Goal: Task Accomplishment & Management: Complete application form

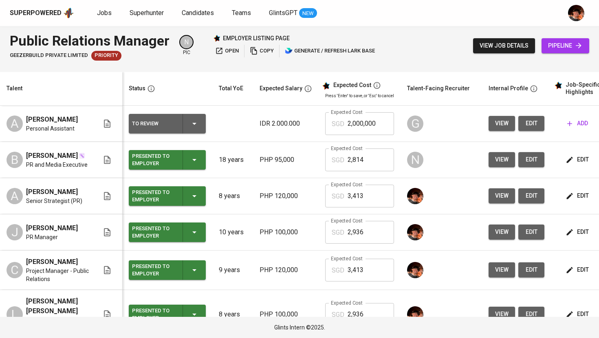
scroll to position [0, 104]
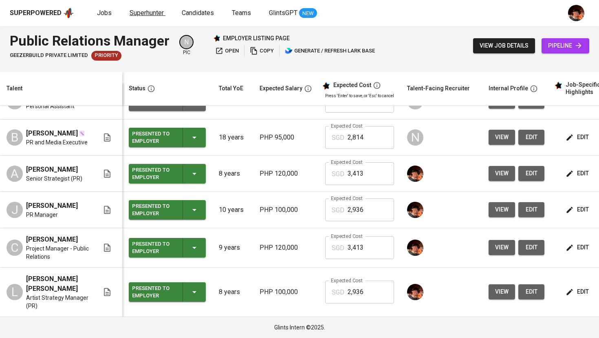
click at [145, 9] on span "Superhunter" at bounding box center [147, 13] width 34 height 8
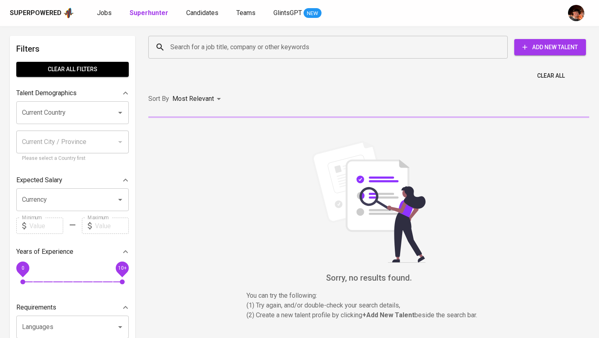
click at [575, 51] on span "Add New Talent" at bounding box center [549, 47] width 59 height 10
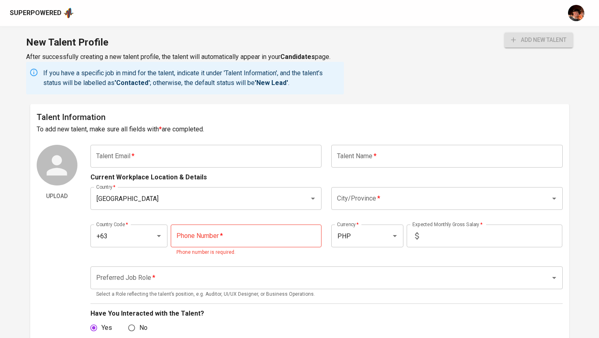
click at [232, 154] on input "text" at bounding box center [205, 156] width 231 height 23
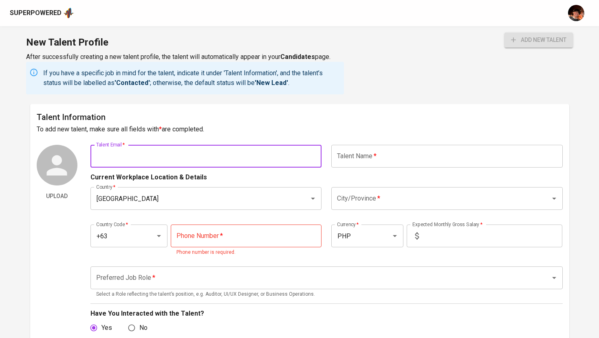
paste input "galahad.rosales@gmail.com"
type input "galahad.rosales@gmail.com"
click at [354, 163] on input "text" at bounding box center [446, 156] width 231 height 23
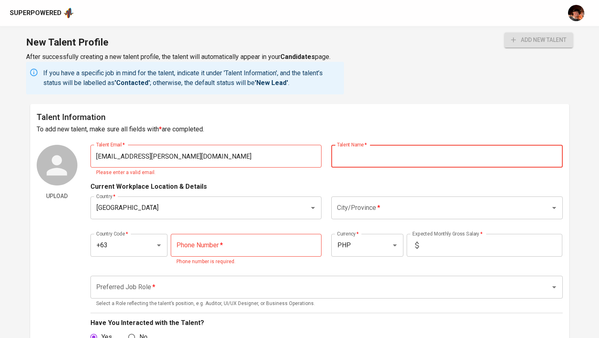
click at [355, 149] on input "text" at bounding box center [446, 156] width 231 height 23
type input "Galahad Ligason Rosales"
click at [231, 214] on input "[GEOGRAPHIC_DATA]" at bounding box center [194, 207] width 201 height 15
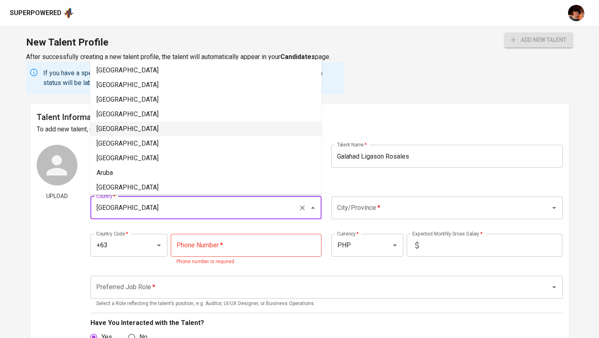
click at [375, 213] on input "City/Province   *" at bounding box center [435, 207] width 201 height 15
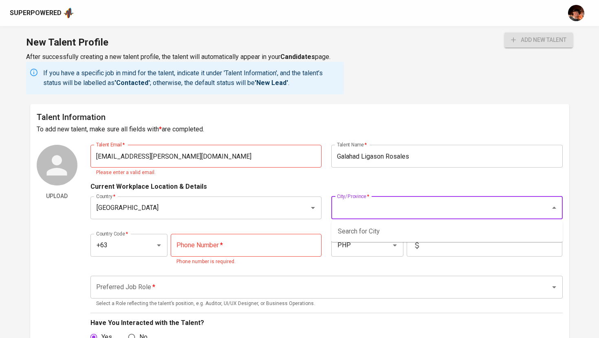
click at [218, 252] on input "tel" at bounding box center [246, 245] width 151 height 23
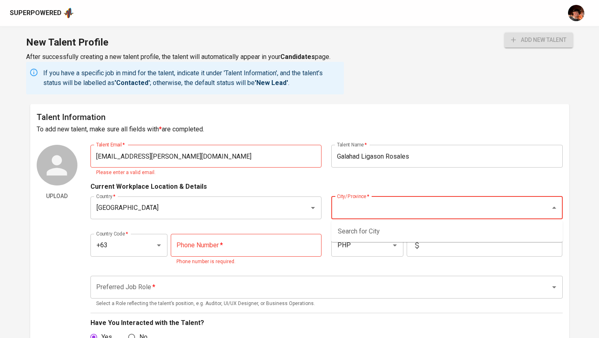
click at [367, 209] on input "City/Province   *" at bounding box center [435, 207] width 201 height 15
click at [389, 207] on input "City/Province   *" at bounding box center [435, 207] width 201 height 15
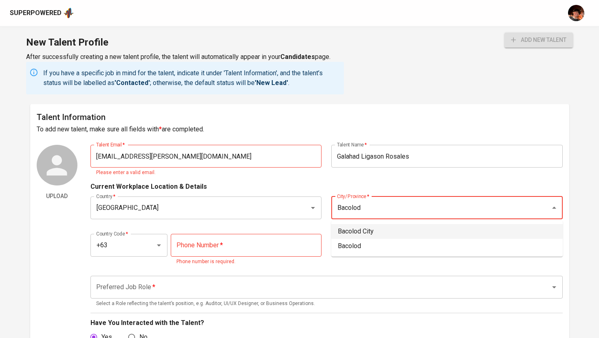
click at [360, 233] on li "Bacolod City" at bounding box center [446, 231] width 231 height 15
type input "Bacolod City"
click at [236, 248] on input "tel" at bounding box center [246, 245] width 151 height 23
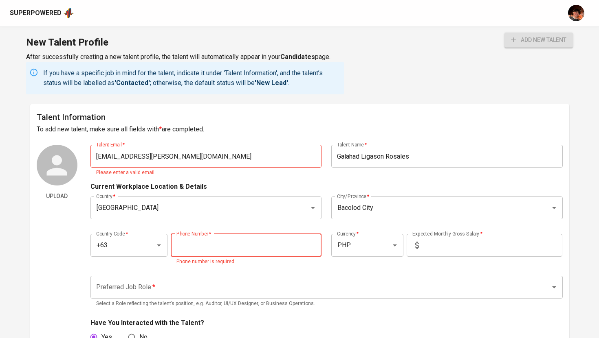
click at [241, 241] on input "tel" at bounding box center [246, 245] width 151 height 23
paste input "960-886-4218"
type input "960-886-4218"
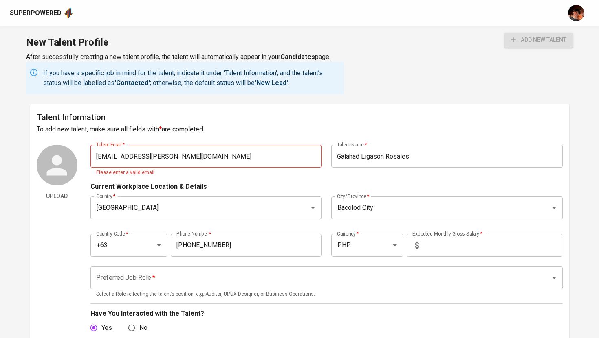
click at [445, 249] on input "text" at bounding box center [492, 245] width 140 height 23
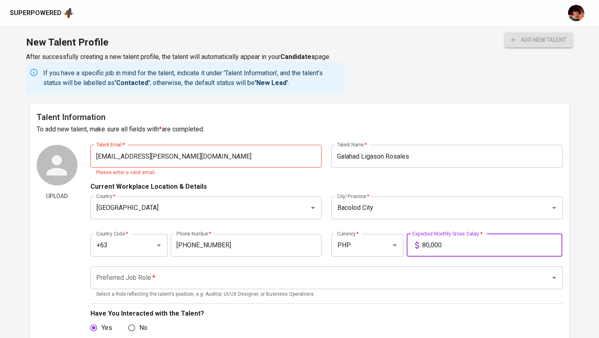
type input "80,000"
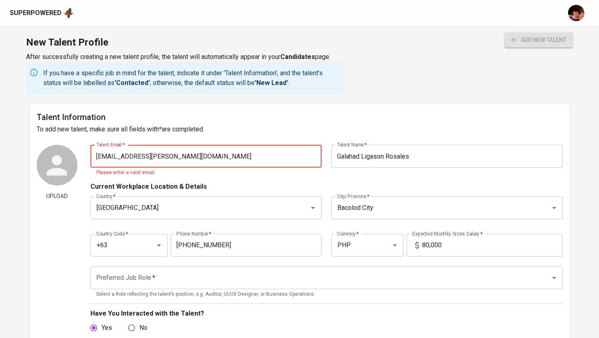
click at [246, 154] on input "[EMAIL_ADDRESS][PERSON_NAME][DOMAIN_NAME]" at bounding box center [205, 156] width 231 height 23
click at [185, 294] on p "Select a Role reflecting the talent’s position, e.g. Auditor, UI/UX Designer, o…" at bounding box center [326, 295] width 461 height 8
type input "[EMAIL_ADDRESS][PERSON_NAME][DOMAIN_NAME]"
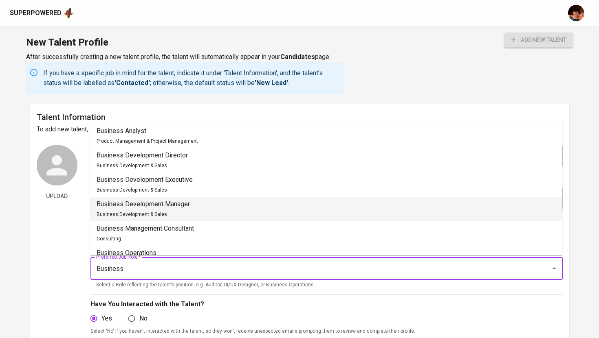
click at [200, 209] on li "Business Development Manager Business Development & Sales" at bounding box center [326, 209] width 472 height 24
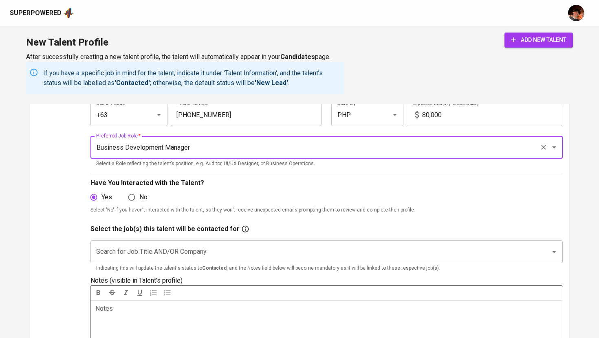
scroll to position [132, 0]
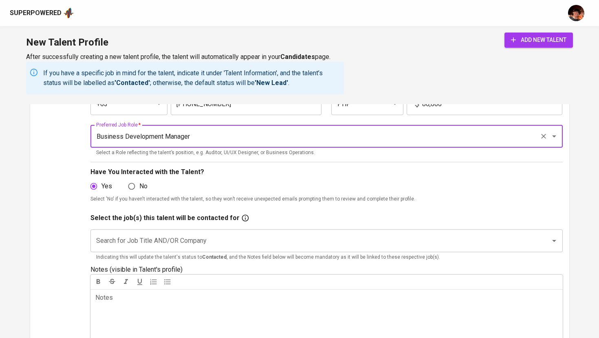
type input "Business Development Manager"
click at [220, 240] on input "Search for Job Title AND/OR Company" at bounding box center [315, 240] width 442 height 15
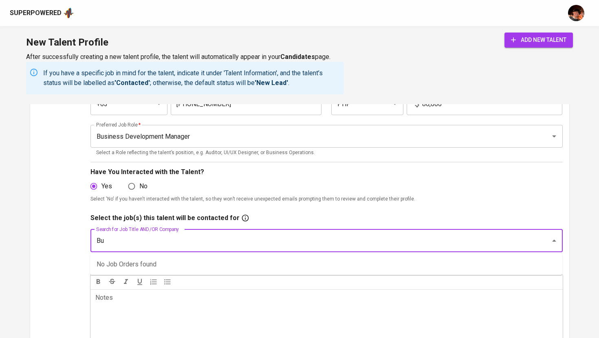
type input "B"
type input "Country"
click at [237, 299] on p "Notes ﻿" at bounding box center [326, 298] width 462 height 10
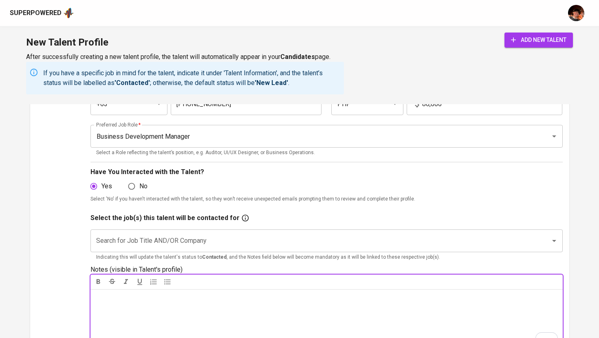
click at [138, 243] on input "Search for Job Title AND/OR Company" at bounding box center [315, 240] width 442 height 15
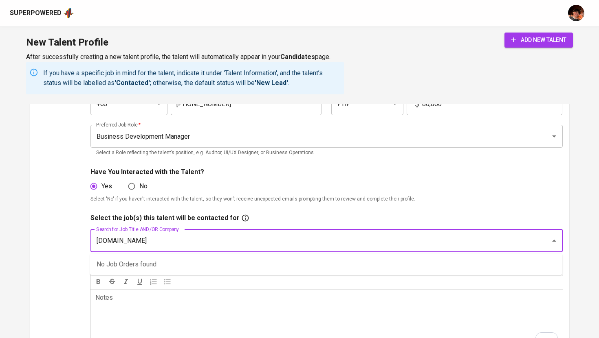
type input "LETSBUNDLE.IO"
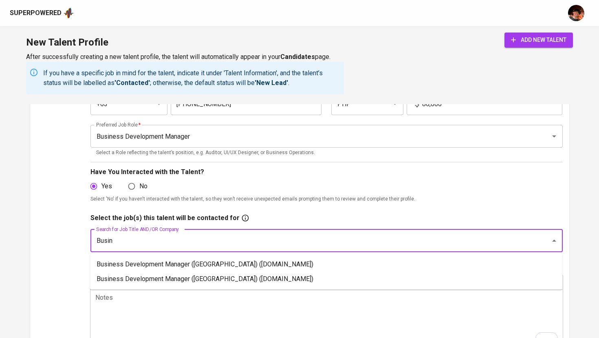
type input "Busine"
click at [242, 265] on li "Business Development Manager (Philippines) (letsbundle.io)" at bounding box center [326, 264] width 472 height 15
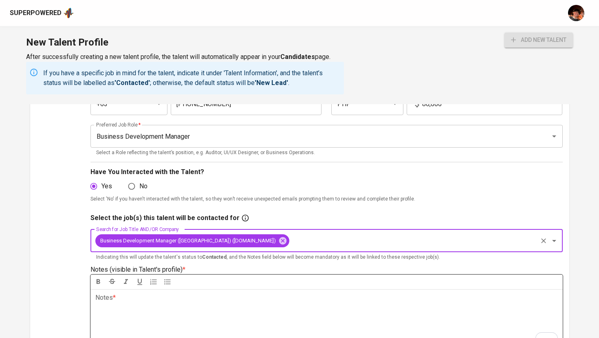
click at [230, 314] on div "Notes * ﻿" at bounding box center [326, 319] width 472 height 59
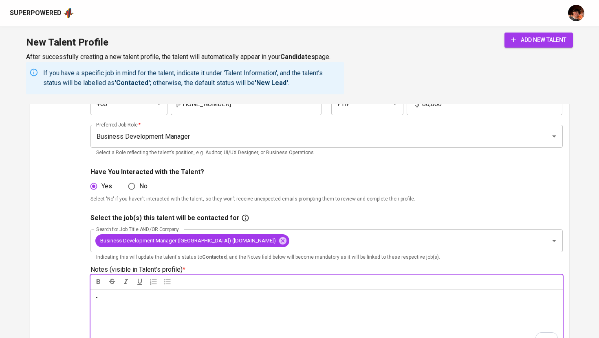
click at [552, 46] on button "add new talent" at bounding box center [538, 40] width 68 height 15
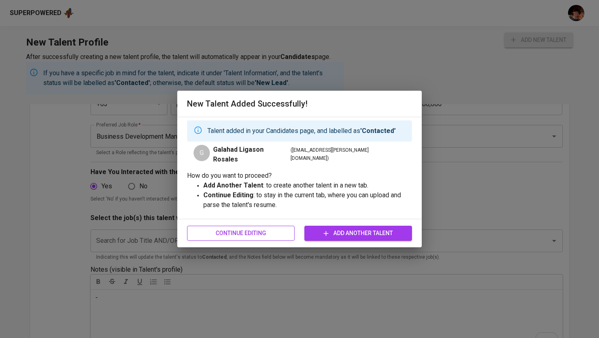
click at [271, 232] on span "Continue Editing" at bounding box center [240, 233] width 94 height 10
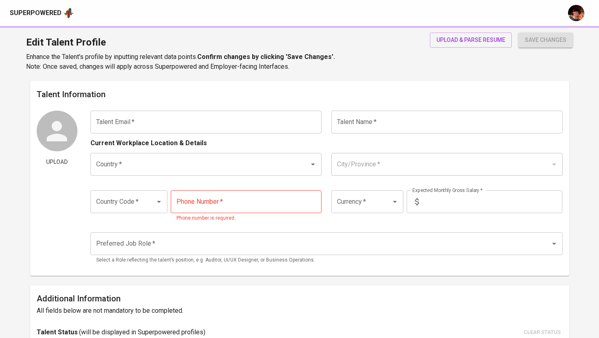
type input "[EMAIL_ADDRESS][PERSON_NAME][DOMAIN_NAME]"
type input "Galahad Ligason Rosales"
type input "[GEOGRAPHIC_DATA]"
type input "Bacolod City"
type input "+63"
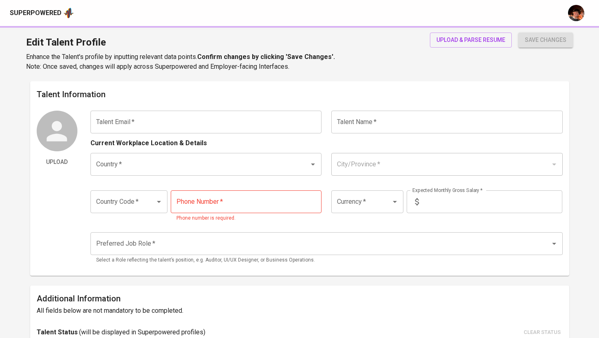
type input "960-886-4218"
type input "PHP"
type input "80,000"
type input "Business Development Manager"
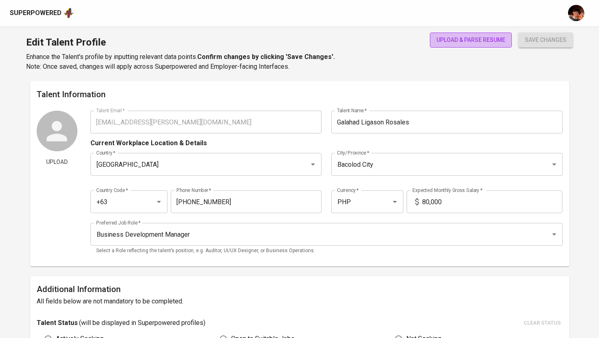
click at [459, 47] on button "upload & parse resume" at bounding box center [471, 40] width 82 height 15
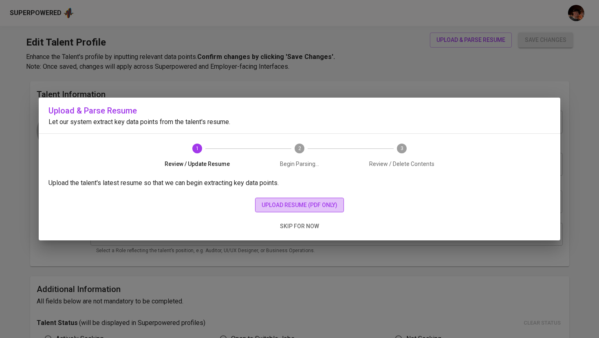
click at [310, 206] on span "upload resume (pdf only)" at bounding box center [299, 205] width 76 height 10
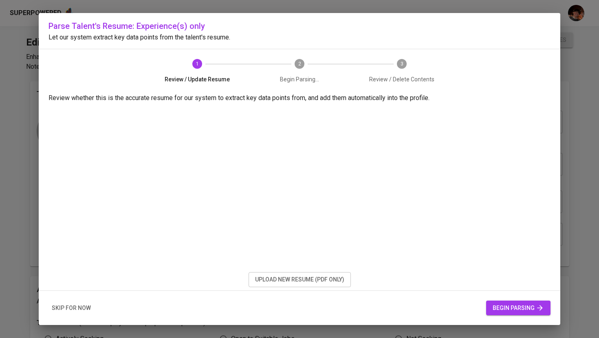
click at [507, 307] on span "begin parsing" at bounding box center [517, 308] width 51 height 10
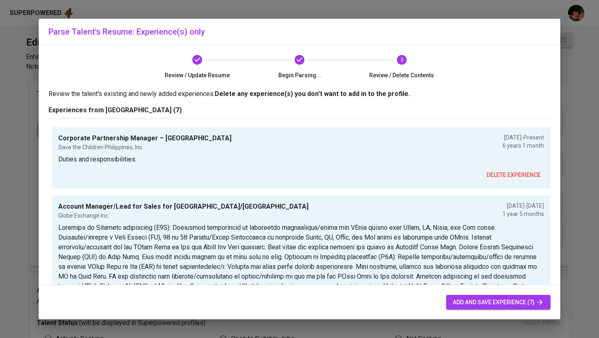
click at [499, 173] on span "delete experience" at bounding box center [513, 175] width 54 height 10
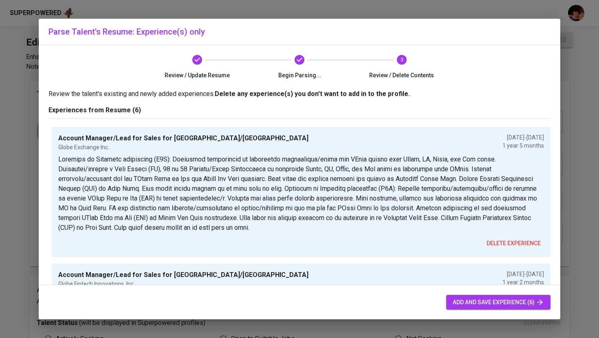
click at [468, 303] on span "add and save experience (6)" at bounding box center [497, 303] width 91 height 10
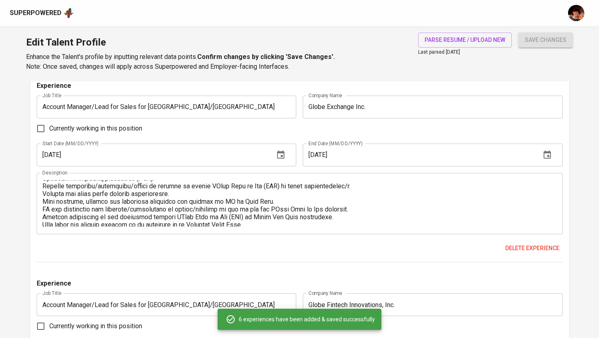
scroll to position [70, 0]
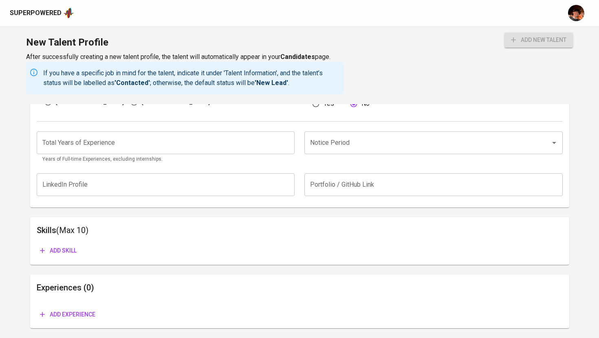
scroll to position [546, 0]
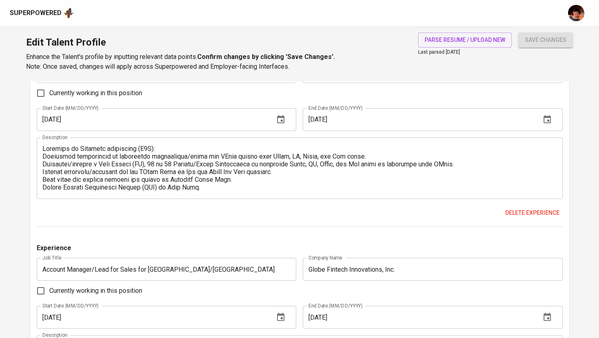
scroll to position [1496, 0]
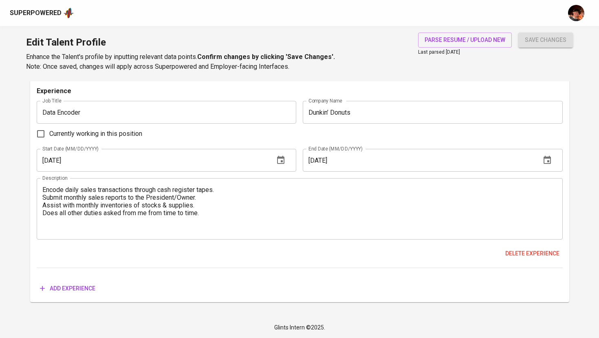
click at [67, 290] on span "Add experience" at bounding box center [67, 289] width 55 height 10
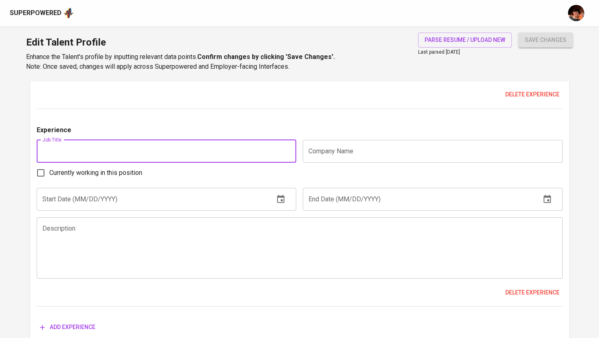
scroll to position [1660, 0]
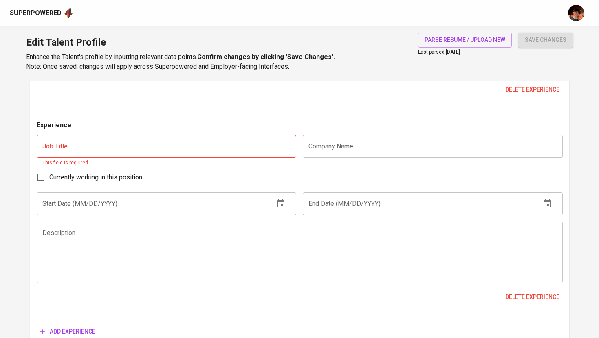
click at [160, 141] on input "text" at bounding box center [167, 146] width 260 height 23
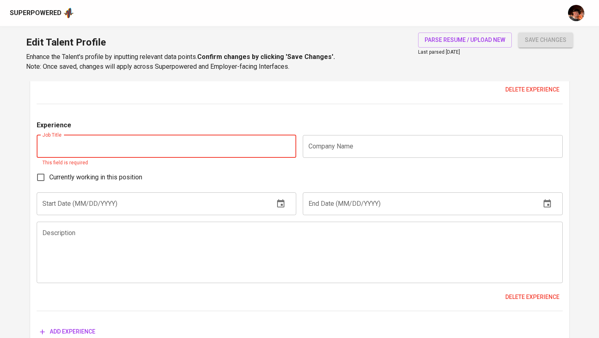
click at [413, 149] on input "text" at bounding box center [433, 146] width 260 height 23
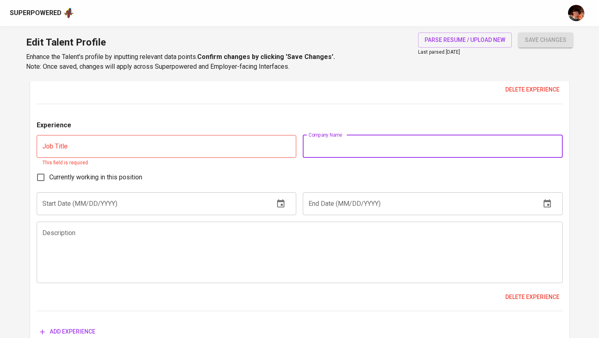
paste input "Bacolod Columbia Marketing, Inc. (BCMI)"
type input "Bacolod Columbia Marketing, Inc. (BCMI)"
click at [171, 150] on input "text" at bounding box center [167, 146] width 260 height 23
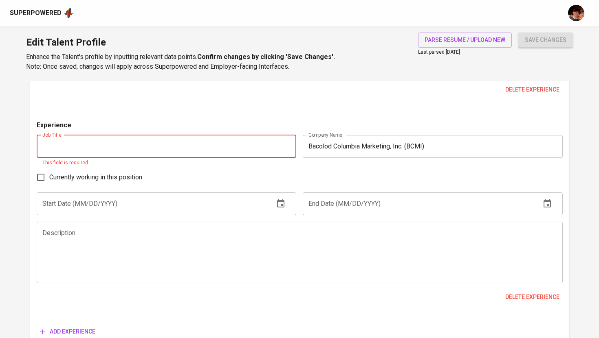
paste input "Legal Manager/Audit Head"
type input "Legal Manager/Audit Head"
click at [182, 207] on div "Experience Job Title Legal Manager/Audit Head Job Title This field is required …" at bounding box center [300, 216] width 526 height 191
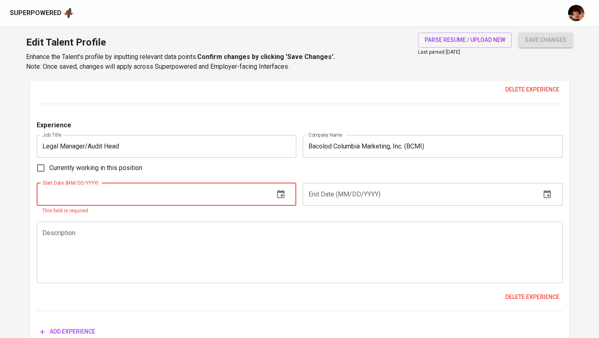
click at [286, 196] on button "button" at bounding box center [281, 195] width 20 height 20
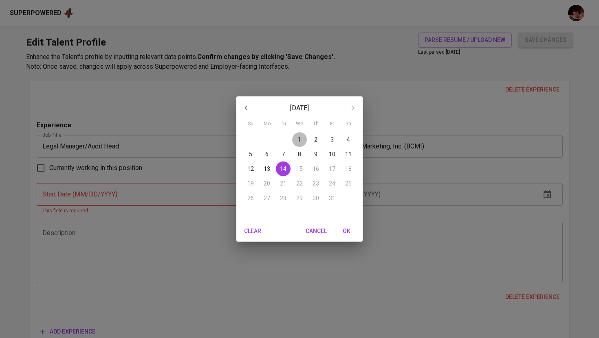
click at [298, 138] on p "1" at bounding box center [299, 140] width 3 height 8
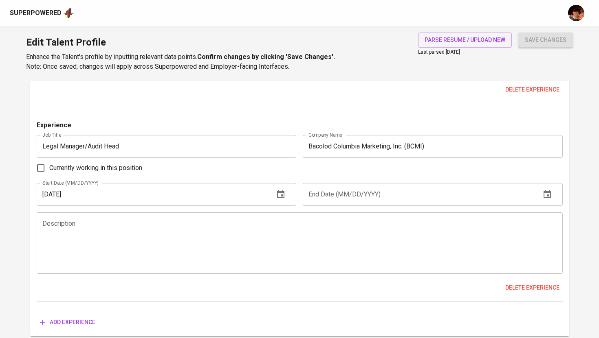
click at [284, 199] on button "button" at bounding box center [281, 195] width 20 height 20
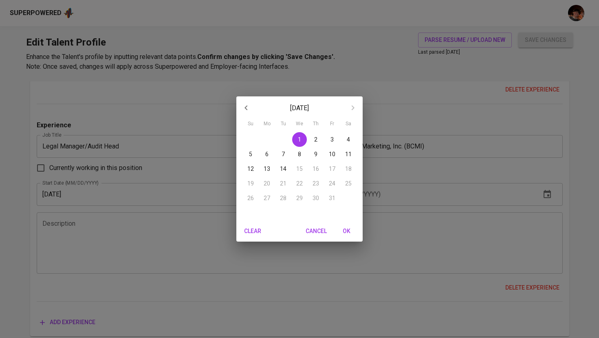
click at [97, 255] on div "October 2025 Su Mo Tu We Th Fr Sa 28 29 30 1 2 3 4 5 6 7 8 9 10 11 12 13 14 15 …" at bounding box center [299, 169] width 599 height 338
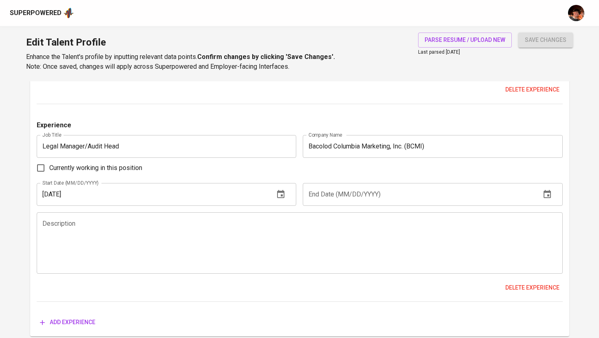
click at [59, 195] on input "10/01/2025" at bounding box center [152, 194] width 231 height 23
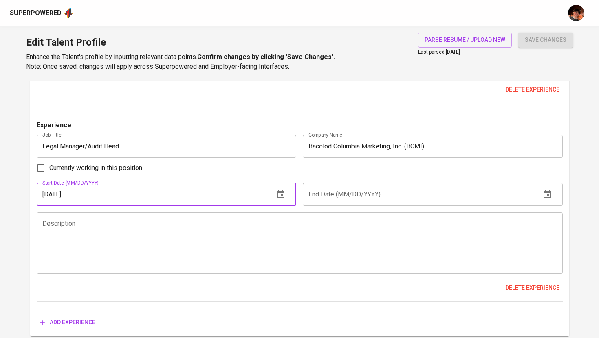
click at [50, 193] on input "10/01/2025" at bounding box center [152, 194] width 231 height 23
click at [77, 195] on input "08/01/2025" at bounding box center [152, 194] width 231 height 23
type input "[DATE]"
click at [546, 196] on icon "button" at bounding box center [547, 195] width 10 height 10
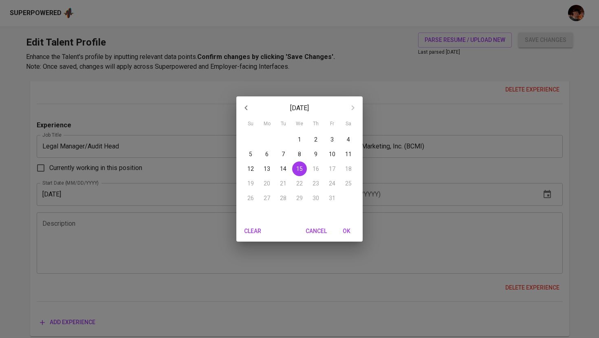
click at [420, 209] on div "October 2025 Su Mo Tu We Th Fr Sa 28 29 30 1 2 3 4 5 6 7 8 9 10 11 12 13 14 15 …" at bounding box center [299, 169] width 599 height 338
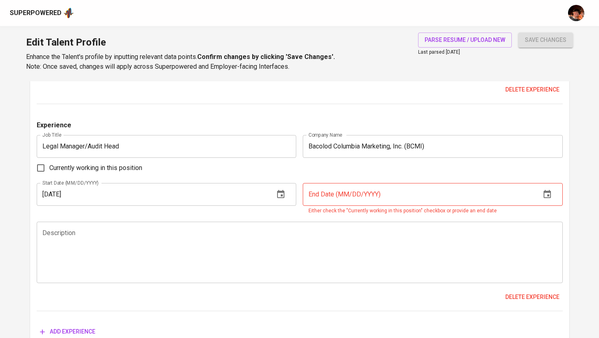
click at [373, 191] on input "text" at bounding box center [418, 194] width 231 height 23
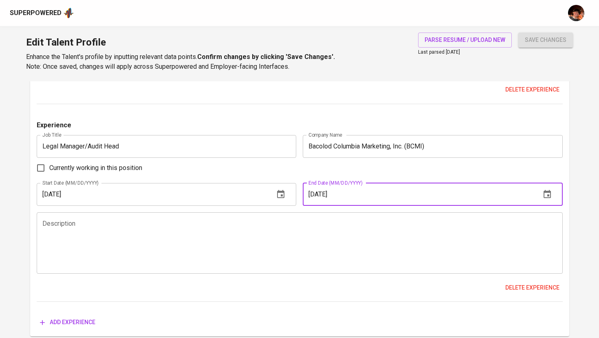
type input "[DATE]"
click at [353, 248] on textarea at bounding box center [299, 243] width 514 height 46
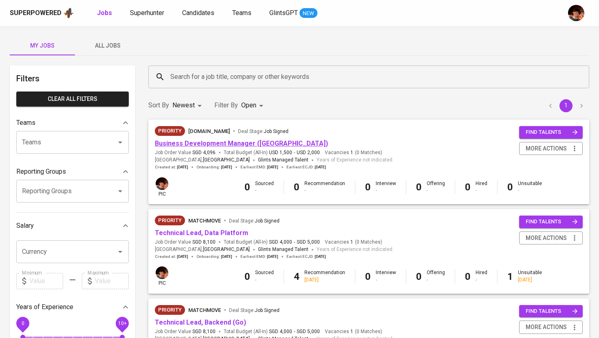
click at [213, 143] on link "Business Development Manager ([GEOGRAPHIC_DATA])" at bounding box center [241, 144] width 173 height 8
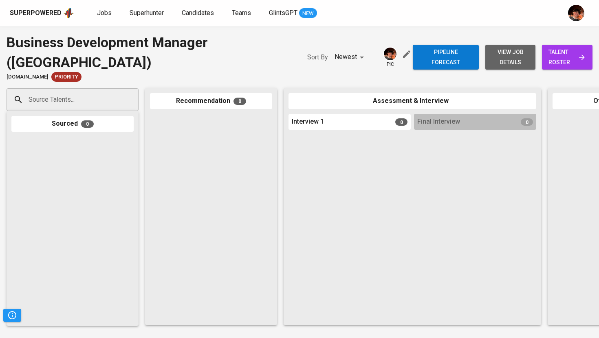
click at [491, 68] on button "view job details" at bounding box center [510, 57] width 50 height 25
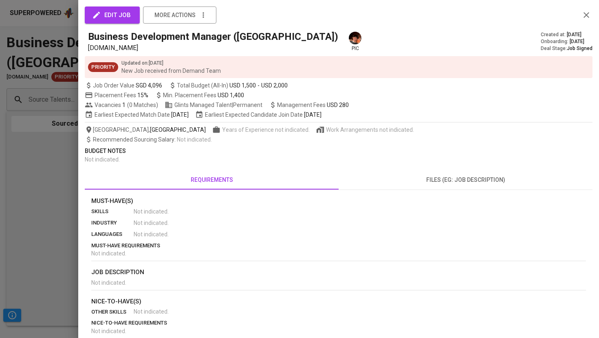
click at [126, 9] on button "edit job" at bounding box center [112, 15] width 55 height 17
click at [125, 26] on div "edit job more actions Business Development Manager (Philippines) letsbundle.io …" at bounding box center [338, 217] width 507 height 415
click at [123, 15] on span "edit job" at bounding box center [112, 15] width 37 height 11
click at [122, 18] on span "edit job" at bounding box center [112, 15] width 37 height 11
click at [331, 105] on span "USD 280" at bounding box center [338, 105] width 22 height 7
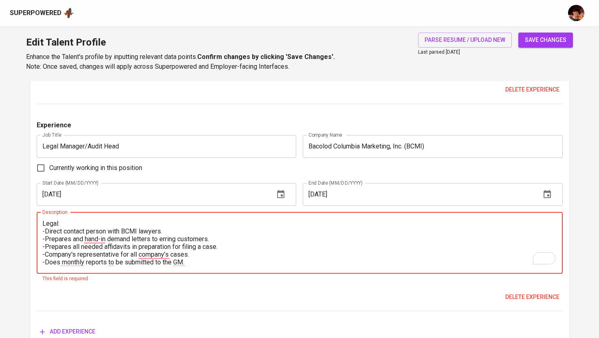
click at [45, 230] on textarea "Legal: -Direct contact person with BCMI lawyers. -Prepares and hand-in demand l…" at bounding box center [299, 243] width 514 height 46
click at [45, 238] on textarea "Legal: - Direct contact person with BCMI lawyers. -Prepares and hand-in demand …" at bounding box center [299, 243] width 514 height 46
click at [43, 248] on textarea "Legal: - Direct contact person with BCMI lawyers. - Prepares and hand-in demand…" at bounding box center [299, 243] width 514 height 46
click at [44, 255] on textarea "Legal: - Direct contact person with BCMI lawyers. - Prepares and hand-in demand…" at bounding box center [299, 243] width 514 height 46
click at [44, 264] on textarea "Legal: - Direct contact person with BCMI lawyers. - Prepares and hand-in demand…" at bounding box center [299, 243] width 514 height 46
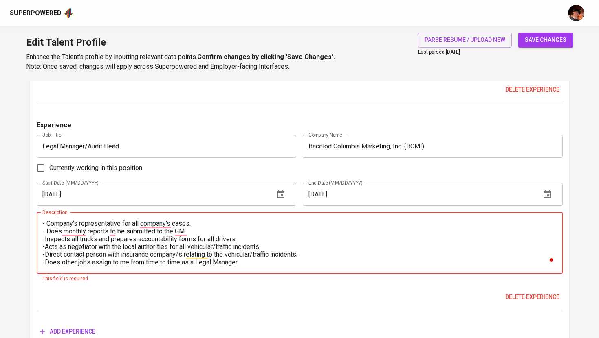
scroll to position [1674, 0]
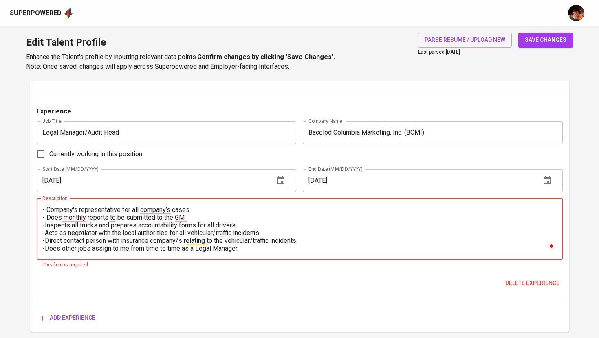
click at [44, 225] on textarea "Legal: - Direct contact person with BCMI lawyers. - Prepares and hand-in demand…" at bounding box center [299, 229] width 514 height 46
click at [45, 234] on textarea "Legal: - Direct contact person with BCMI lawyers. - Prepares and hand-in demand…" at bounding box center [299, 229] width 514 height 46
click at [44, 243] on textarea "Legal: - Direct contact person with BCMI lawyers. - Prepares and hand-in demand…" at bounding box center [299, 229] width 514 height 46
click at [45, 250] on textarea "Legal: - Direct contact person with BCMI lawyers. - Prepares and hand-in demand…" at bounding box center [299, 229] width 514 height 46
click at [241, 250] on textarea "Legal: - Direct contact person with BCMI lawyers. - Prepares and hand-in demand…" at bounding box center [299, 229] width 514 height 46
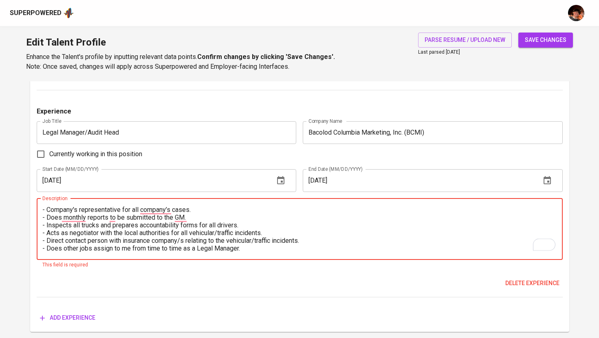
click at [256, 250] on textarea "Legal: - Direct contact person with BCMI lawyers. - Prepares and hand-in demand…" at bounding box center [299, 229] width 514 height 46
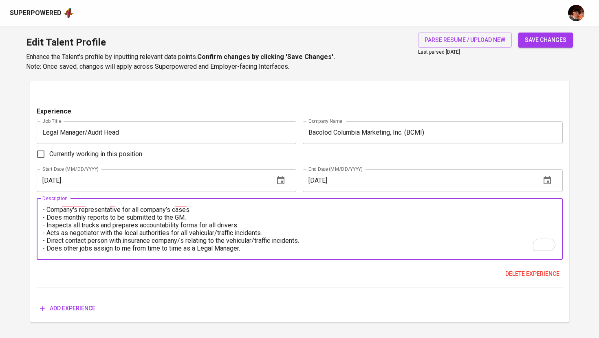
paste textarea "Audit: -Lead the Audit Team in the planning/scheduling & conducting inventories…"
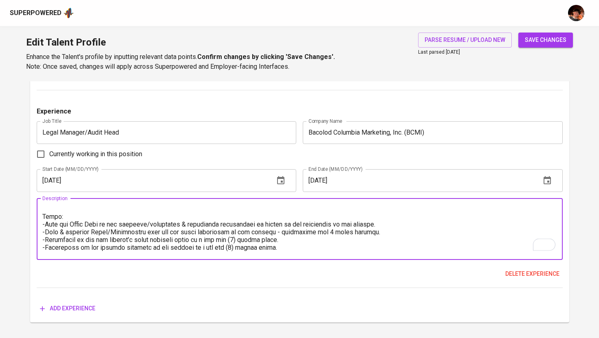
scroll to position [0, 0]
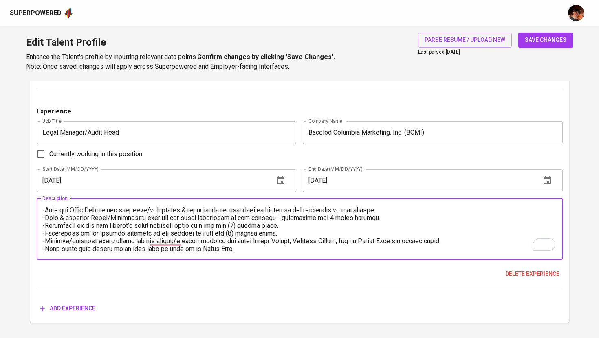
click at [44, 211] on textarea "To enrich screen reader interactions, please activate Accessibility in Grammarl…" at bounding box center [299, 229] width 514 height 46
click at [44, 220] on textarea "To enrich screen reader interactions, please activate Accessibility in Grammarl…" at bounding box center [299, 229] width 514 height 46
click at [44, 226] on textarea "To enrich screen reader interactions, please activate Accessibility in Grammarl…" at bounding box center [299, 229] width 514 height 46
click at [44, 234] on textarea "To enrich screen reader interactions, please activate Accessibility in Grammarl…" at bounding box center [299, 229] width 514 height 46
click at [44, 236] on textarea "To enrich screen reader interactions, please activate Accessibility in Grammarl…" at bounding box center [299, 229] width 514 height 46
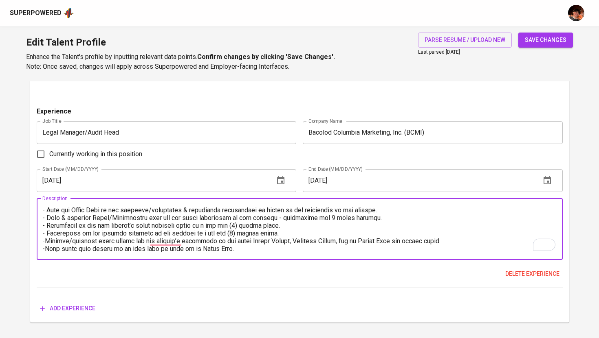
click at [45, 240] on textarea "To enrich screen reader interactions, please activate Accessibility in Grammarl…" at bounding box center [299, 229] width 514 height 46
click at [44, 251] on textarea "To enrich screen reader interactions, please activate Accessibility in Grammarl…" at bounding box center [299, 229] width 514 height 46
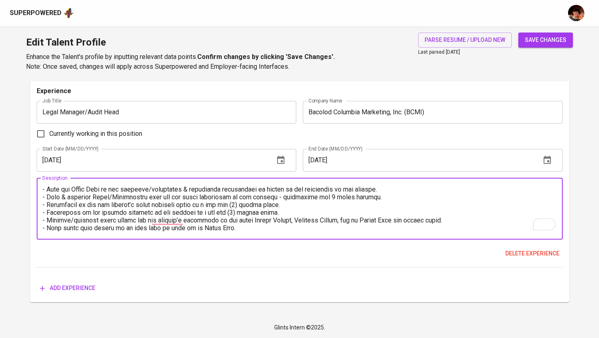
type textarea "Legal: - Direct contact person with BCMI lawyers. - Prepares and hand-in demand…"
click at [74, 287] on span "Add experience" at bounding box center [67, 288] width 55 height 10
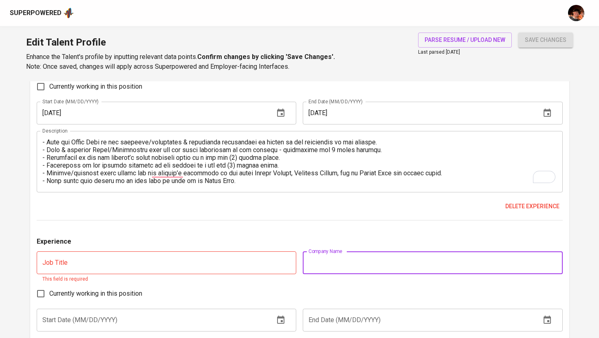
click at [346, 257] on input "text" at bounding box center [433, 263] width 260 height 23
paste input "2C2P Philippines, Inc."
type input "2C2P Philippines, Inc."
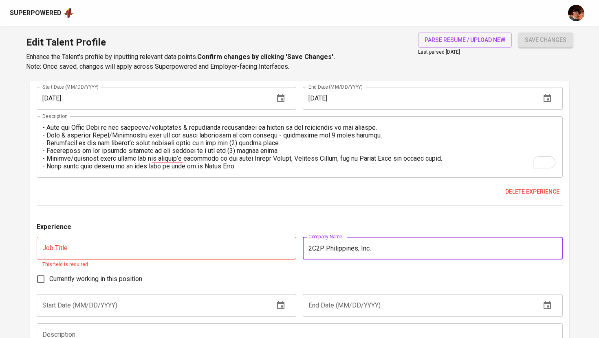
click at [239, 253] on input "text" at bounding box center [167, 248] width 260 height 23
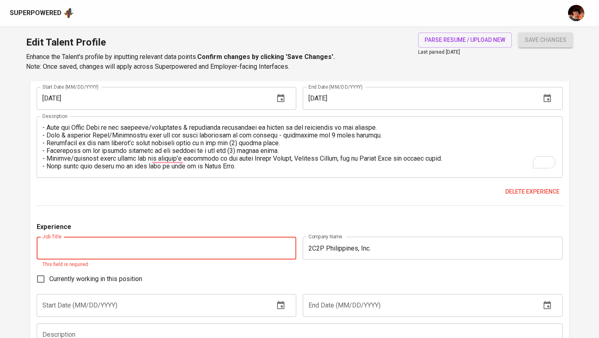
click at [167, 239] on input "text" at bounding box center [167, 248] width 260 height 23
click at [167, 243] on input "text" at bounding box center [167, 248] width 260 height 23
paste input "Senior Executive, Sales"
type input "Senior Executive, Sales"
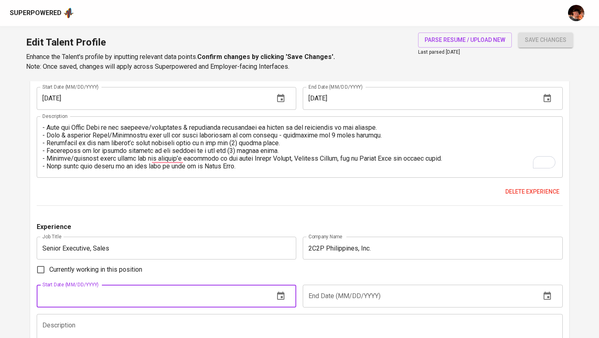
click at [149, 305] on input "text" at bounding box center [152, 296] width 231 height 23
type input "11/01/2022"
click at [364, 297] on input "text" at bounding box center [418, 296] width 231 height 23
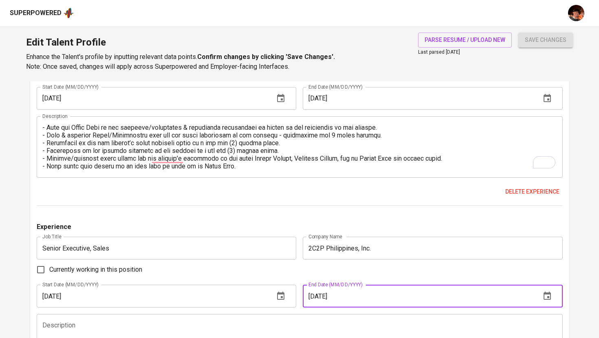
type input "09/01/2025"
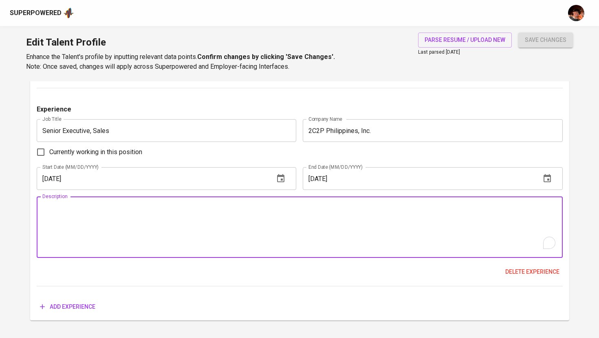
click at [168, 220] on textarea "To enrich screen reader interactions, please activate Accessibility in Grammarl…" at bounding box center [299, 227] width 514 height 46
paste textarea "-Merchant leads generations via search engines, referrals from partners, and in…"
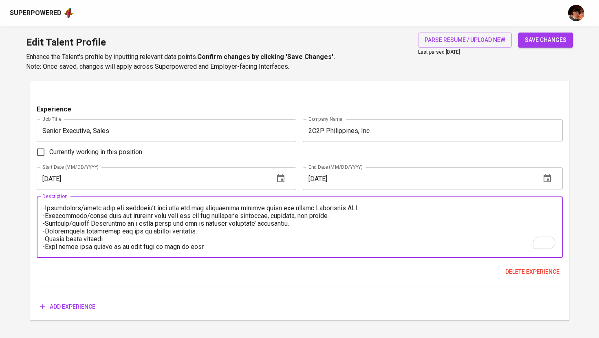
click at [45, 208] on textarea "To enrich screen reader interactions, please activate Accessibility in Grammarl…" at bounding box center [299, 227] width 514 height 46
click at [46, 216] on textarea "To enrich screen reader interactions, please activate Accessibility in Grammarl…" at bounding box center [299, 227] width 514 height 46
click at [45, 225] on textarea "To enrich screen reader interactions, please activate Accessibility in Grammarl…" at bounding box center [299, 227] width 514 height 46
click at [45, 229] on textarea "To enrich screen reader interactions, please activate Accessibility in Grammarl…" at bounding box center [299, 227] width 514 height 46
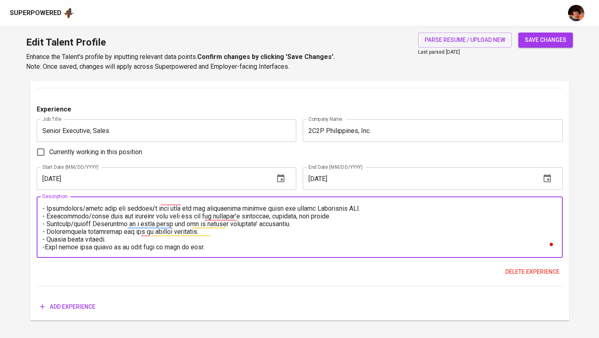
click at [45, 241] on textarea "To enrich screen reader interactions, please activate Accessibility in Grammarl…" at bounding box center [299, 227] width 514 height 46
click at [45, 248] on textarea "To enrich screen reader interactions, please activate Accessibility in Grammarl…" at bounding box center [299, 227] width 514 height 46
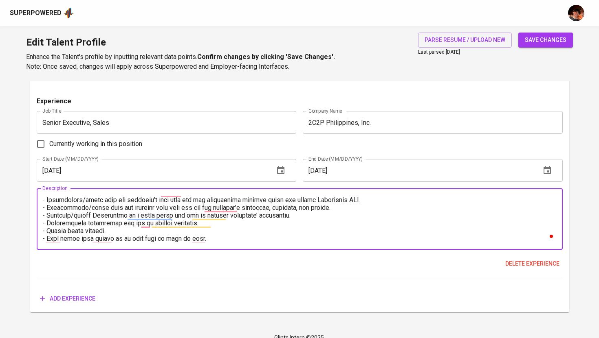
scroll to position [51, 0]
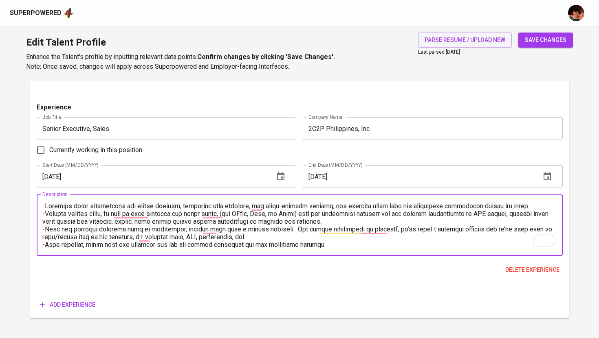
click at [46, 206] on textarea "To enrich screen reader interactions, please activate Accessibility in Grammarl…" at bounding box center [299, 225] width 514 height 46
click at [45, 215] on textarea "To enrich screen reader interactions, please activate Accessibility in Grammarl…" at bounding box center [299, 225] width 514 height 46
click at [46, 230] on textarea "To enrich screen reader interactions, please activate Accessibility in Grammarl…" at bounding box center [299, 225] width 514 height 46
click at [45, 246] on textarea "To enrich screen reader interactions, please activate Accessibility in Grammarl…" at bounding box center [299, 225] width 514 height 46
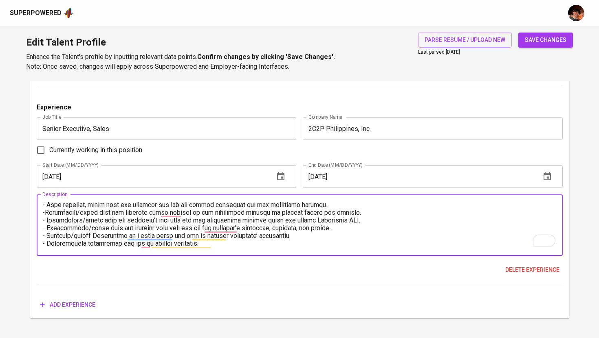
click at [44, 213] on textarea "To enrich screen reader interactions, please activate Accessibility in Grammarl…" at bounding box center [299, 225] width 514 height 46
type textarea "- Merchant leads generations via search engines, referrals from partners, and i…"
click at [533, 38] on span "save changes" at bounding box center [546, 40] width 42 height 10
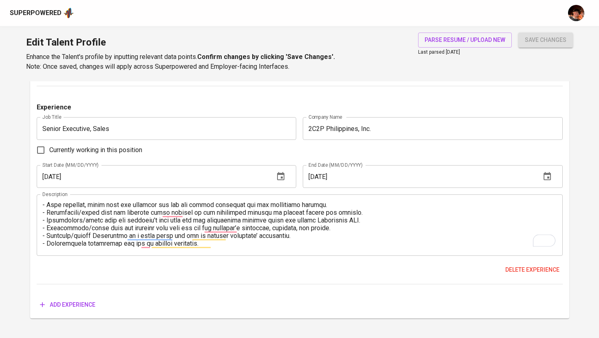
type input "Senior Executive, Sales"
type input "2C2P Philippines, Inc."
type input "11/01/2022"
type input "09/01/2025"
type input "Legal Manager/Audit Head"
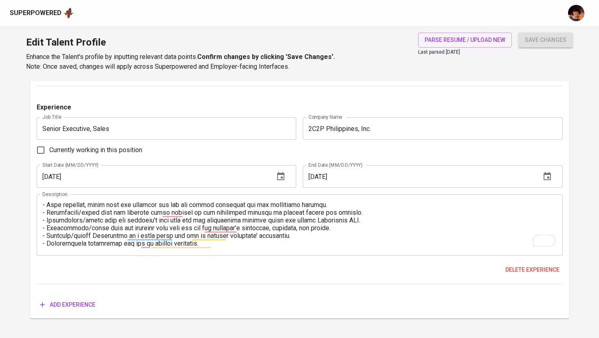
type input "Bacolod Columbia Marketing, Inc. (BCMI)"
type input "08/01/2020"
type input "11/01/2022"
type input "Account Manager/Lead for Sales for Iloilo City/Boracay"
type input "Globe Exchange Inc."
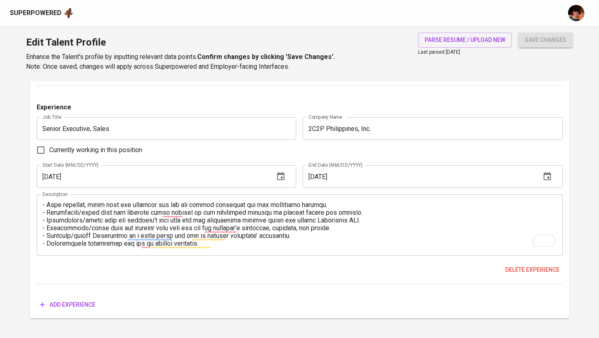
type input "03/01/2018"
type input "08/01/2019"
type input "Account Manager/Lead for Sales for Iloilo City/Panay"
type input "Globe Fintech Innovations, Inc."
type input "01/01/2017"
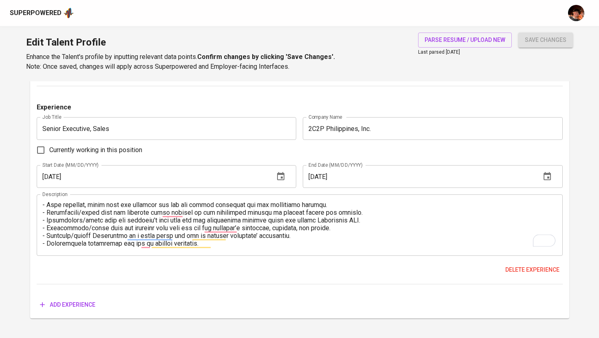
type input "03/01/2018"
type input "Loan Sales Representative (LSR)"
type input "Asticom Technologies Inc."
type input "[DATE]"
type input "12/01/2016"
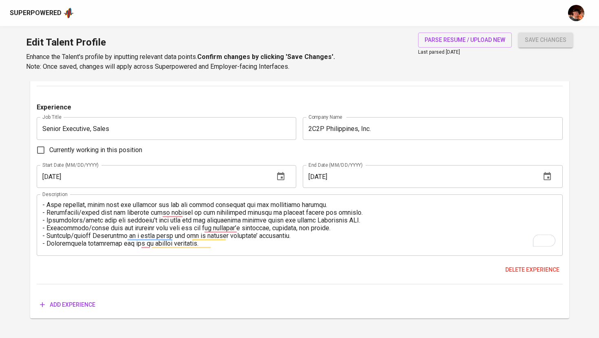
type input "Senior Loan Officer (SLO)"
type input "G Capital Finance Inc."
type input "02/01/2015"
type input "[DATE]"
type input "Credit & Collection Supervisor"
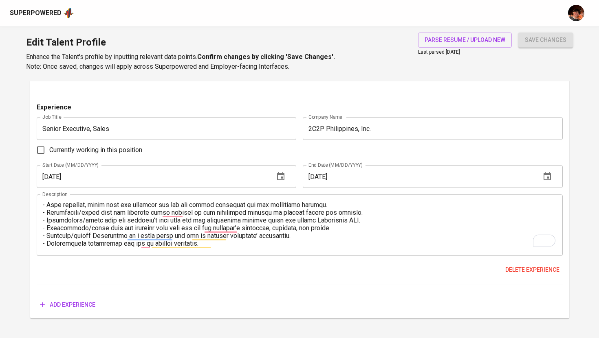
type input "RCBC Leasing & Finance Corp."
type input "10/01/1996"
type input "[DATE]"
type input "Data Encoder"
type input "Dunkin’ Donuts"
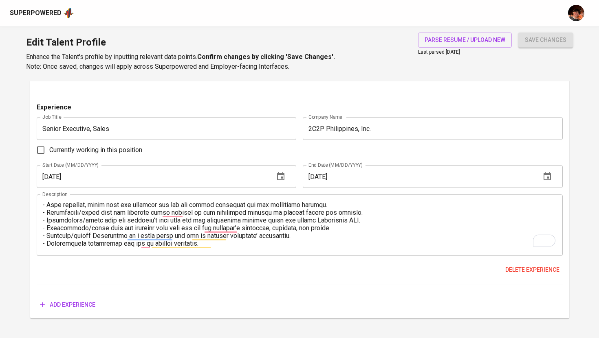
type input "04/01/1994"
type input "06/01/1994"
type textarea "Encode daily sales transactions through cash register tapes. Submit monthly sal…"
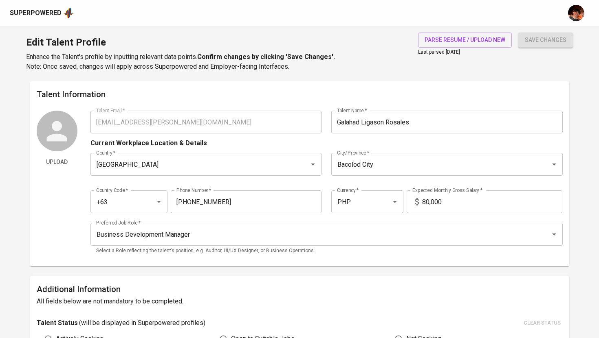
click at [42, 14] on div "Superpowered" at bounding box center [36, 13] width 52 height 9
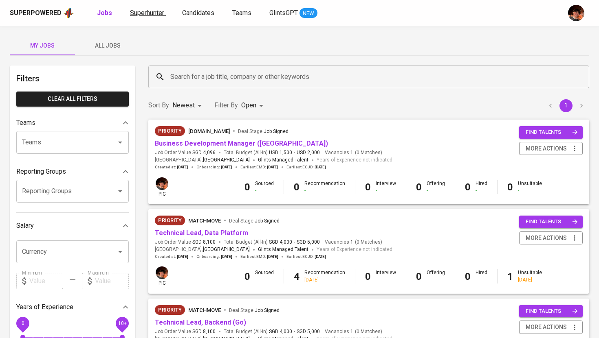
click at [147, 12] on span "Superhunter" at bounding box center [147, 13] width 34 height 8
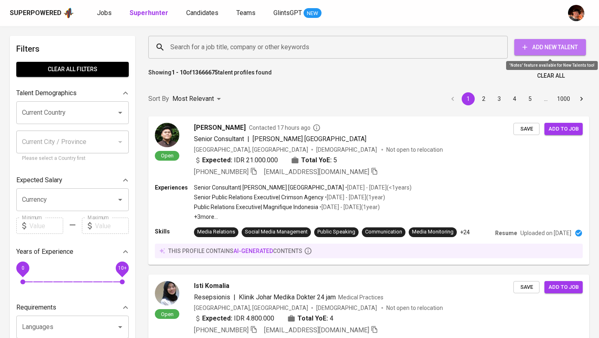
click at [558, 51] on span "Add New Talent" at bounding box center [549, 47] width 59 height 10
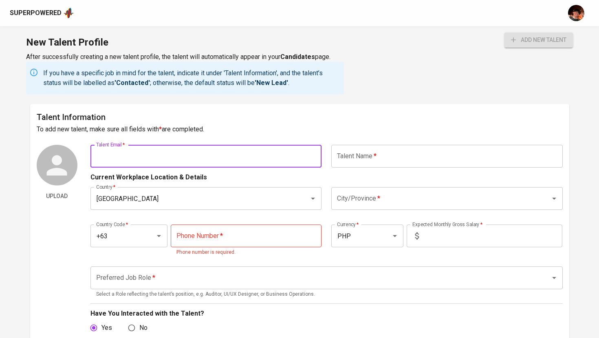
click at [250, 160] on input "text" at bounding box center [205, 156] width 231 height 23
paste input "[EMAIL_ADDRESS][DOMAIN_NAME]"
type input "[EMAIL_ADDRESS][DOMAIN_NAME]"
click at [361, 160] on input "text" at bounding box center [446, 156] width 231 height 23
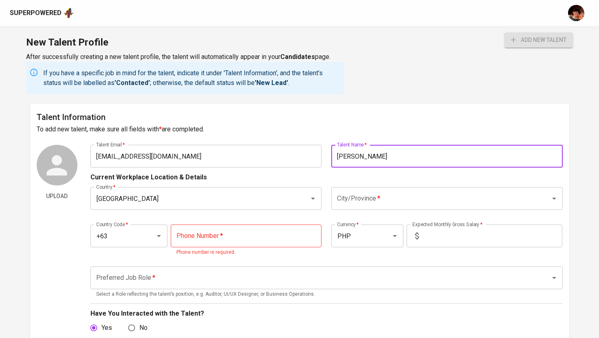
type input "[PERSON_NAME]"
click at [203, 239] on input "tel" at bounding box center [246, 236] width 151 height 23
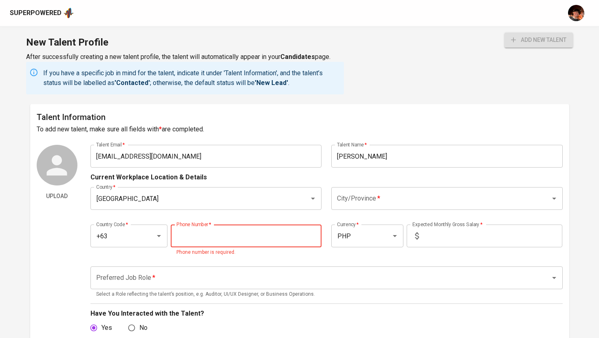
paste input "909-417-6199"
type input "909-417-6199"
click at [414, 200] on input "City/Province   *" at bounding box center [435, 198] width 201 height 15
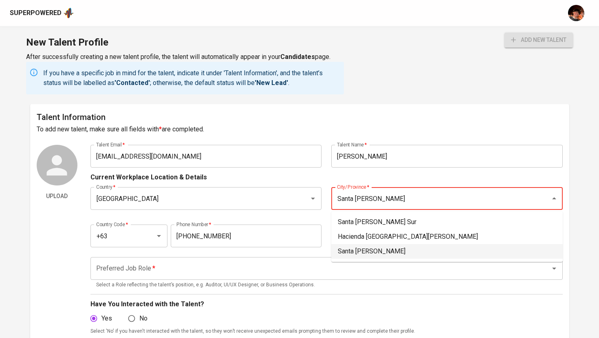
click at [407, 250] on li "Santa Rosa" at bounding box center [446, 251] width 231 height 15
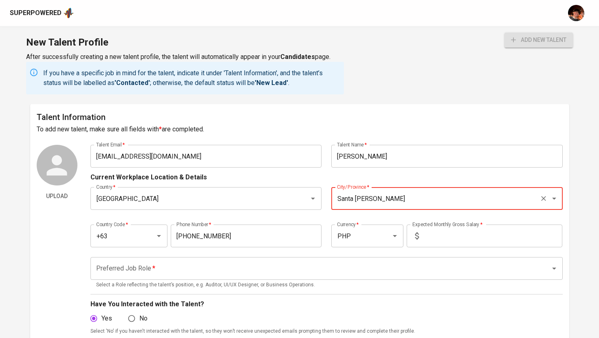
type input "Santa Rosa"
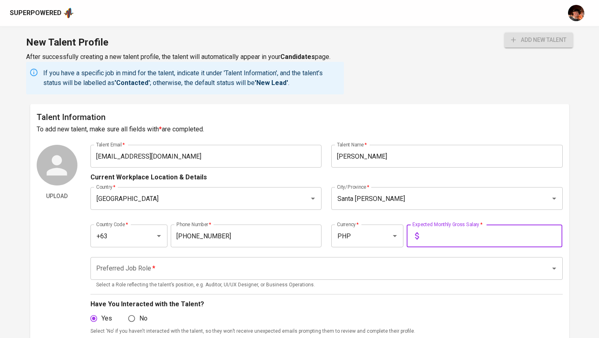
click at [438, 239] on input "text" at bounding box center [492, 236] width 140 height 23
type input "180,000"
click at [171, 274] on input "Preferred Job Role   *" at bounding box center [315, 268] width 442 height 15
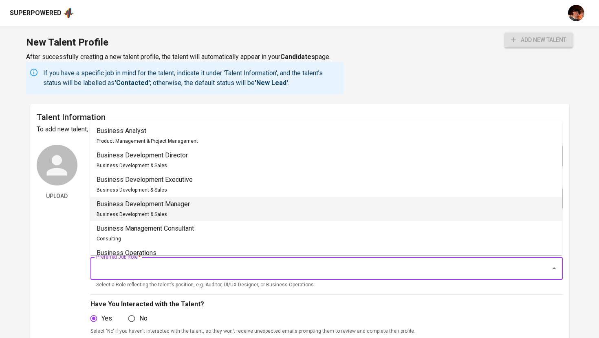
click at [193, 202] on li "Business Development Manager Business Development & Sales" at bounding box center [326, 209] width 472 height 24
type input "Business Development Manager"
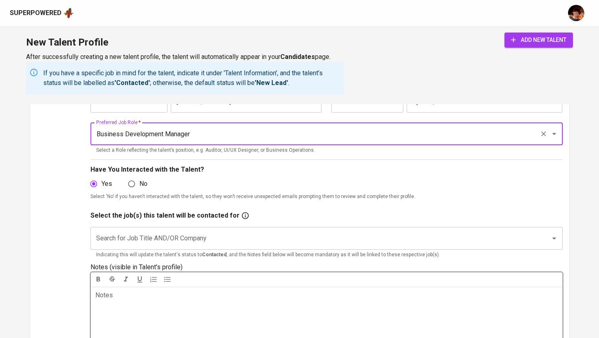
scroll to position [142, 0]
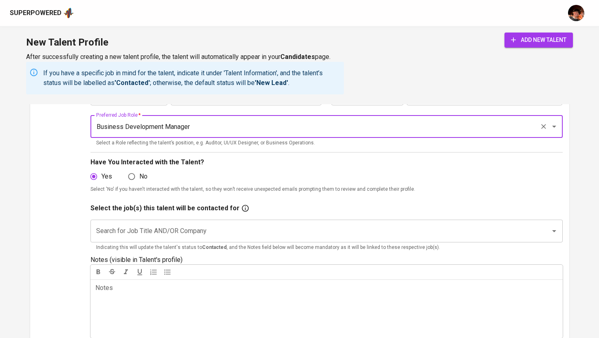
click at [209, 232] on input "Search for Job Title AND/OR Company" at bounding box center [315, 231] width 442 height 15
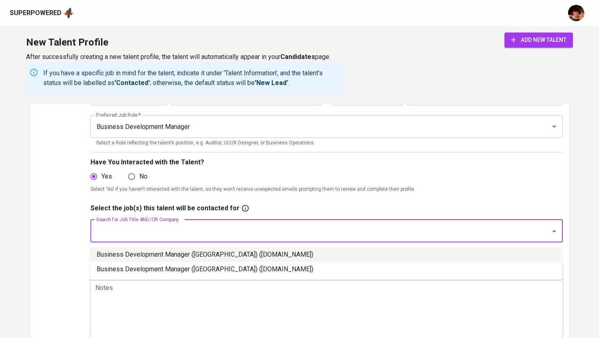
click at [213, 253] on li "Business Development Manager (Philippines) (letsbundle.io)" at bounding box center [326, 255] width 472 height 15
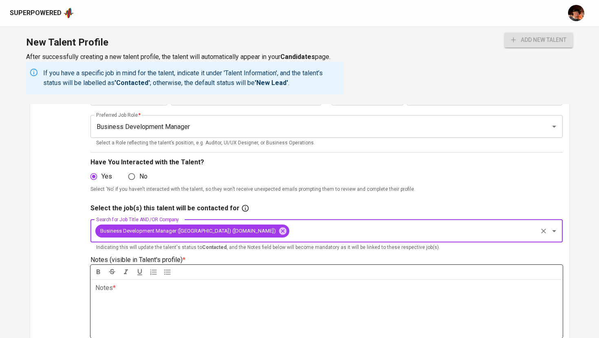
click at [199, 302] on div "Notes * ﻿" at bounding box center [326, 309] width 472 height 59
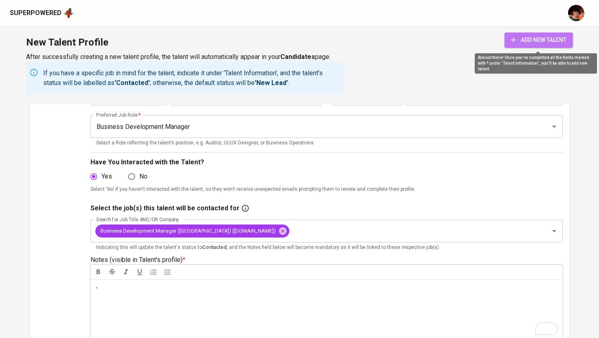
click at [512, 44] on icon "submit" at bounding box center [513, 40] width 8 height 8
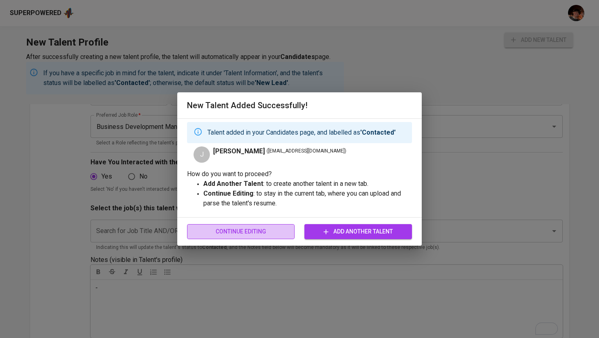
click at [256, 235] on span "Continue Editing" at bounding box center [240, 232] width 94 height 10
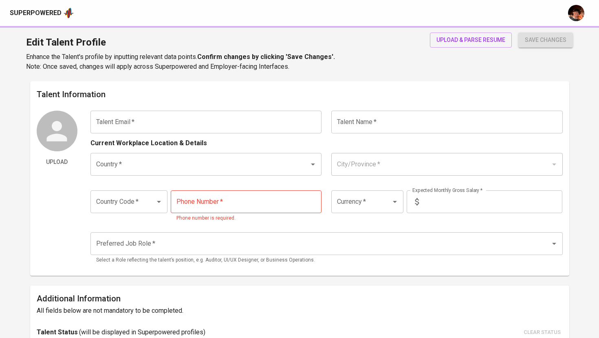
type input "[EMAIL_ADDRESS][DOMAIN_NAME]"
type input "[PERSON_NAME]"
type input "[GEOGRAPHIC_DATA]"
type input "Santa Rosa"
type input "+63"
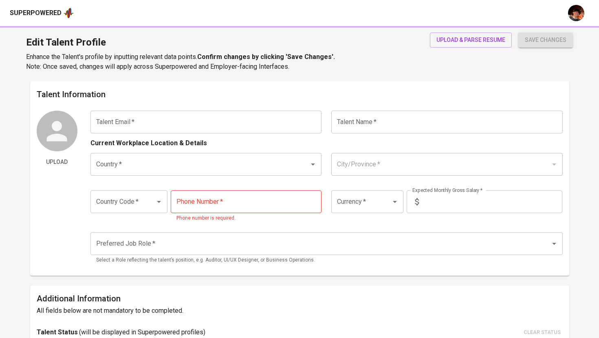
type input "909-417-6199"
type input "PHP"
type input "180,000"
type input "Business Development Manager"
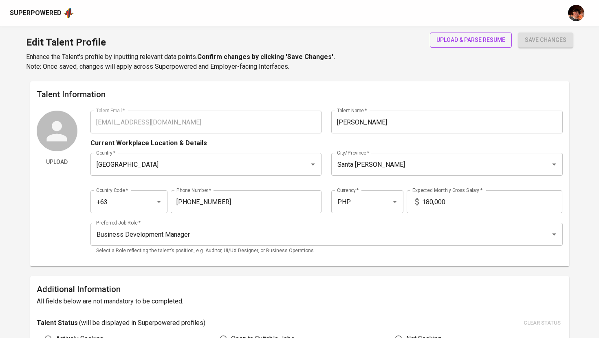
click at [466, 37] on span "upload & parse resume" at bounding box center [470, 40] width 69 height 10
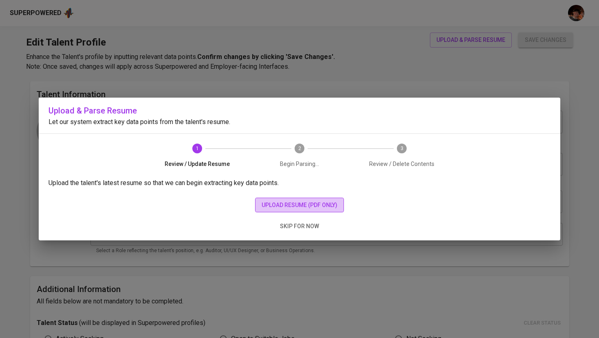
click at [270, 208] on span "upload resume (pdf only)" at bounding box center [299, 205] width 76 height 10
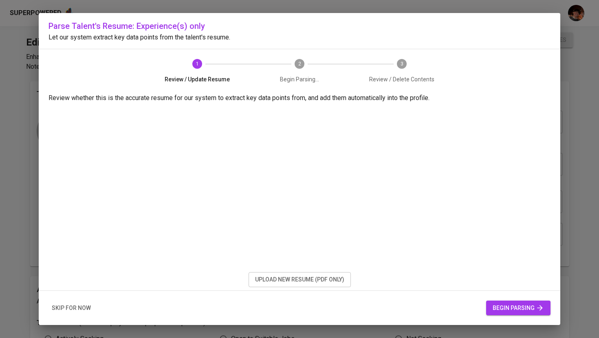
click at [507, 306] on span "begin parsing" at bounding box center [517, 308] width 51 height 10
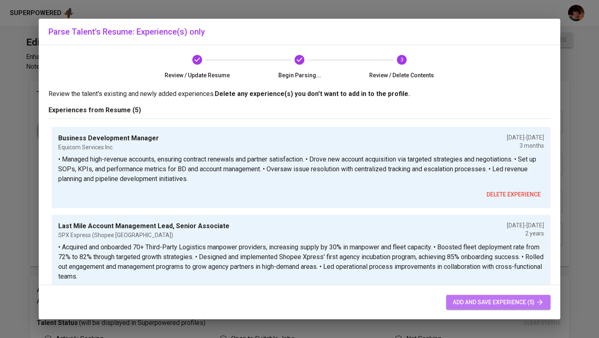
click at [507, 306] on span "add and save experience (5)" at bounding box center [497, 303] width 91 height 10
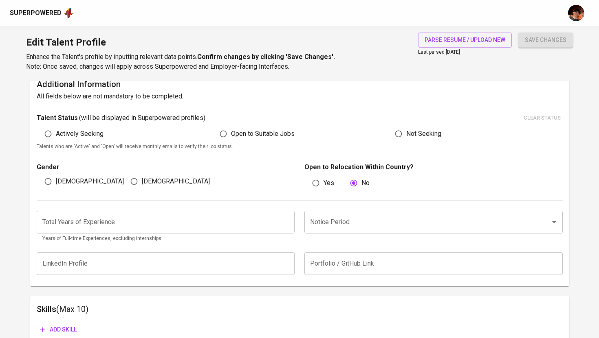
scroll to position [201, 0]
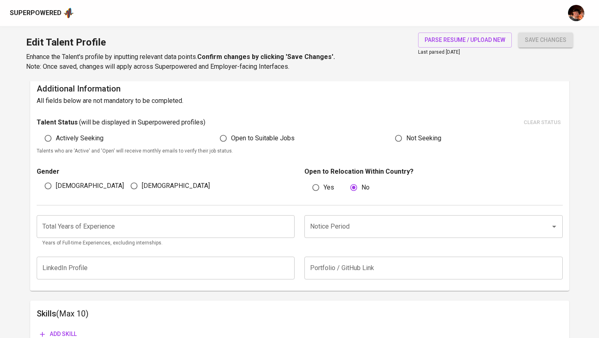
click at [268, 230] on input "number" at bounding box center [166, 226] width 258 height 23
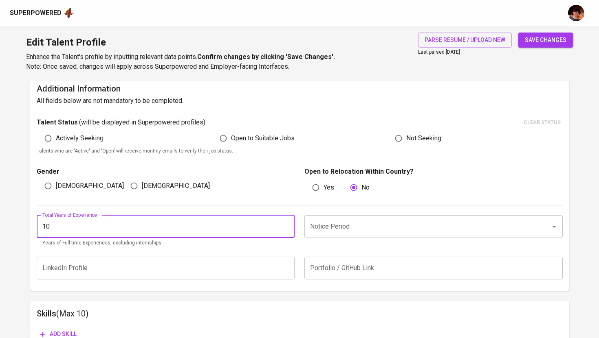
type input "10"
click at [324, 224] on input "Notice Period" at bounding box center [422, 226] width 228 height 15
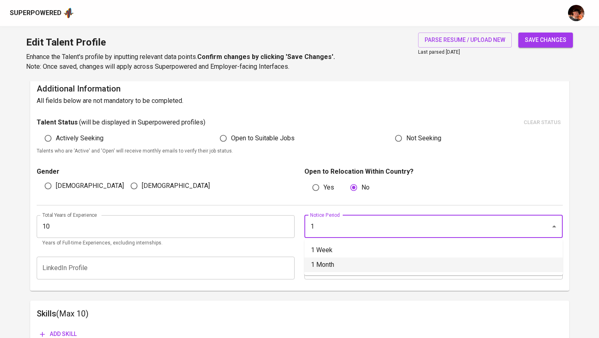
click at [346, 264] on li "1 Month" at bounding box center [433, 265] width 258 height 15
type input "1 Month"
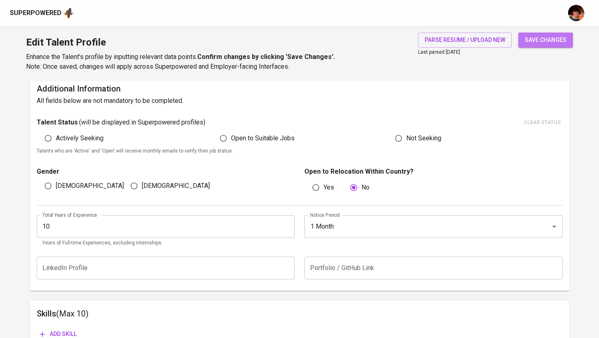
click at [562, 46] on button "save changes" at bounding box center [545, 40] width 55 height 15
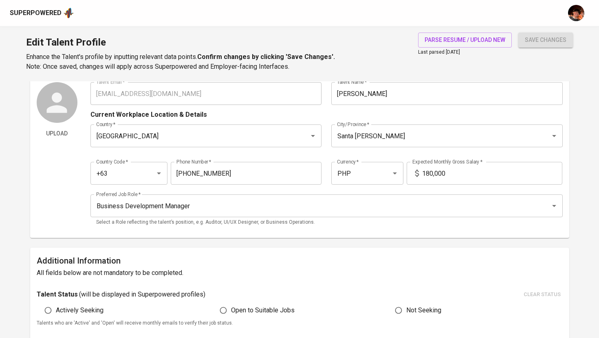
scroll to position [0, 0]
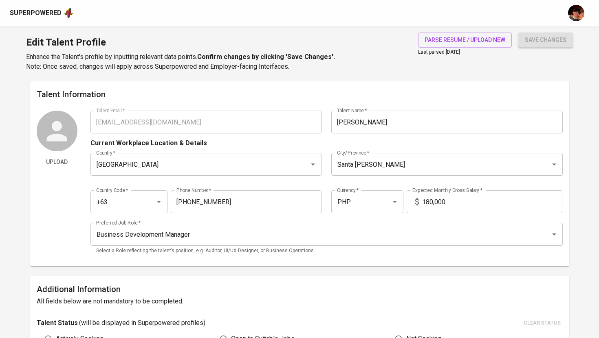
click at [36, 9] on div "Superpowered" at bounding box center [36, 13] width 52 height 9
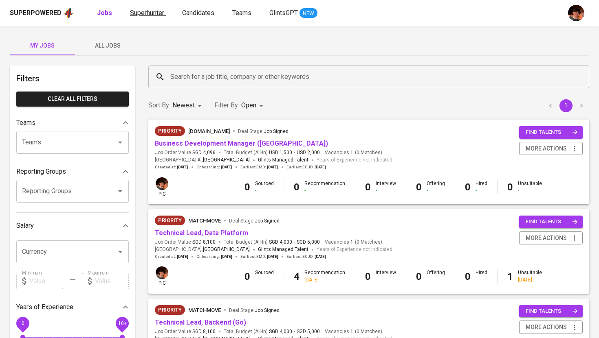
click at [151, 13] on span "Superhunter" at bounding box center [147, 13] width 34 height 8
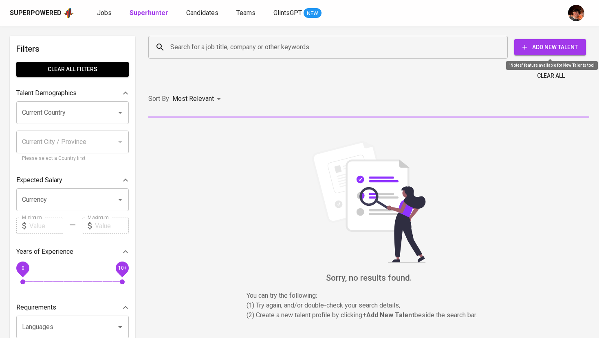
click at [568, 44] on span "Add New Talent" at bounding box center [549, 47] width 59 height 10
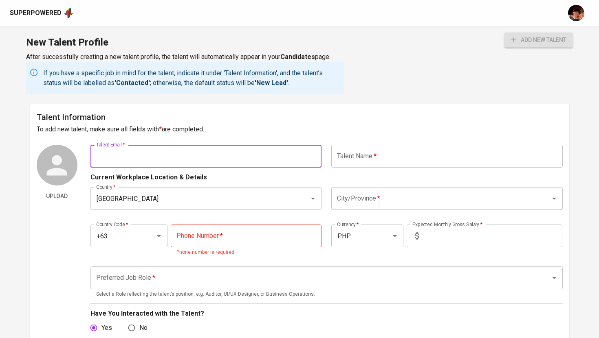
click at [224, 151] on input "text" at bounding box center [205, 156] width 231 height 23
paste input "[EMAIL_ADDRESS][DOMAIN_NAME]"
type input "[EMAIL_ADDRESS][DOMAIN_NAME]"
click at [369, 157] on input "text" at bounding box center [446, 156] width 231 height 23
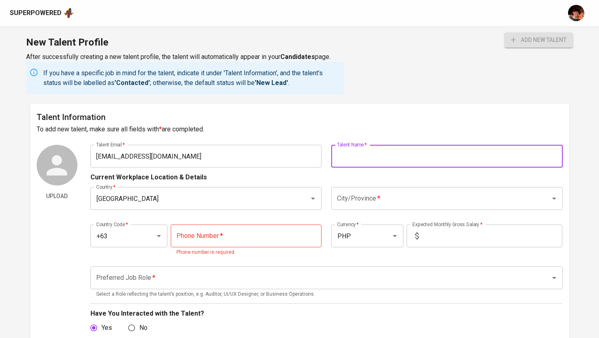
paste input "Christian C. Contreras,"
type input "[PERSON_NAME]"
click at [367, 206] on input "City/Province   *" at bounding box center [435, 198] width 201 height 15
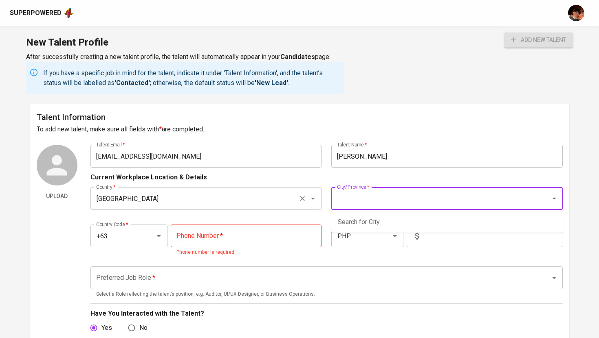
click at [271, 206] on div "Philippines Country *" at bounding box center [205, 198] width 231 height 23
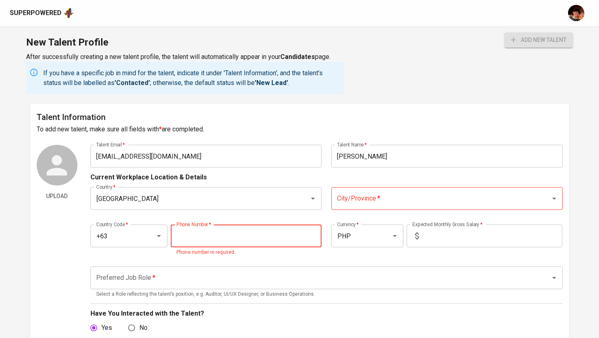
click at [267, 233] on input "tel" at bounding box center [246, 236] width 151 height 23
paste input "917-532-6013"
type input "917-532-6013"
click at [368, 198] on input "City/Province   *" at bounding box center [435, 198] width 201 height 15
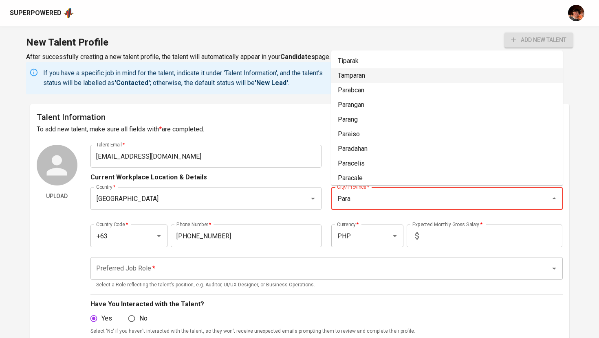
type input "Para"
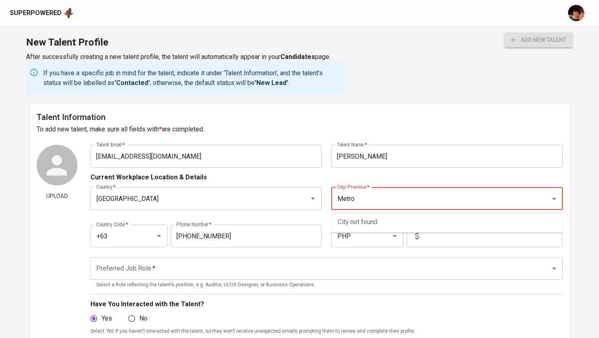
type input "A"
click at [373, 224] on li "[GEOGRAPHIC_DATA]" at bounding box center [446, 222] width 231 height 15
type input "[GEOGRAPHIC_DATA]"
click at [450, 243] on input "text" at bounding box center [492, 236] width 140 height 23
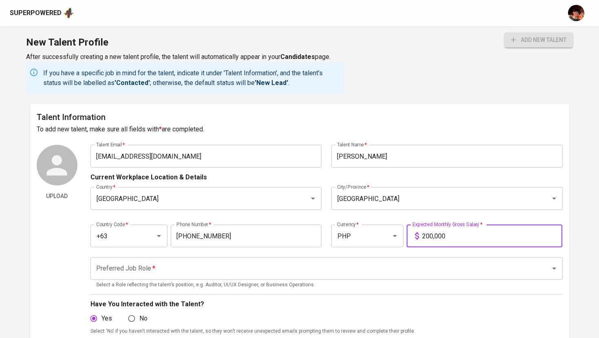
type input "200,000"
click at [504, 33] on button "add new talent" at bounding box center [538, 40] width 68 height 15
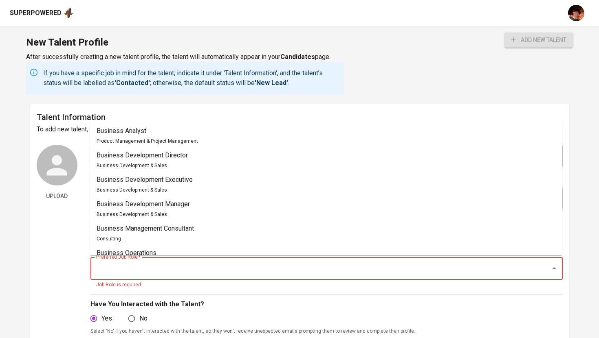
click at [193, 275] on input "Preferred Job Role   *" at bounding box center [315, 268] width 442 height 15
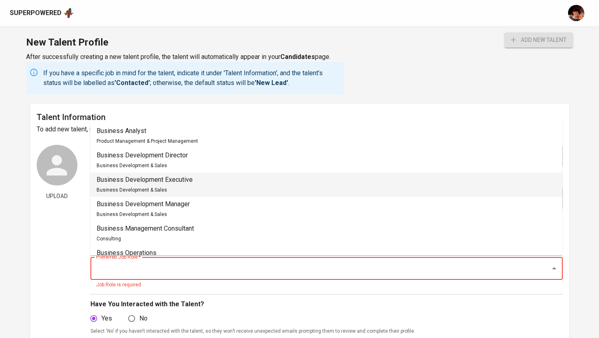
click at [189, 185] on div "Business Development Executive Business Development & Sales" at bounding box center [145, 185] width 96 height 20
type input "Business Development Executive"
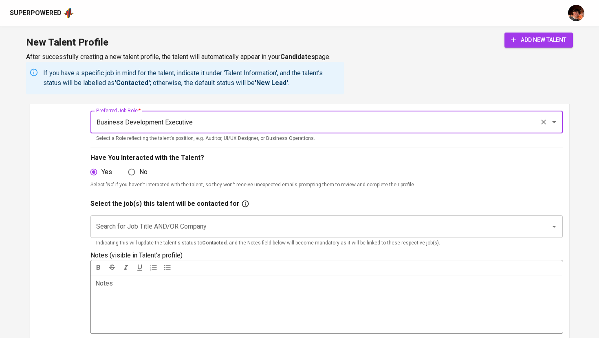
scroll to position [155, 0]
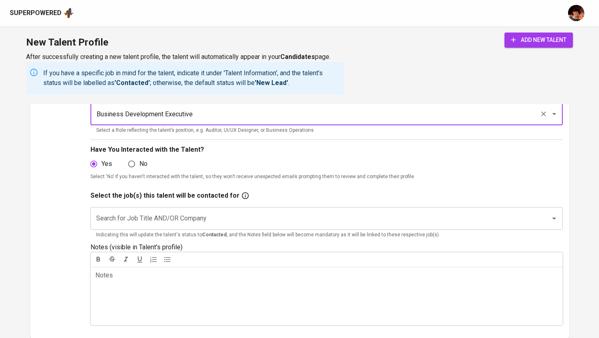
click at [227, 223] on input "Search for Job Title AND/OR Company" at bounding box center [315, 218] width 442 height 15
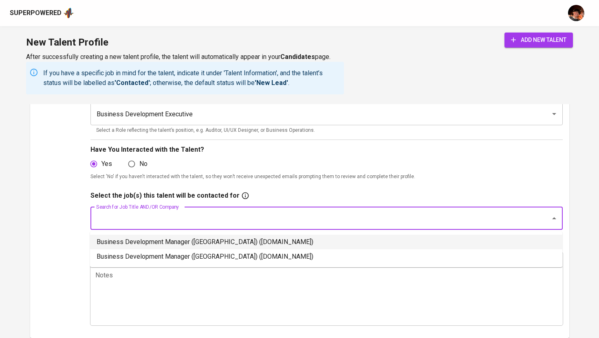
click at [227, 239] on li "Business Development Manager (Philippines) (letsbundle.io)" at bounding box center [326, 242] width 472 height 15
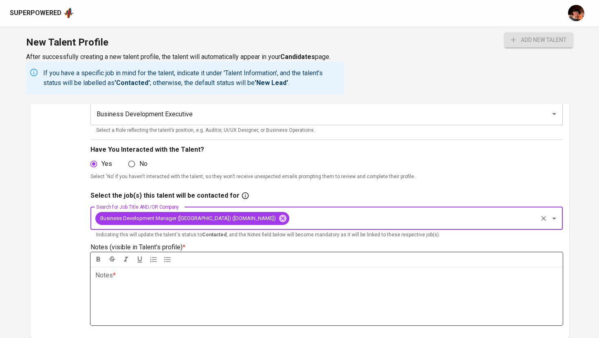
click at [210, 294] on div "Notes * ﻿" at bounding box center [326, 296] width 472 height 59
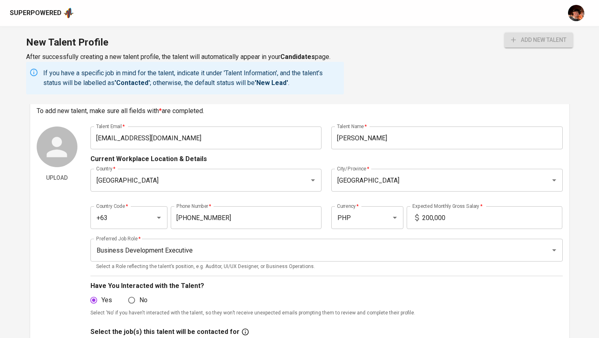
scroll to position [0, 0]
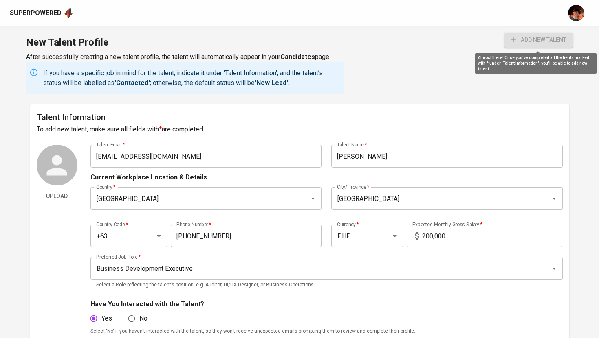
click at [538, 41] on span "add new talent" at bounding box center [538, 40] width 55 height 10
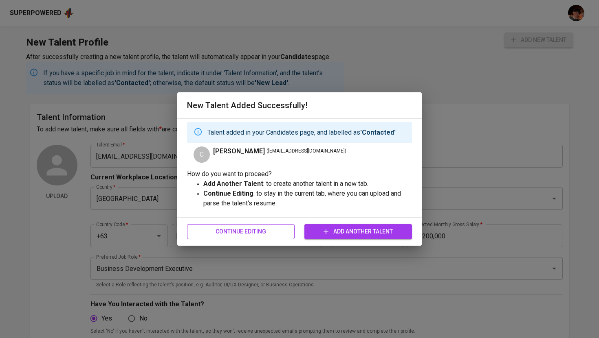
click at [269, 235] on span "Continue Editing" at bounding box center [240, 232] width 94 height 10
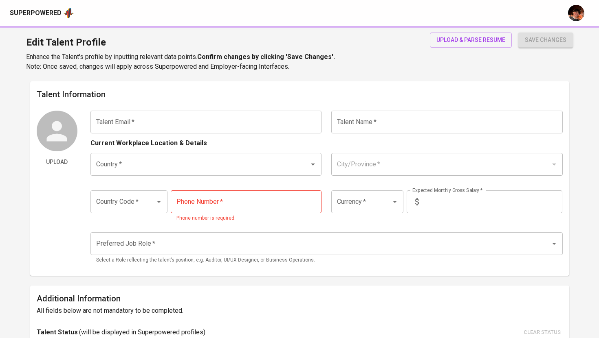
type input "[EMAIL_ADDRESS][DOMAIN_NAME]"
type input "[PERSON_NAME]"
type input "[GEOGRAPHIC_DATA]"
type input "+63"
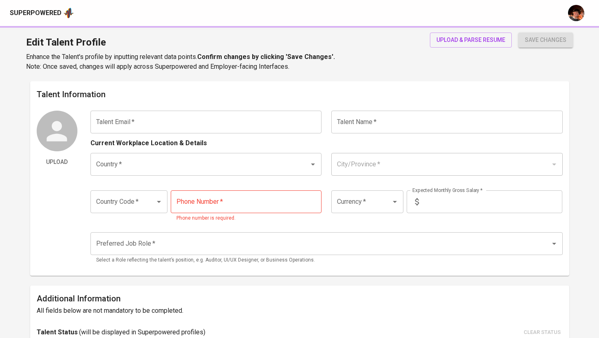
type input "917-532-6013"
type input "PHP"
type input "200,000"
type input "Business Development Executive"
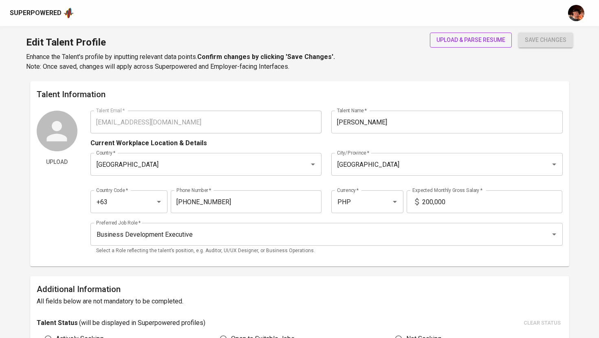
click at [480, 41] on span "upload & parse resume" at bounding box center [470, 40] width 69 height 10
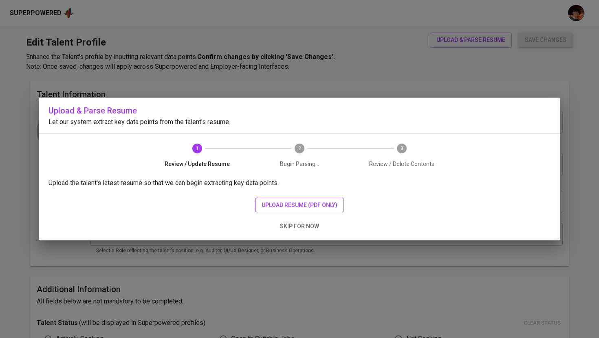
click at [285, 205] on span "upload resume (pdf only)" at bounding box center [299, 205] width 76 height 10
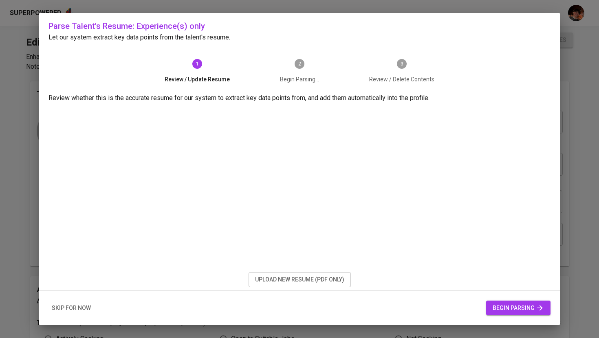
click at [502, 303] on span "begin parsing" at bounding box center [517, 308] width 51 height 10
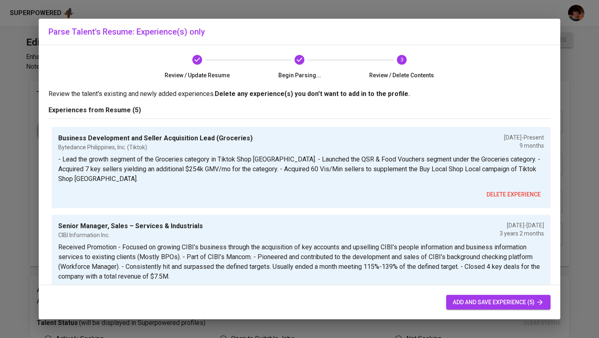
click at [502, 303] on span "add and save experience (5)" at bounding box center [497, 303] width 91 height 10
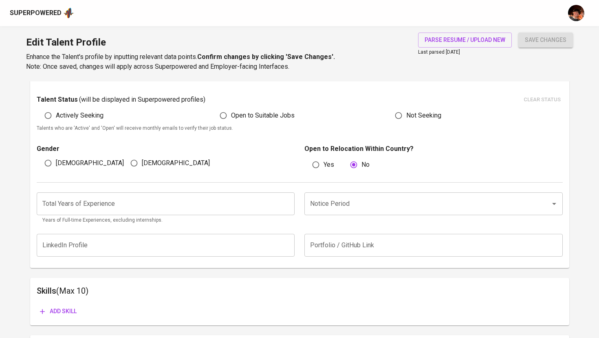
scroll to position [224, 0]
click at [208, 197] on input "number" at bounding box center [166, 203] width 258 height 23
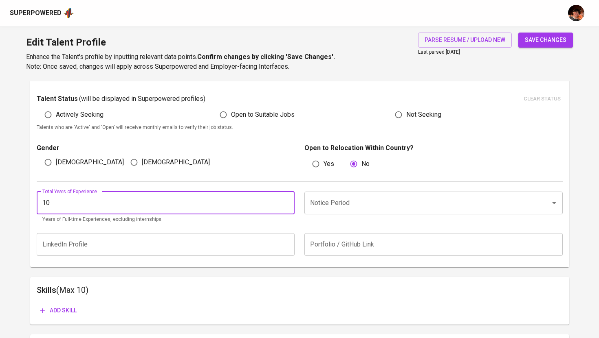
type input "10"
click at [343, 206] on input "Notice Period" at bounding box center [422, 202] width 228 height 15
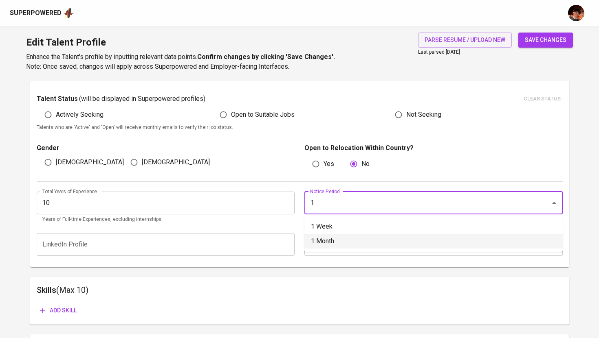
click at [361, 243] on li "1 Month" at bounding box center [433, 241] width 258 height 15
type input "1 Month"
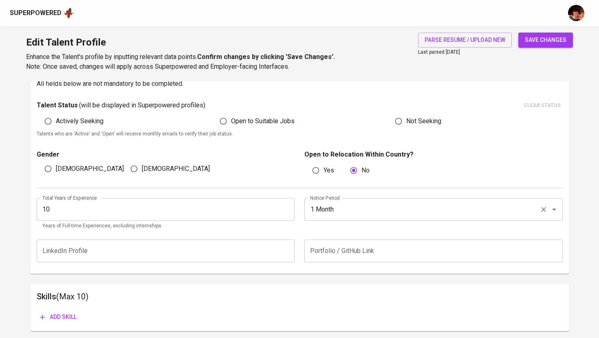
scroll to position [218, 0]
click at [548, 42] on span "save changes" at bounding box center [546, 40] width 42 height 10
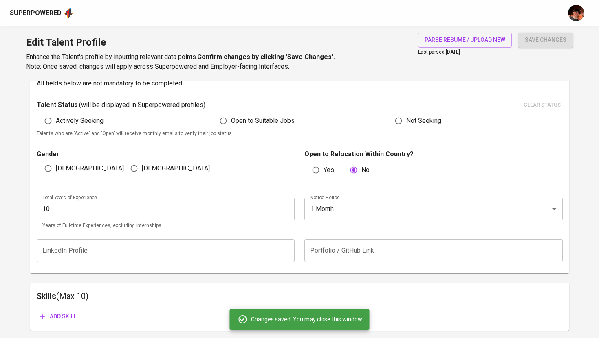
click at [37, 16] on div "Superpowered" at bounding box center [36, 13] width 52 height 9
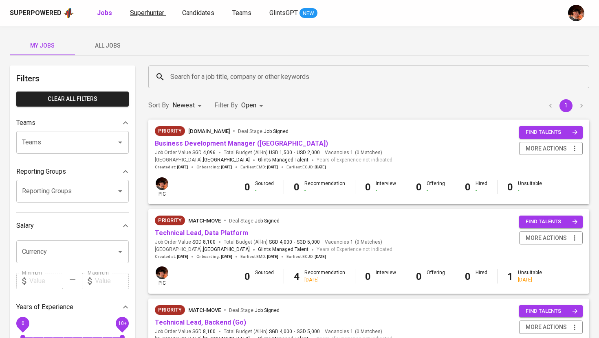
click at [134, 14] on span "Superhunter" at bounding box center [147, 13] width 34 height 8
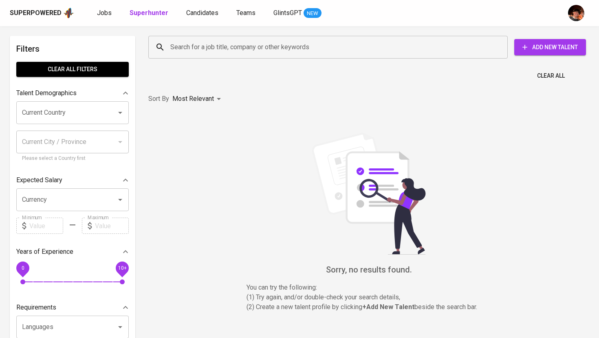
click at [542, 55] on button "Add New Talent" at bounding box center [550, 47] width 72 height 16
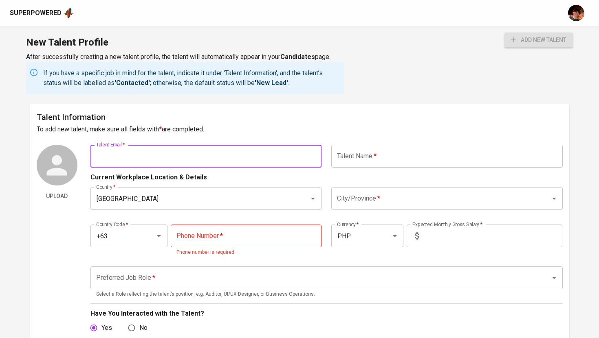
click at [239, 160] on input "text" at bounding box center [205, 156] width 231 height 23
paste input "[EMAIL_ADDRESS][DOMAIN_NAME]"
type input "[EMAIL_ADDRESS][DOMAIN_NAME]"
click at [357, 157] on input "text" at bounding box center [446, 156] width 231 height 23
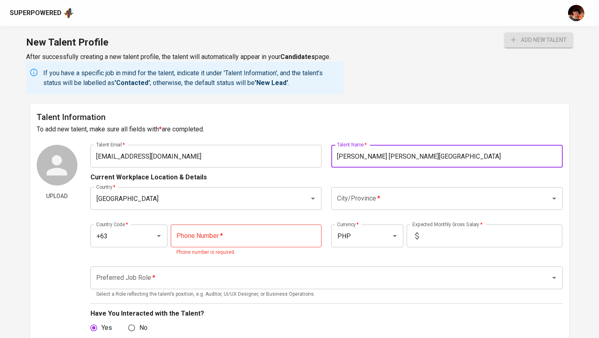
type input "[PERSON_NAME] [PERSON_NAME][GEOGRAPHIC_DATA]"
click at [347, 192] on input "City/Province   *" at bounding box center [435, 198] width 201 height 15
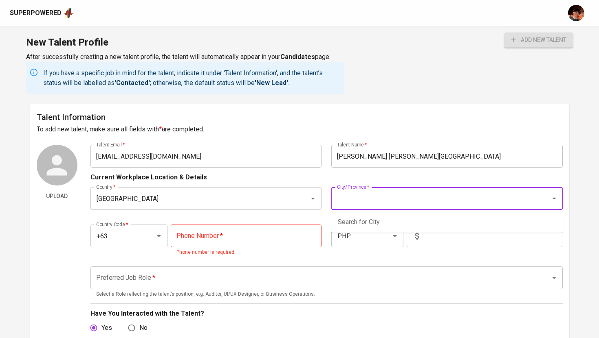
click at [402, 205] on input "City/Province   *" at bounding box center [435, 198] width 201 height 15
click at [387, 196] on input "City/Province   *" at bounding box center [435, 198] width 201 height 15
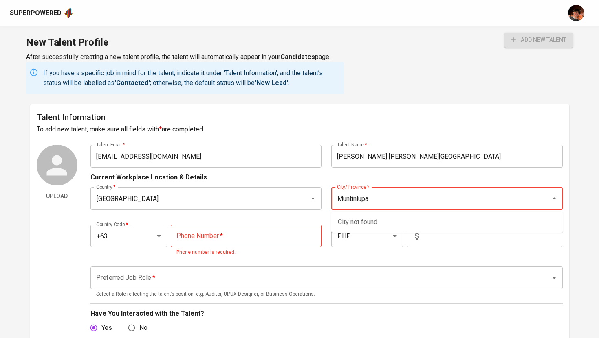
type input "Muntinlupa"
click at [347, 224] on li "[GEOGRAPHIC_DATA]" at bounding box center [446, 222] width 231 height 15
type input "[GEOGRAPHIC_DATA]"
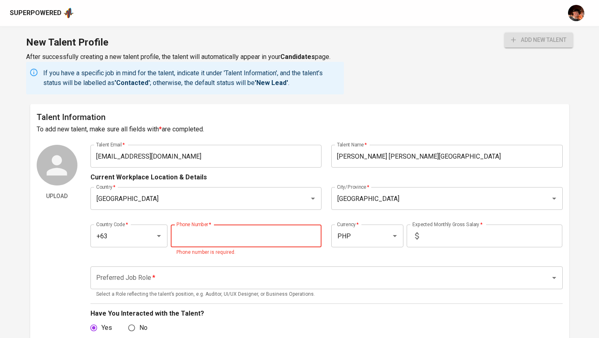
click at [200, 238] on input "tel" at bounding box center [246, 236] width 151 height 23
paste input "917-545-2489"
type input "917-545-2489"
click at [486, 235] on input "text" at bounding box center [492, 236] width 140 height 23
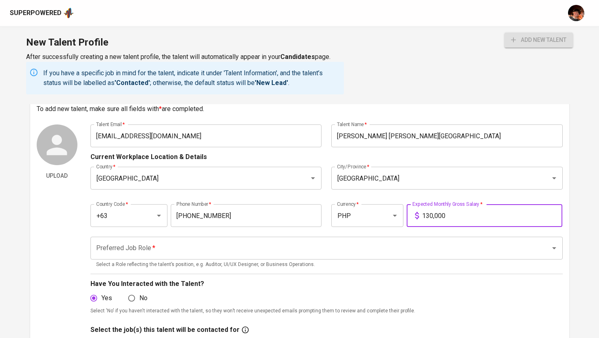
scroll to position [21, 0]
click at [433, 217] on input "130,000" at bounding box center [492, 215] width 140 height 23
type input "135,000"
click at [504, 33] on button "add new talent" at bounding box center [538, 40] width 68 height 15
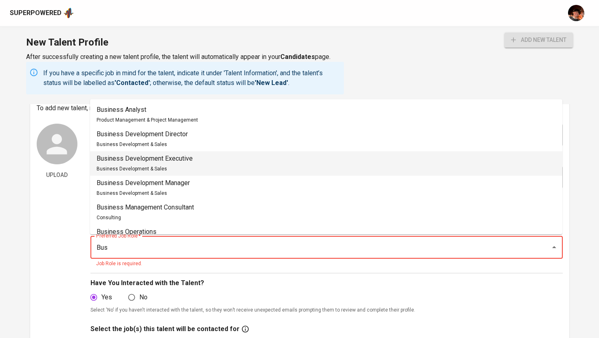
click at [236, 171] on li "Business Development Executive Business Development & Sales" at bounding box center [326, 163] width 472 height 24
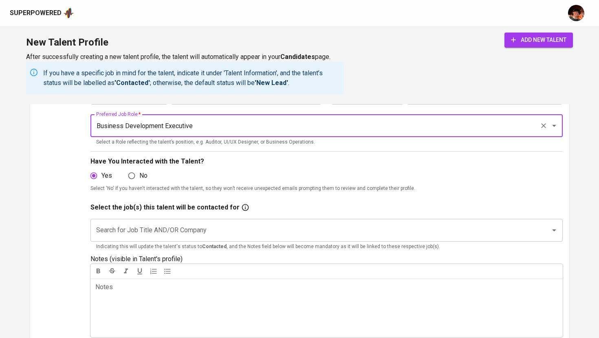
scroll to position [146, 0]
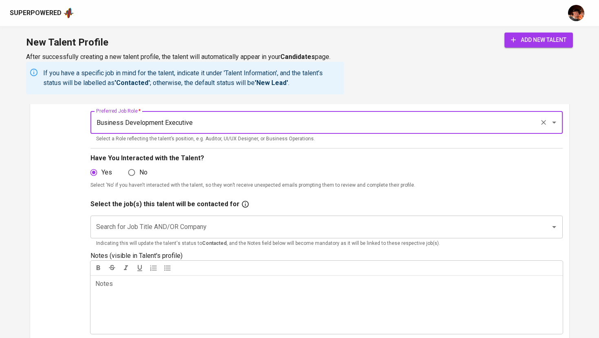
type input "Business Development Executive"
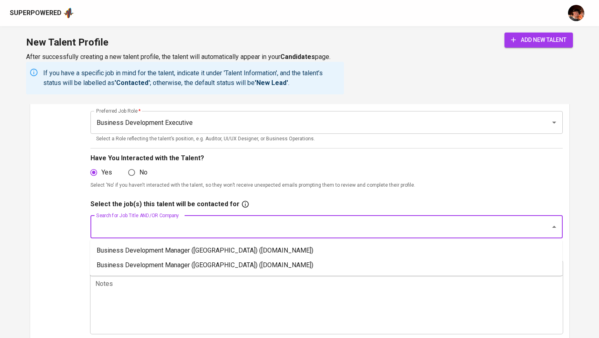
click at [233, 228] on input "Search for Job Title AND/OR Company" at bounding box center [315, 227] width 442 height 15
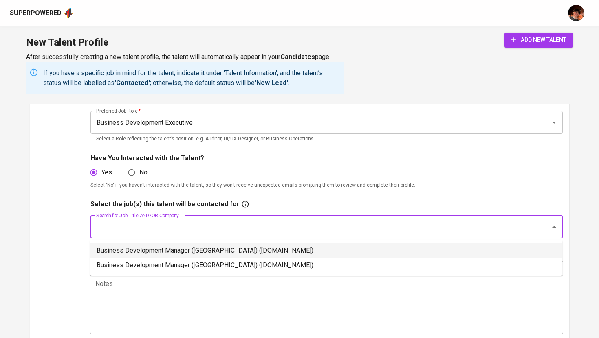
click at [233, 248] on li "Business Development Manager (Philippines) (letsbundle.io)" at bounding box center [326, 251] width 472 height 15
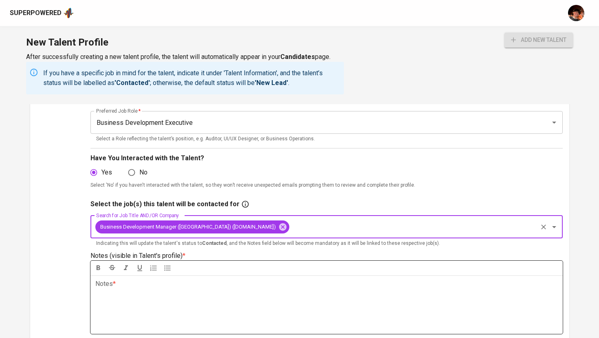
click at [202, 288] on p "Notes * ﻿" at bounding box center [326, 284] width 462 height 10
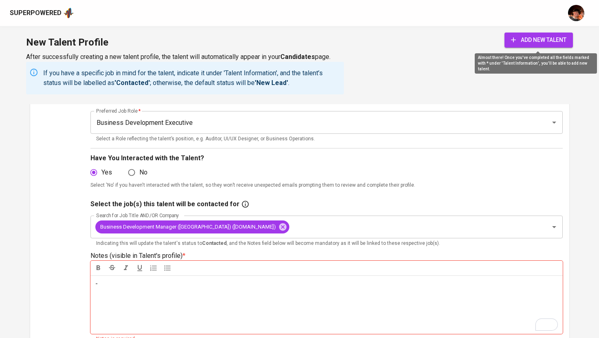
click at [536, 35] on span "add new talent" at bounding box center [538, 40] width 55 height 10
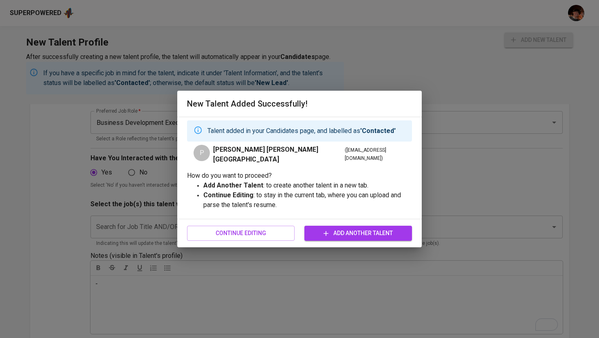
click at [364, 230] on span "Add Another Talent" at bounding box center [358, 233] width 94 height 10
click at [235, 230] on span "Continue Editing" at bounding box center [240, 233] width 94 height 10
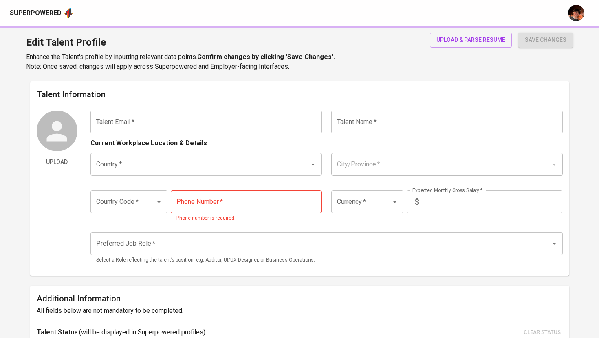
type input "pcpamplona@yahoo.com"
type input "[PERSON_NAME] [PERSON_NAME][GEOGRAPHIC_DATA]"
type input "Philippines"
type input "Manila"
type input "+63"
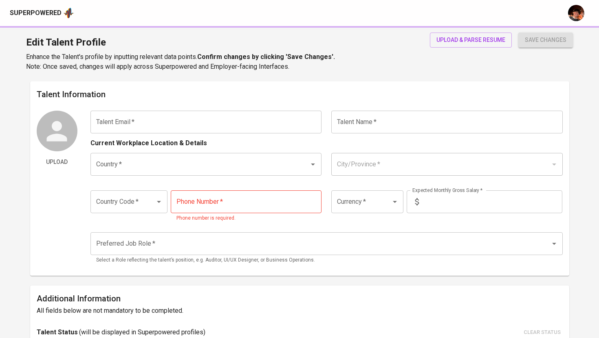
type input "917-545-2489"
type input "PHP"
type input "135,000"
type input "Business Development Executive"
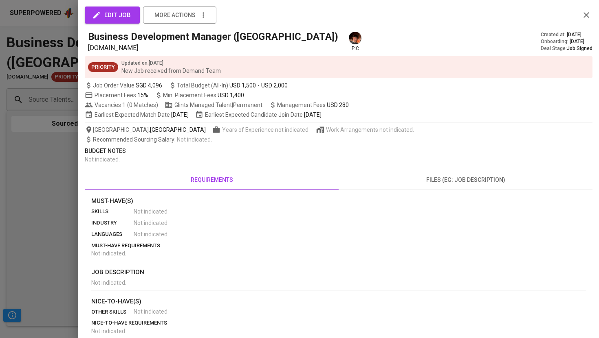
click at [118, 15] on span "edit job" at bounding box center [112, 15] width 37 height 11
click at [119, 19] on span "edit job" at bounding box center [112, 15] width 37 height 11
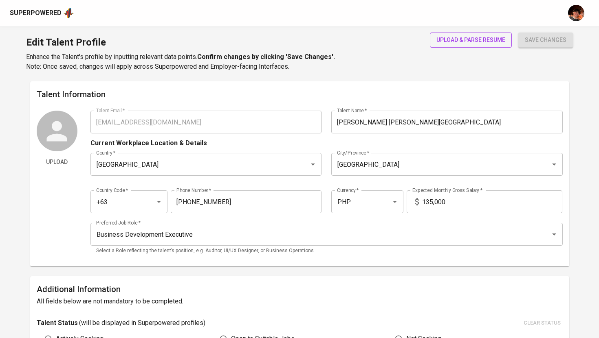
click at [473, 39] on span "upload & parse resume" at bounding box center [470, 40] width 69 height 10
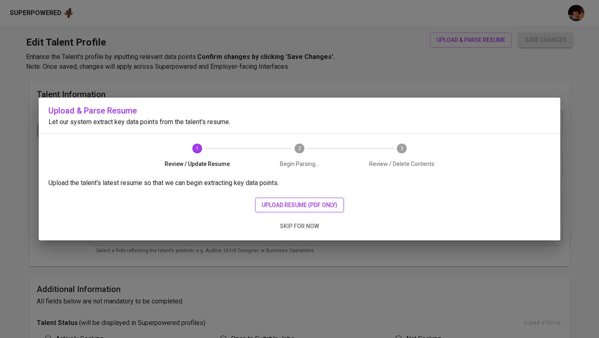
click at [312, 202] on span "upload resume (pdf only)" at bounding box center [299, 205] width 76 height 10
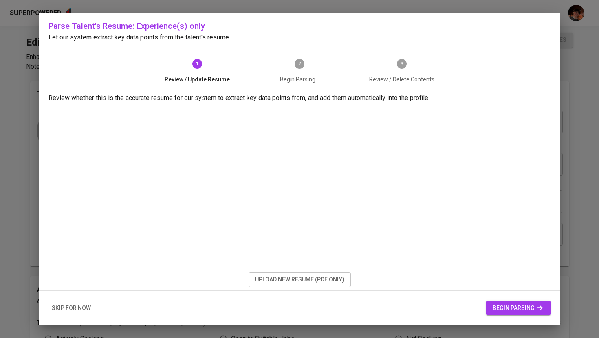
click at [513, 308] on span "begin parsing" at bounding box center [517, 308] width 51 height 10
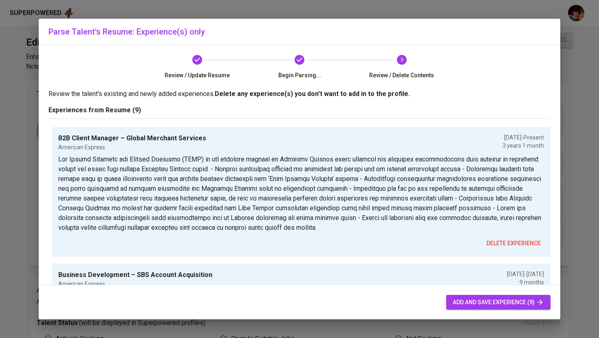
click at [476, 304] on span "add and save experience (9)" at bounding box center [497, 303] width 91 height 10
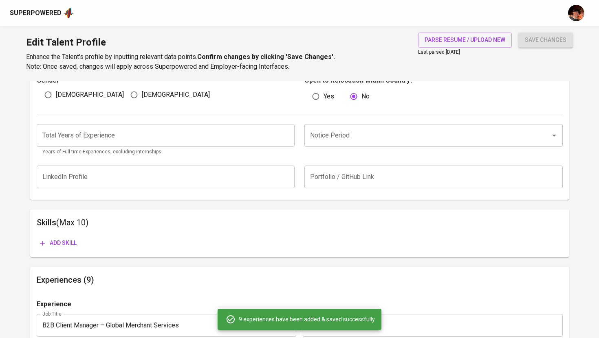
scroll to position [270, 0]
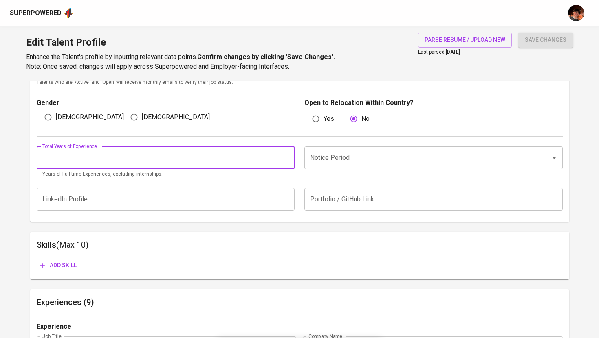
click at [198, 151] on input "number" at bounding box center [166, 158] width 258 height 23
type input "16"
click at [362, 162] on input "Notice Period" at bounding box center [422, 157] width 228 height 15
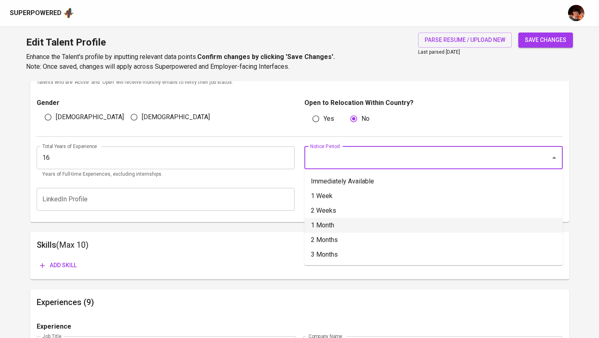
click at [336, 229] on li "1 Month" at bounding box center [433, 225] width 258 height 15
type input "1 Month"
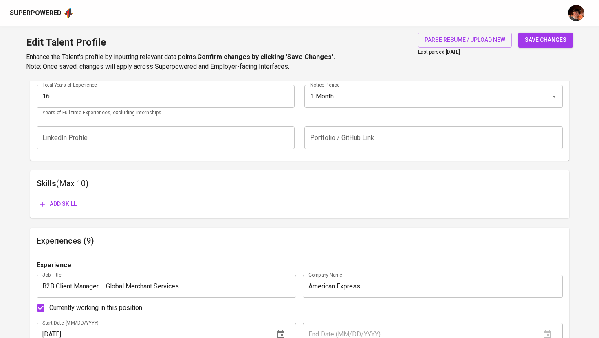
scroll to position [345, 0]
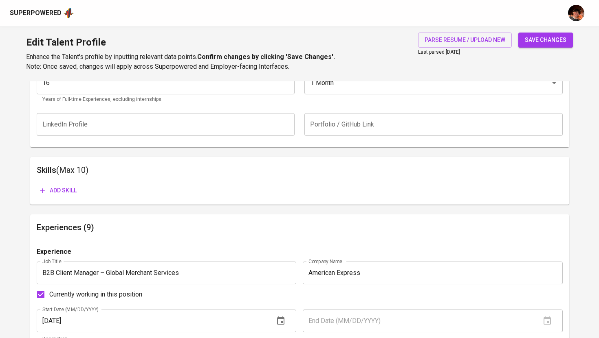
click at [538, 42] on span "save changes" at bounding box center [546, 40] width 42 height 10
click at [52, 9] on div "Superpowered" at bounding box center [36, 13] width 52 height 9
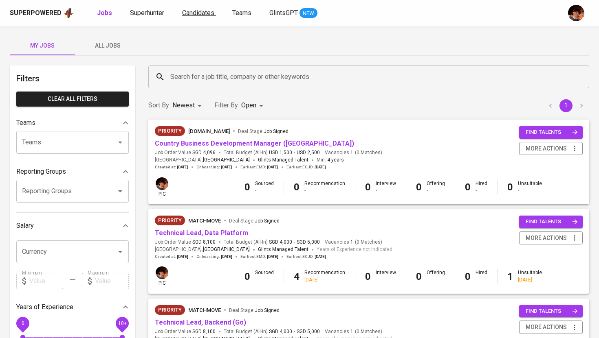
click at [189, 15] on span "Candidates" at bounding box center [198, 13] width 32 height 8
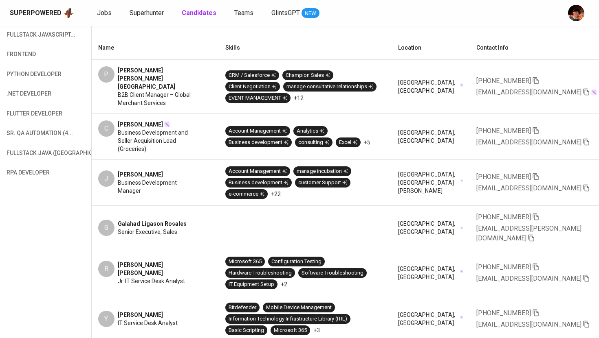
scroll to position [0, 268]
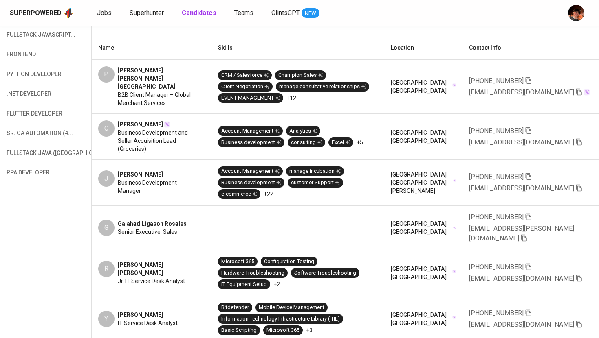
click at [575, 185] on icon "button" at bounding box center [578, 188] width 6 height 7
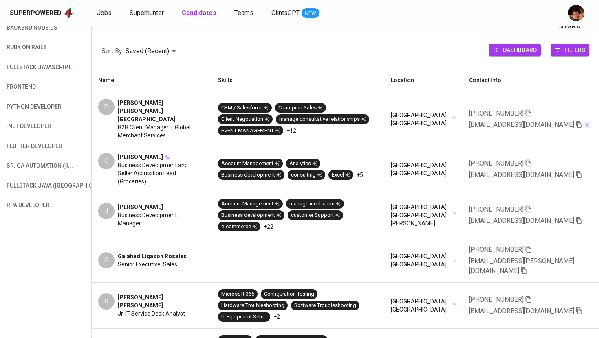
scroll to position [104, 0]
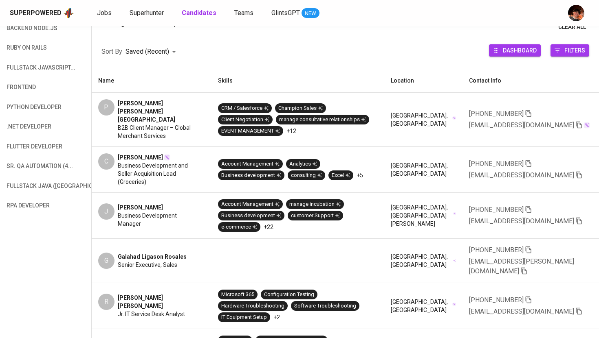
click at [575, 172] on icon "button" at bounding box center [578, 175] width 6 height 7
click at [575, 122] on icon "button" at bounding box center [578, 124] width 7 height 7
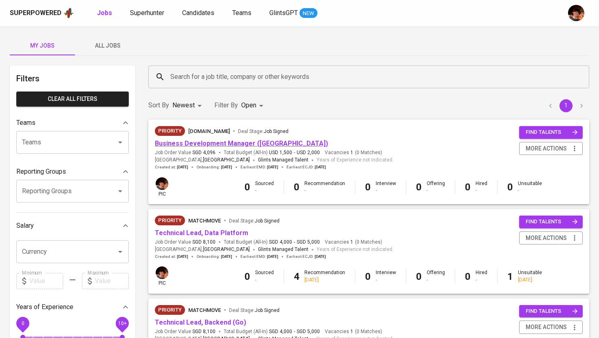
click at [264, 147] on link "Business Development Manager ([GEOGRAPHIC_DATA])" at bounding box center [241, 144] width 173 height 8
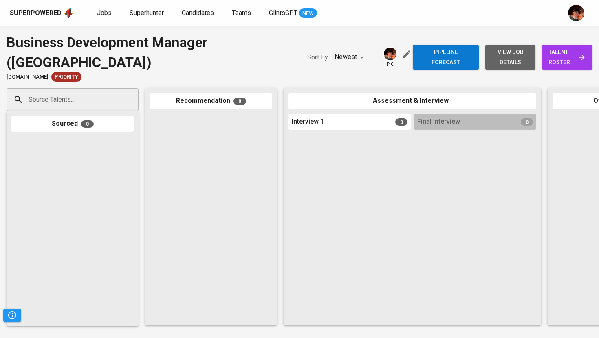
click at [500, 64] on span "view job details" at bounding box center [510, 57] width 37 height 20
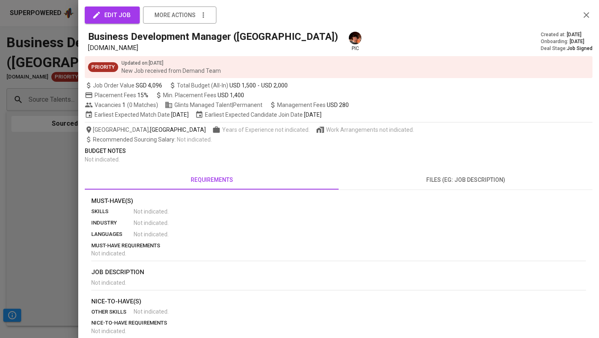
click at [123, 15] on span "edit job" at bounding box center [112, 15] width 37 height 11
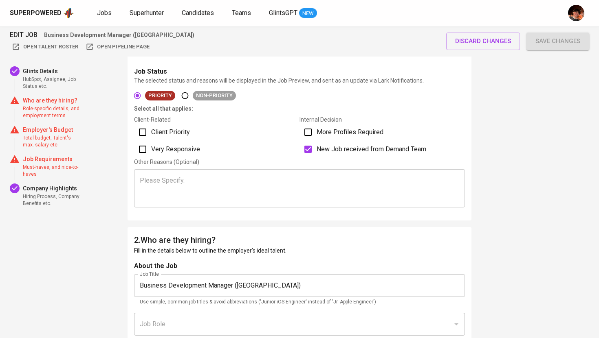
scroll to position [212, 0]
click at [174, 126] on label "Client Priority" at bounding box center [216, 131] width 165 height 17
click at [151, 126] on input "Client Priority" at bounding box center [142, 131] width 17 height 17
checkbox input "true"
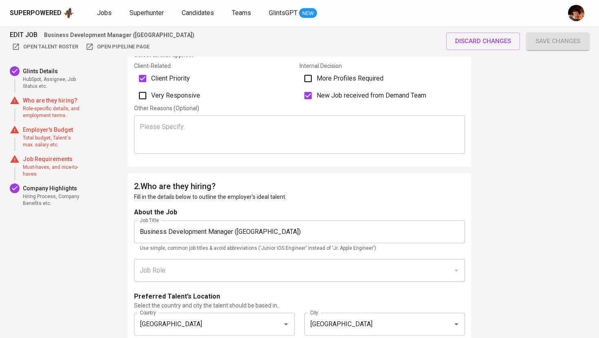
scroll to position [266, 0]
click at [182, 97] on span "Very Responsive" at bounding box center [175, 95] width 49 height 10
click at [151, 97] on input "Very Responsive" at bounding box center [142, 95] width 17 height 17
checkbox input "true"
click at [140, 231] on input "Business Development Manager ([GEOGRAPHIC_DATA])" at bounding box center [299, 231] width 331 height 23
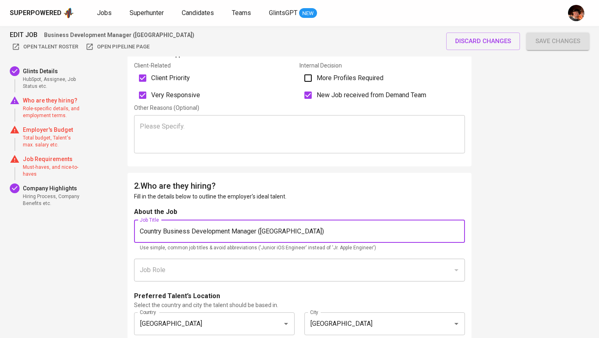
type input "Country Business Development Manager ([GEOGRAPHIC_DATA])"
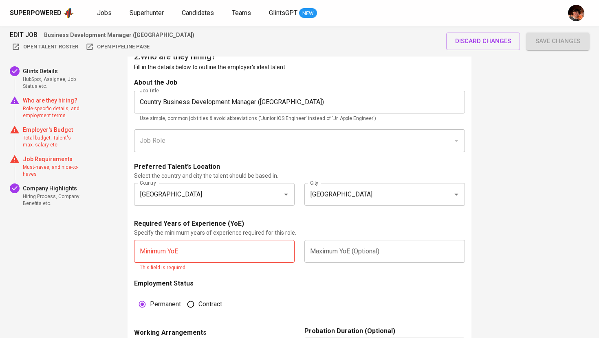
scroll to position [400, 0]
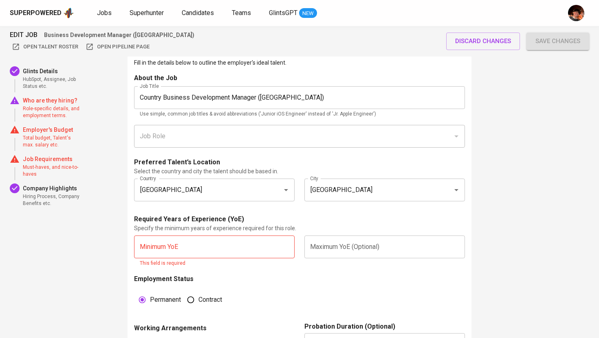
click at [211, 247] on input "text" at bounding box center [214, 247] width 160 height 23
type input "4"
click at [343, 250] on input "text" at bounding box center [384, 247] width 160 height 23
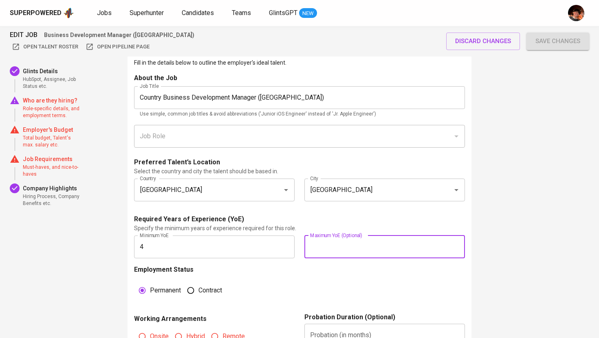
click at [268, 281] on fieldset "Permanent Contract" at bounding box center [216, 289] width 165 height 22
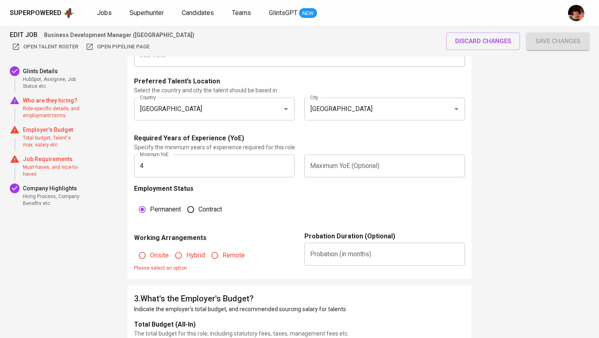
scroll to position [481, 0]
click at [221, 258] on input "Remote" at bounding box center [214, 255] width 15 height 15
radio input "true"
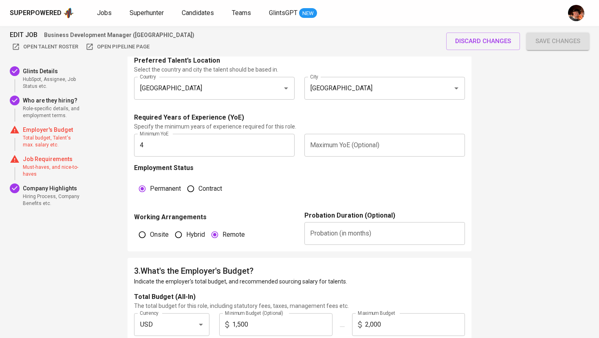
scroll to position [504, 0]
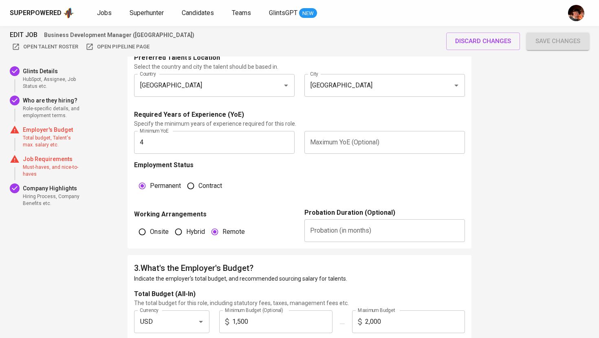
click at [334, 233] on input "text" at bounding box center [384, 231] width 160 height 23
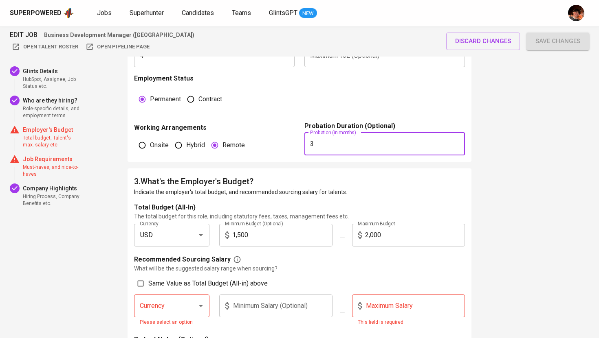
scroll to position [592, 0]
type input "3"
click at [373, 236] on input "2,000" at bounding box center [415, 234] width 100 height 23
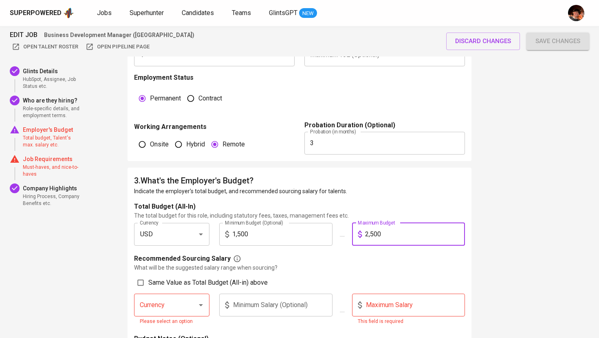
type input "2,500"
click at [163, 288] on label "Same Value as Total Budget (All-in) above" at bounding box center [295, 282] width 325 height 15
click at [148, 288] on input "Same Value as Total Budget (All-in) above" at bounding box center [140, 282] width 15 height 15
checkbox input "true"
type input "USD"
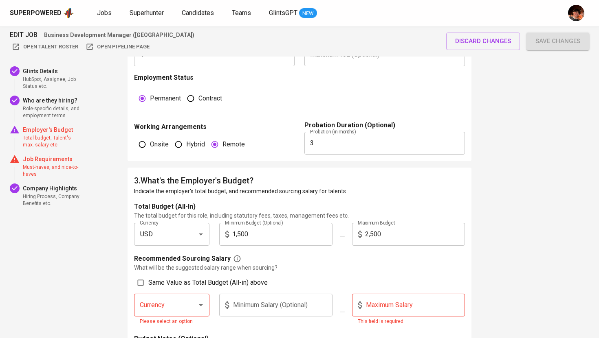
type input "1,500"
type input "2,500"
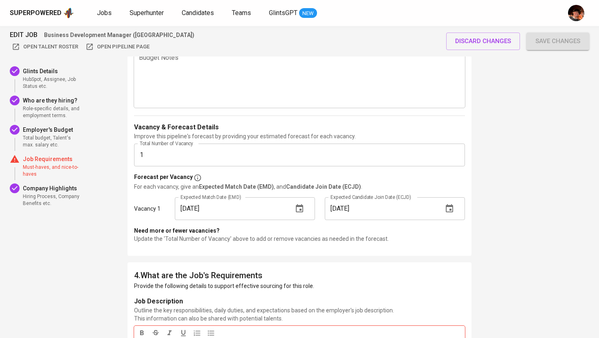
scroll to position [906, 0]
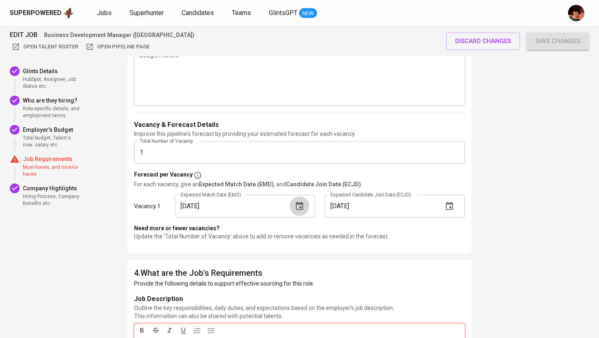
click at [299, 210] on icon "button" at bounding box center [299, 206] width 7 height 8
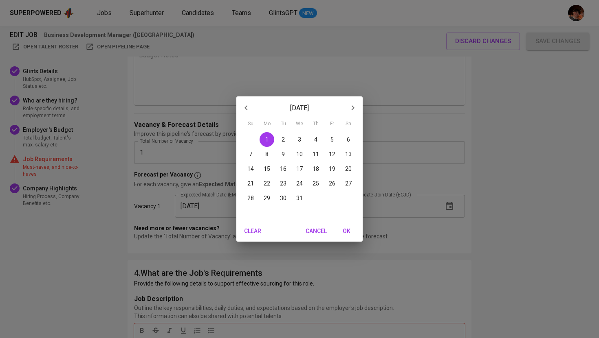
click at [352, 229] on span "OK" at bounding box center [346, 231] width 20 height 10
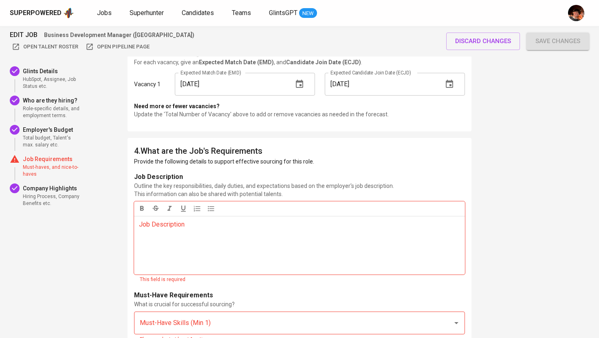
scroll to position [1031, 0]
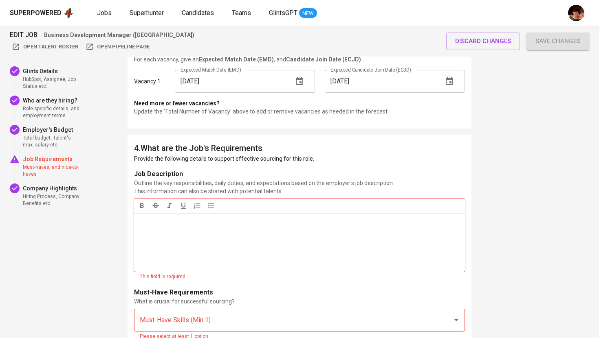
click at [217, 230] on div "Job Description ﻿" at bounding box center [299, 242] width 331 height 59
click at [198, 229] on div "Job Description ﻿" at bounding box center [299, 242] width 331 height 59
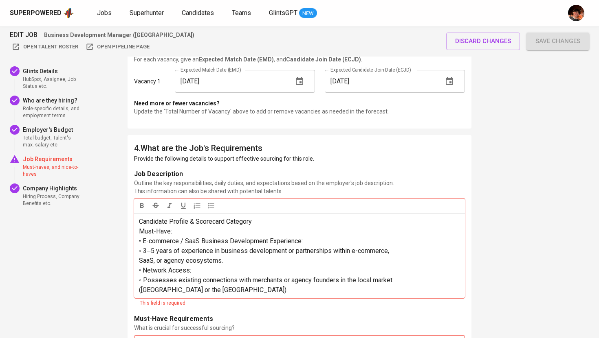
click at [139, 241] on span "Candidate Profile & Scorecard Category Must-Have: • E-commerce / SaaS Business …" at bounding box center [265, 256] width 253 height 76
drag, startPoint x: 143, startPoint y: 242, endPoint x: 129, endPoint y: 241, distance: 13.9
click at [210, 204] on icon "button" at bounding box center [211, 206] width 6 height 5
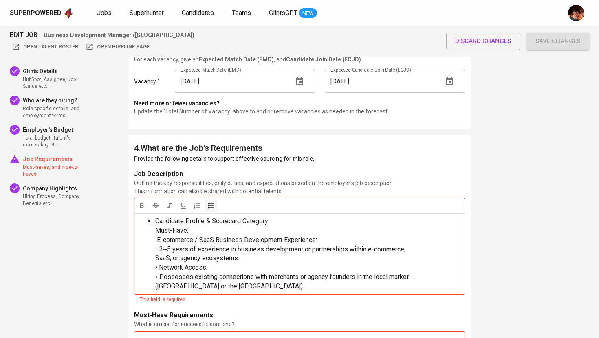
click at [156, 222] on span "Candidate Profile & Scorecard Category Must-Have: E-commerce / SaaS Business De…" at bounding box center [281, 253] width 253 height 73
click at [210, 292] on li "Candidate Profile & Scorecard Category Must-Have: E-commerce / SaaS Business De…" at bounding box center [307, 254] width 305 height 75
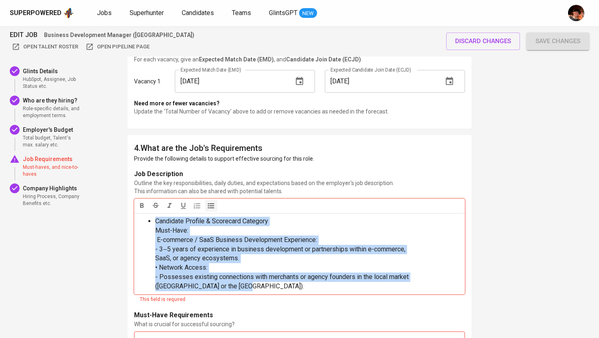
drag, startPoint x: 245, startPoint y: 293, endPoint x: 110, endPoint y: 206, distance: 159.7
click at [110, 206] on div "EDIT JOB Business Development Manager (Philippines) Open Talent Roster Open Pip…" at bounding box center [299, 34] width 599 height 2079
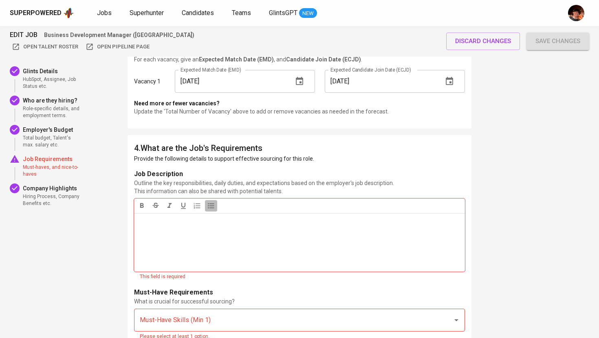
click at [216, 206] on button "button" at bounding box center [211, 205] width 12 height 11
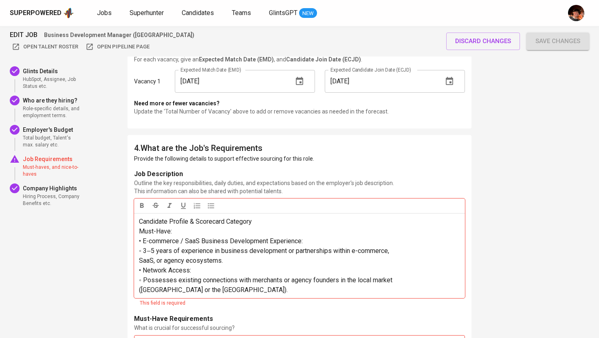
click at [138, 239] on div "Candidate Profile & Scorecard Category Must-Have: • E-commerce / SaaS Business …" at bounding box center [299, 255] width 331 height 85
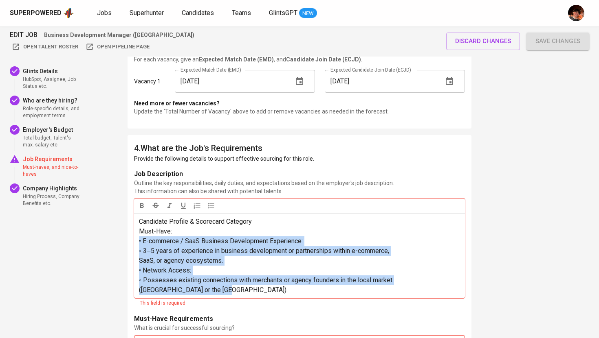
drag, startPoint x: 232, startPoint y: 292, endPoint x: 138, endPoint y: 245, distance: 104.5
click at [138, 245] on div "Candidate Profile & Scorecard Category Must-Have: • E-commerce / SaaS Business …" at bounding box center [299, 255] width 331 height 85
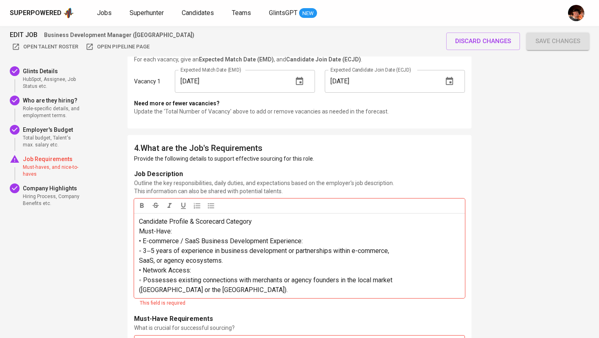
click at [207, 208] on icon "button" at bounding box center [211, 206] width 8 height 8
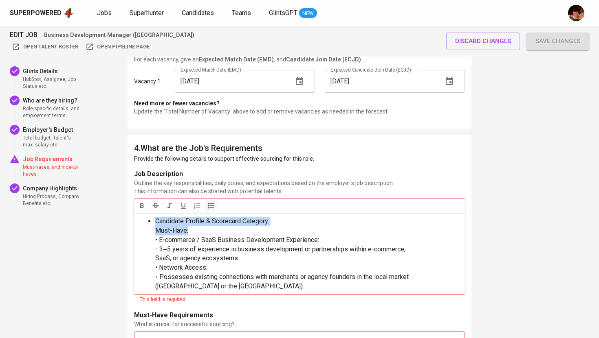
drag, startPoint x: 192, startPoint y: 230, endPoint x: 143, endPoint y: 218, distance: 50.5
click at [143, 218] on ul "Candidate Profile & Scorecard Category Must-Have: • E-commerce / SaaS Business …" at bounding box center [299, 254] width 321 height 75
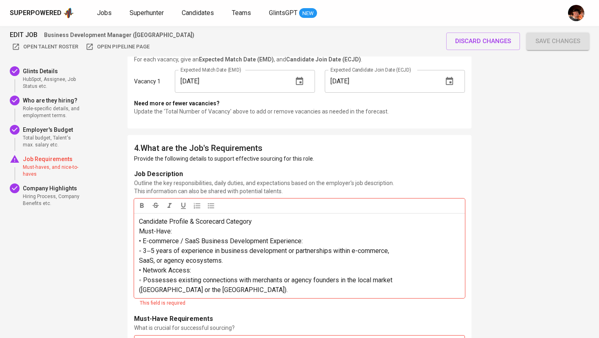
click at [228, 295] on p "Candidate Profile & Scorecard Category Must-Have: • E-commerce / SaaS Business …" at bounding box center [299, 256] width 321 height 78
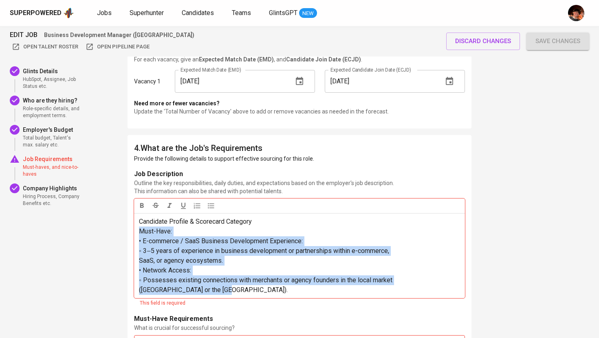
drag, startPoint x: 229, startPoint y: 294, endPoint x: 139, endPoint y: 236, distance: 107.0
click at [139, 236] on p "Candidate Profile & Scorecard Category Must-Have: • E-commerce / SaaS Business …" at bounding box center [299, 256] width 321 height 78
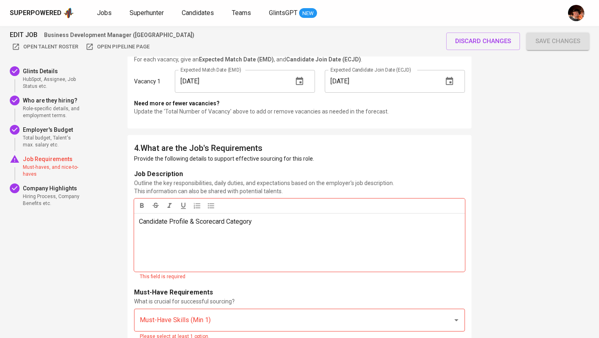
click at [211, 205] on icon "button" at bounding box center [211, 206] width 8 height 8
drag, startPoint x: 265, startPoint y: 226, endPoint x: 113, endPoint y: 225, distance: 151.9
click at [113, 225] on div "EDIT JOB Business Development Manager (Philippines) Open Talent Roster Open Pip…" at bounding box center [299, 23] width 599 height 2056
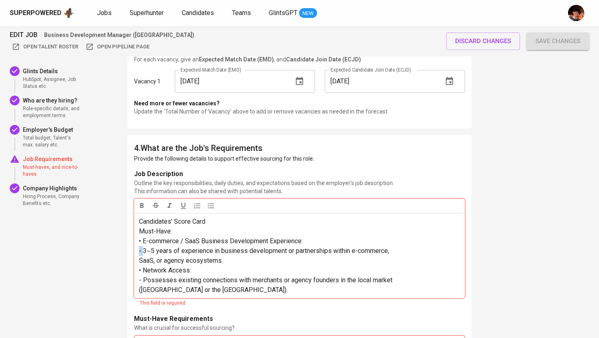
drag, startPoint x: 144, startPoint y: 254, endPoint x: 128, endPoint y: 254, distance: 15.9
drag, startPoint x: 143, startPoint y: 243, endPoint x: 123, endPoint y: 243, distance: 20.0
click at [123, 243] on div "EDIT JOB Business Development Manager (Philippines) Open Talent Roster Open Pip…" at bounding box center [299, 36] width 599 height 2083
copy span "•"
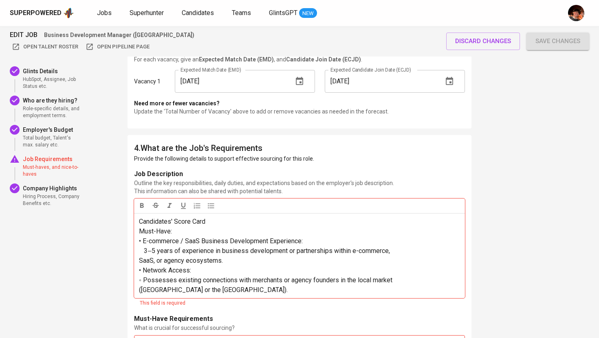
click at [137, 263] on div "Candidates' Score Card Must-Have: • E-commerce / SaaS Business Development Expe…" at bounding box center [299, 255] width 331 height 85
drag, startPoint x: 142, startPoint y: 270, endPoint x: 130, endPoint y: 269, distance: 12.3
click at [140, 262] on span "Must-Have: • E-commerce / SaaS Business Development Experience: 3‒5 years of ex…" at bounding box center [265, 261] width 253 height 66
click at [185, 260] on p "Must-Have: • E-commerce / SaaS Business Development Experience: 3‒5 years of ex…" at bounding box center [299, 261] width 321 height 68
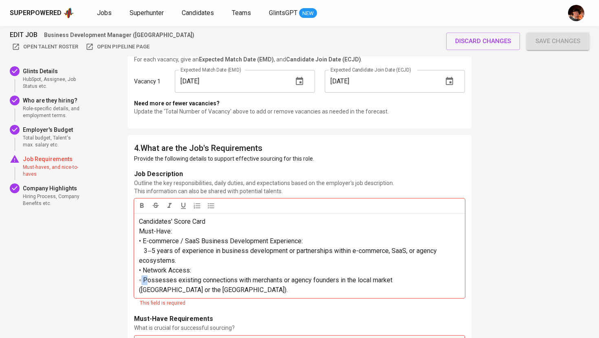
drag, startPoint x: 144, startPoint y: 292, endPoint x: 131, endPoint y: 292, distance: 12.6
click at [138, 299] on div "Candidates' Score Card Must-Have: • E-commerce / SaaS Business Development Expe…" at bounding box center [299, 255] width 331 height 85
drag, startPoint x: 400, startPoint y: 290, endPoint x: 445, endPoint y: 291, distance: 45.2
click at [445, 291] on p "• Network Access: Possesses existing connections with merchants or agency found…" at bounding box center [299, 280] width 321 height 29
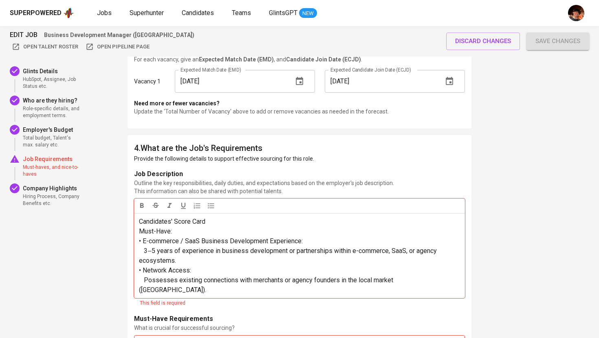
click at [429, 295] on p "• Network Access: Possesses existing connections with merchants or agency found…" at bounding box center [299, 280] width 321 height 29
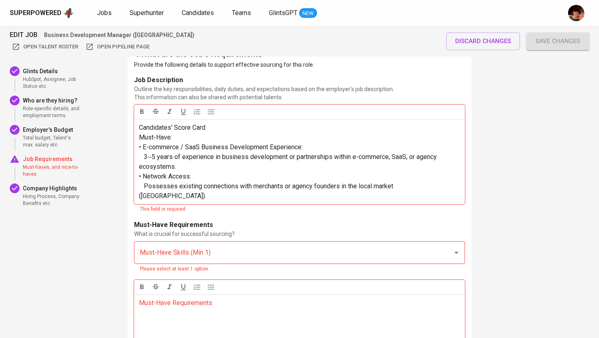
scroll to position [1126, 0]
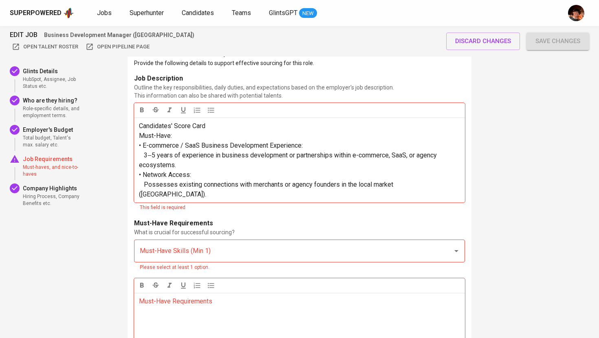
drag, startPoint x: 217, startPoint y: 260, endPoint x: 149, endPoint y: 205, distance: 86.6
click at [149, 203] on div "Candidates' Score Card Must-Have: • E-commerce / SaaS Business Development Expe…" at bounding box center [299, 160] width 331 height 85
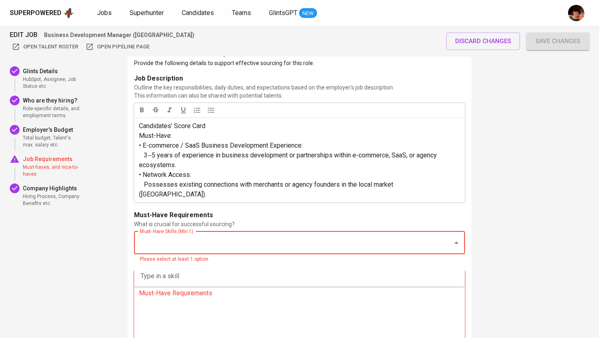
click at [186, 251] on input "Must-Have Skills (Min 1)" at bounding box center [288, 242] width 301 height 15
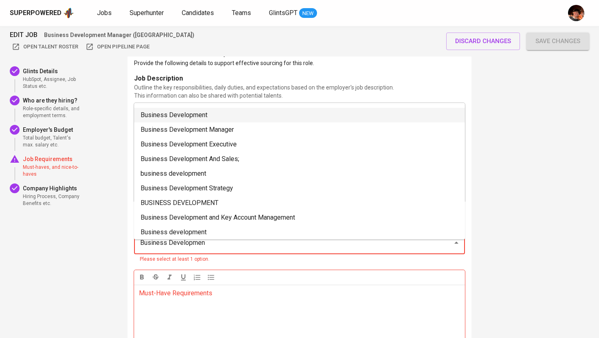
click at [208, 111] on li "Business Development" at bounding box center [299, 115] width 331 height 15
type input "Business Developmen"
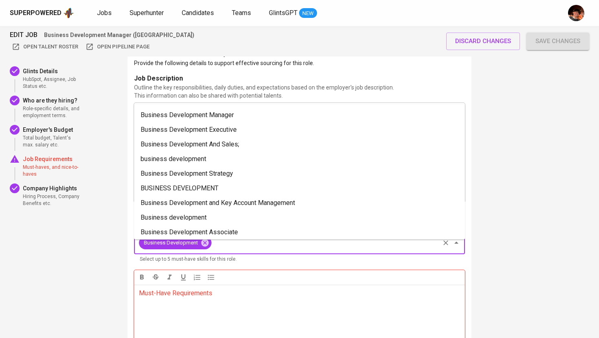
click at [264, 251] on input "Must-Have Skills (Min 1)" at bounding box center [326, 242] width 226 height 15
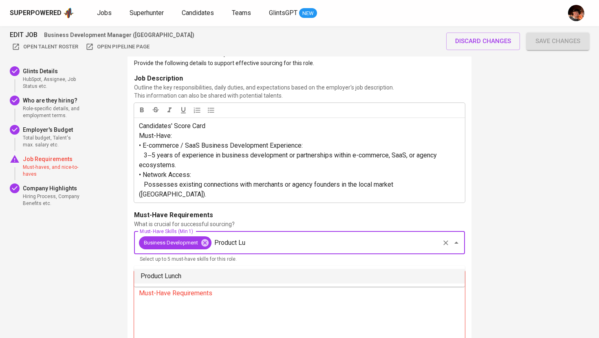
click at [257, 277] on li "Product Lunch" at bounding box center [299, 276] width 331 height 15
type input "Product Lu"
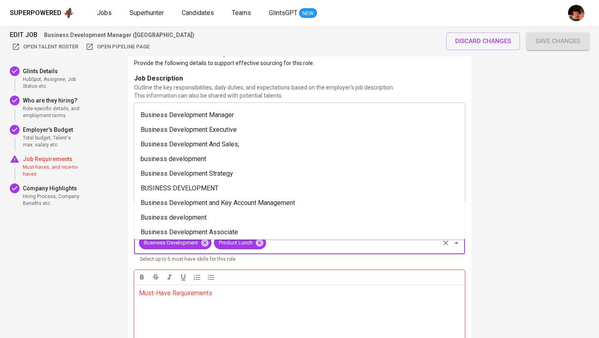
click at [294, 251] on input "Must-Have Skills (Min 1)" at bounding box center [352, 242] width 171 height 15
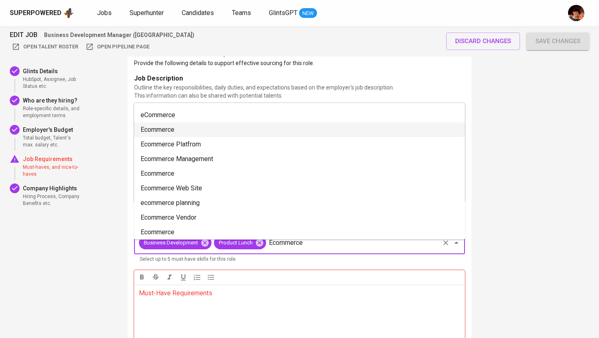
click at [230, 135] on li "Ecommerce" at bounding box center [299, 130] width 331 height 15
type input "Ecommerce"
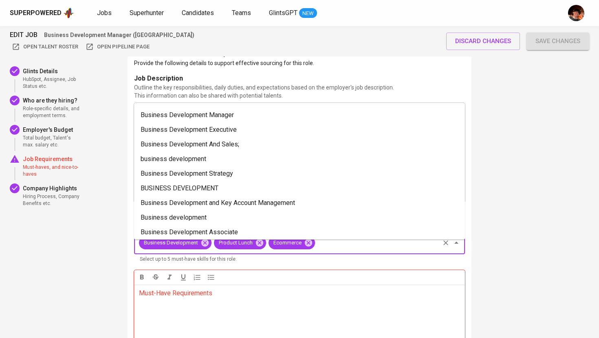
click at [339, 248] on input "Must-Have Skills (Min 1)" at bounding box center [377, 242] width 122 height 15
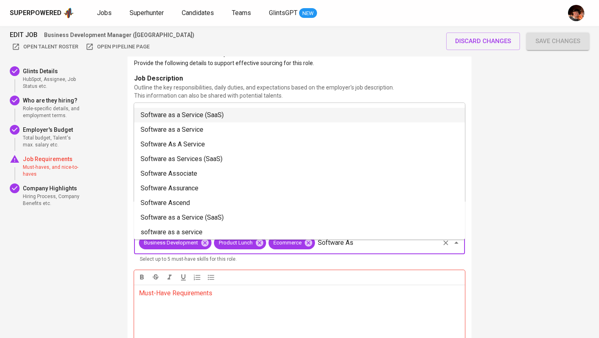
click at [281, 115] on li "Software as a Service (SaaS)" at bounding box center [299, 115] width 331 height 15
type input "Software As"
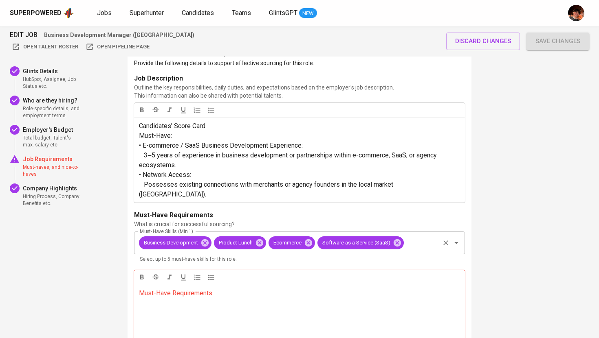
click at [419, 251] on input "Must-Have Skills (Min 1)" at bounding box center [421, 242] width 33 height 15
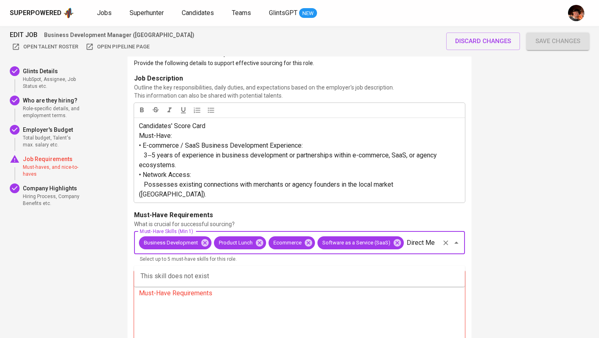
type input "Direct Mer"
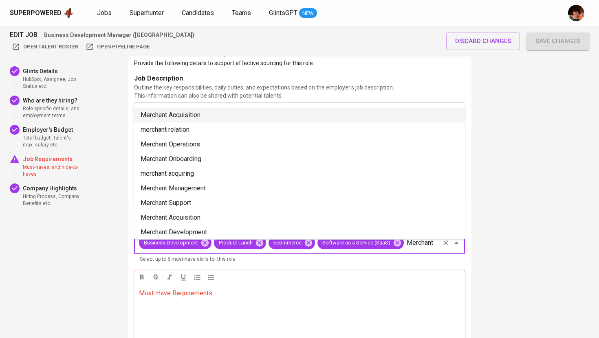
click at [258, 117] on li "Merchant Acquisition" at bounding box center [299, 115] width 331 height 15
type input "Merchant"
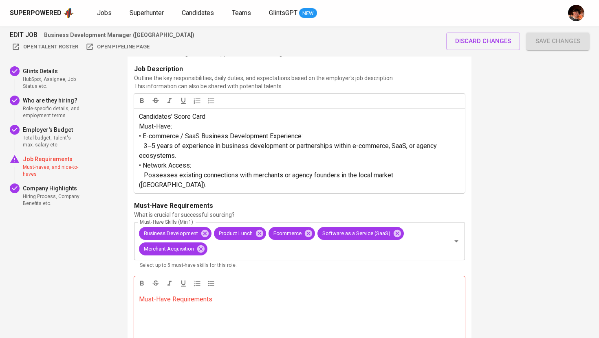
scroll to position [1135, 0]
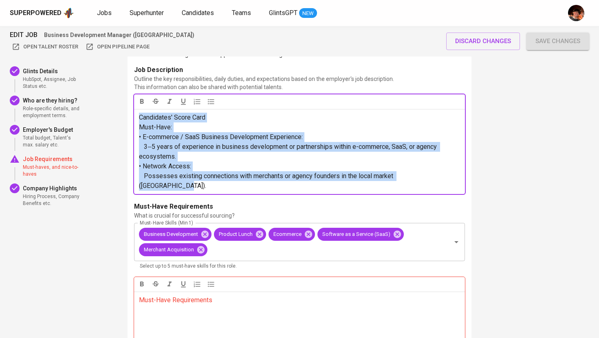
drag, startPoint x: 320, startPoint y: 167, endPoint x: 138, endPoint y: 118, distance: 188.7
click at [138, 118] on div "Candidates' Score Card Must-Have: • E-commerce / SaaS Business Development Expe…" at bounding box center [299, 151] width 331 height 85
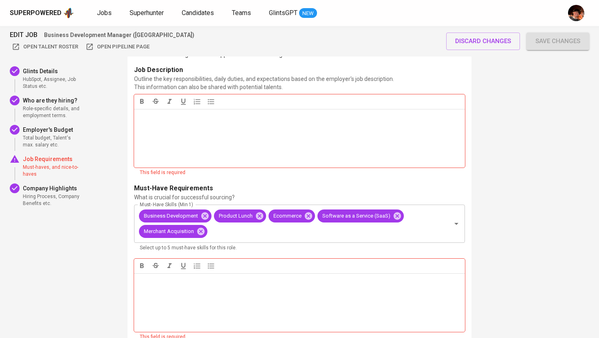
click at [142, 270] on div "Must-Have Requirements ﻿" at bounding box center [299, 295] width 331 height 73
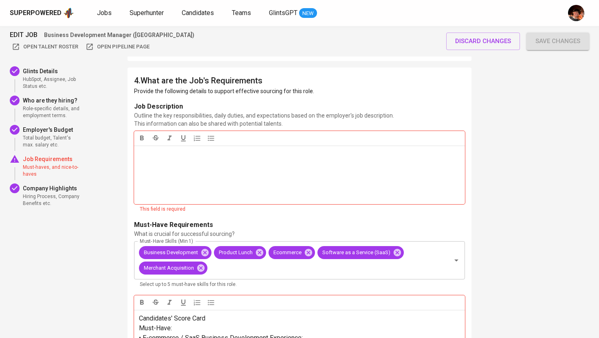
scroll to position [1096, 0]
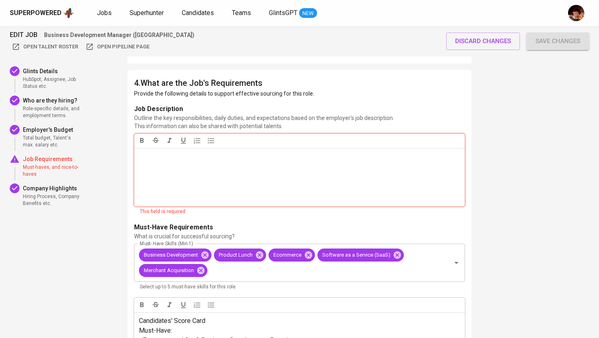
click at [199, 171] on p at bounding box center [299, 162] width 321 height 20
click at [149, 156] on p at bounding box center [299, 162] width 321 height 20
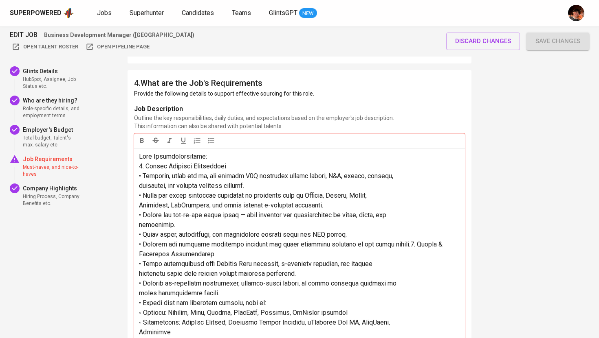
click at [140, 177] on span at bounding box center [291, 264] width 305 height 223
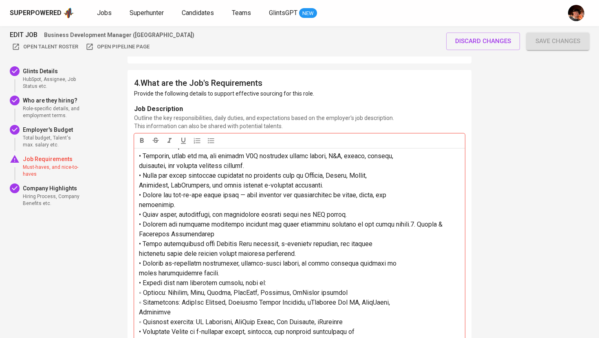
scroll to position [59, 0]
click at [140, 274] on span at bounding box center [291, 244] width 305 height 223
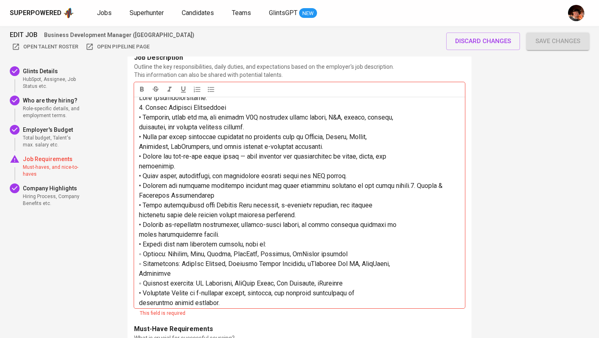
scroll to position [0, 0]
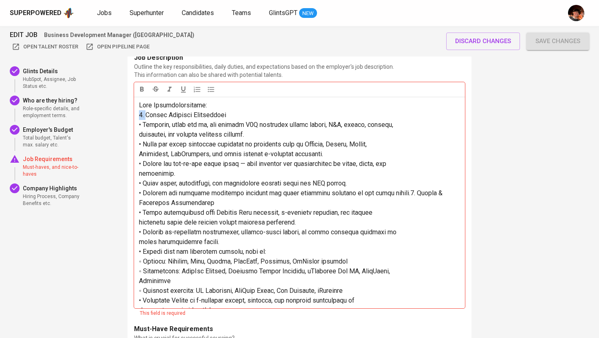
drag, startPoint x: 145, startPoint y: 117, endPoint x: 119, endPoint y: 117, distance: 26.1
click at [119, 117] on div "EDIT JOB Business Development Manager (Philippines) Open Talent Roster Open Pip…" at bounding box center [299, 0] width 599 height 2243
click at [140, 134] on span at bounding box center [291, 212] width 305 height 223
click at [140, 153] on span at bounding box center [297, 212] width 316 height 223
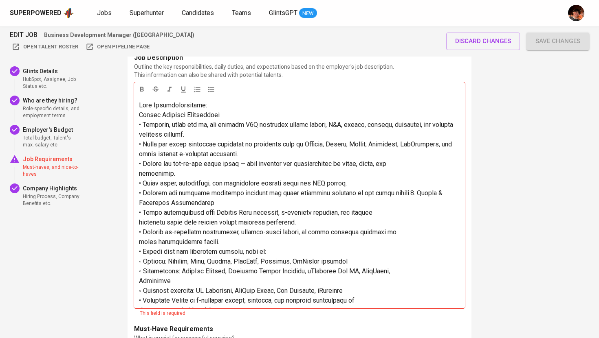
click at [140, 176] on span at bounding box center [297, 212] width 316 height 223
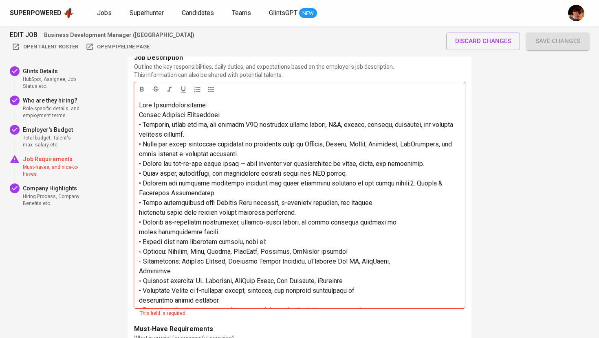
click at [139, 195] on span at bounding box center [297, 207] width 316 height 213
click at [140, 214] on span at bounding box center [297, 207] width 316 height 213
click at [140, 213] on span at bounding box center [297, 207] width 316 height 213
click at [140, 235] on span at bounding box center [297, 207] width 316 height 213
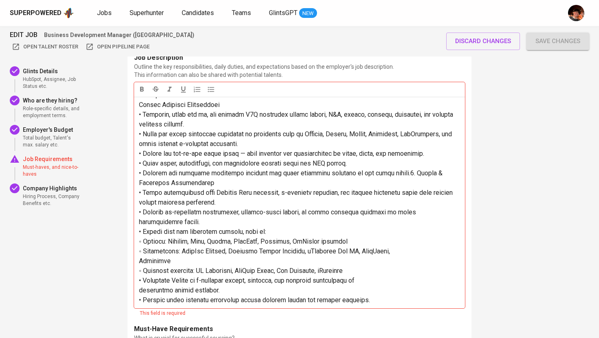
click at [139, 254] on span at bounding box center [297, 197] width 316 height 213
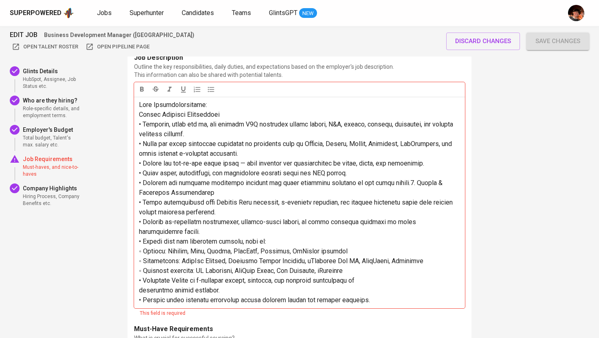
click at [139, 274] on span at bounding box center [297, 202] width 316 height 203
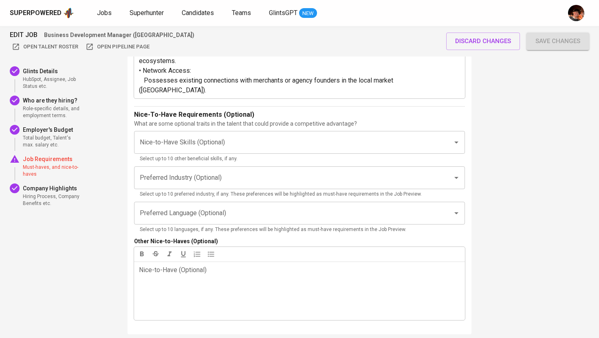
scroll to position [1543, 0]
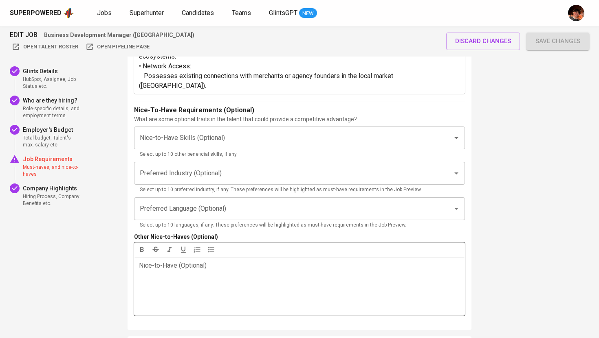
click at [245, 283] on div "Nice-to-Have (Optional) ﻿" at bounding box center [299, 286] width 331 height 59
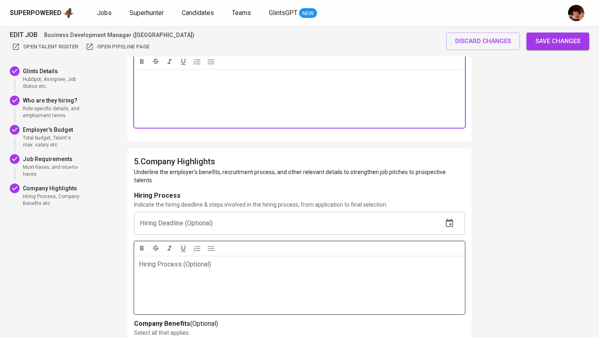
scroll to position [1724, 0]
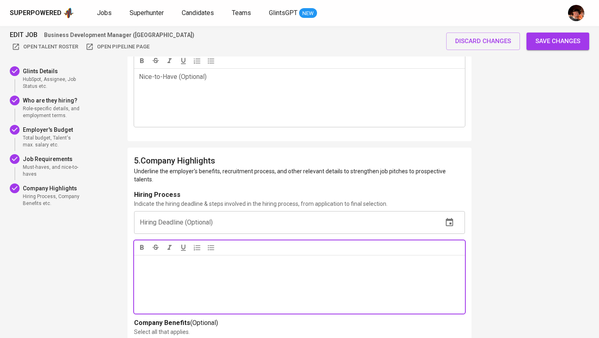
click at [268, 267] on p "Hiring Process (Optional) ﻿" at bounding box center [299, 264] width 321 height 10
click at [563, 40] on span "Save changes" at bounding box center [557, 41] width 45 height 11
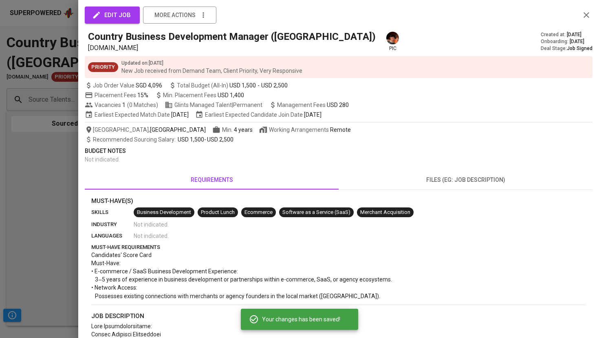
click at [64, 177] on div at bounding box center [299, 169] width 599 height 338
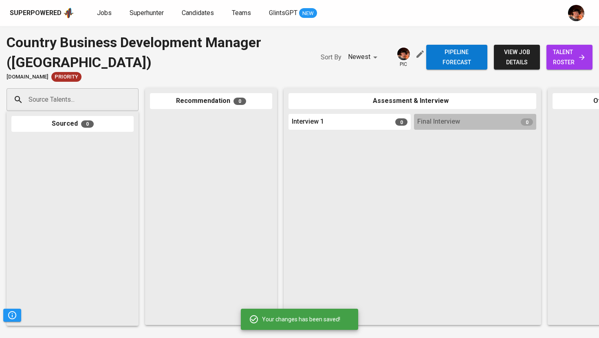
click at [577, 59] on icon at bounding box center [581, 57] width 8 height 8
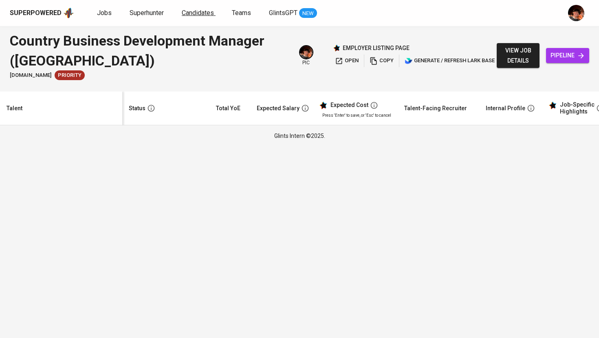
click at [197, 13] on span "Candidates" at bounding box center [198, 13] width 32 height 8
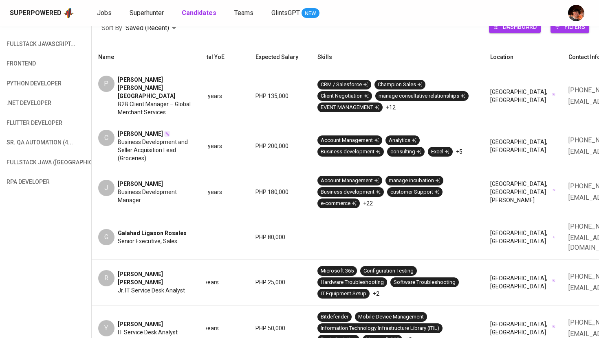
scroll to position [0, 268]
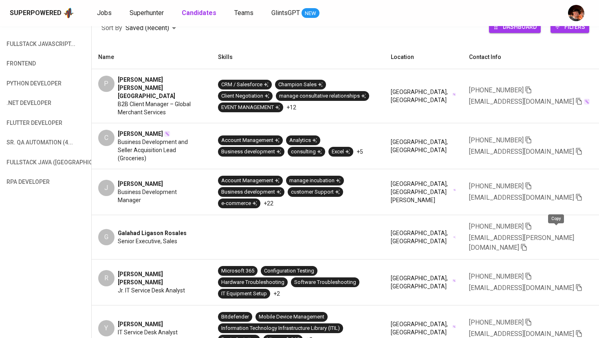
click at [526, 244] on icon "button" at bounding box center [523, 247] width 6 height 7
click at [143, 13] on span "Superhunter" at bounding box center [147, 13] width 34 height 8
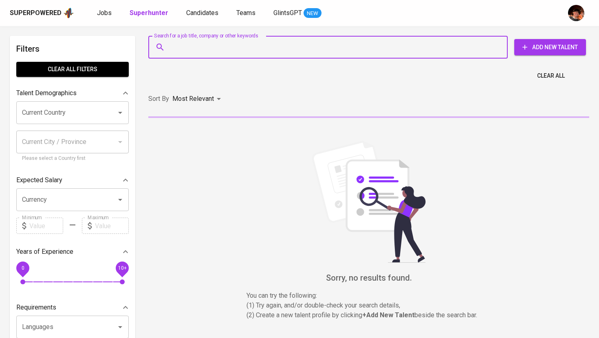
click at [193, 43] on input "Search for a job title, company or other keywords" at bounding box center [329, 47] width 323 height 15
paste input "[EMAIL_ADDRESS][PERSON_NAME][DOMAIN_NAME]"
type input "[EMAIL_ADDRESS][PERSON_NAME][DOMAIN_NAME]"
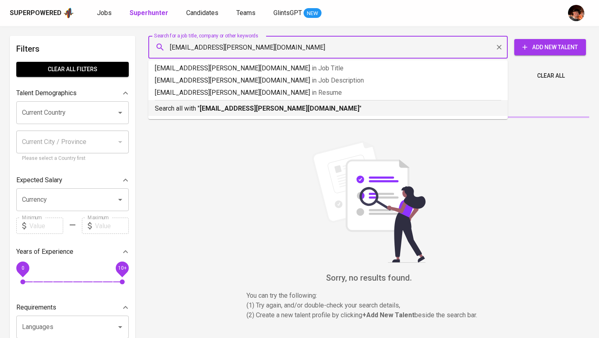
click at [221, 113] on p "Search all with " galahad.rosales@gmail.com "" at bounding box center [328, 109] width 346 height 10
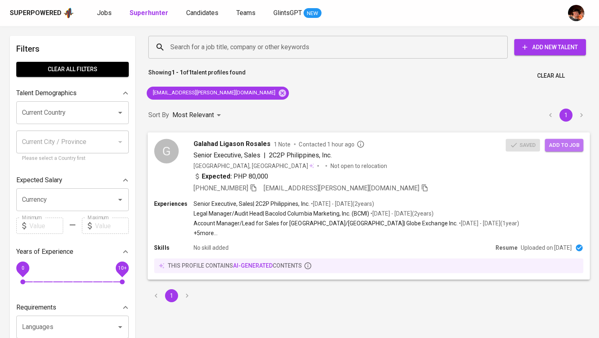
click at [555, 149] on button "Add to job" at bounding box center [563, 145] width 38 height 13
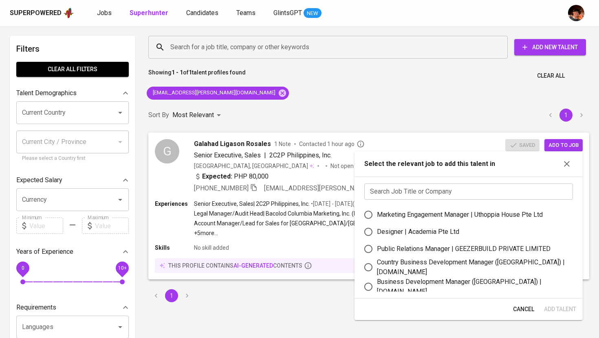
click at [503, 265] on div "Country Business Development Manager (Philippines) | letsbundle.io" at bounding box center [471, 268] width 189 height 20
click at [377, 265] on input "Country Business Development Manager (Philippines) | letsbundle.io" at bounding box center [368, 267] width 17 height 17
radio input "true"
click at [565, 312] on span "Add Talent" at bounding box center [560, 310] width 32 height 10
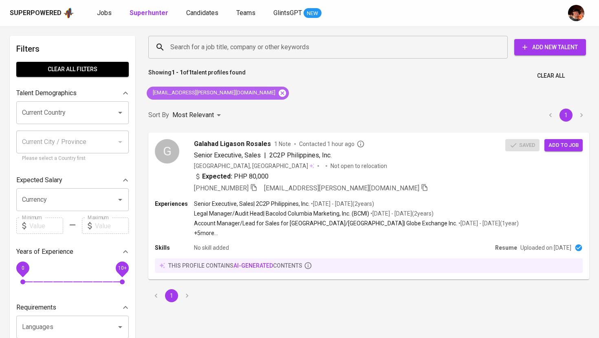
click at [279, 92] on icon at bounding box center [282, 92] width 7 height 7
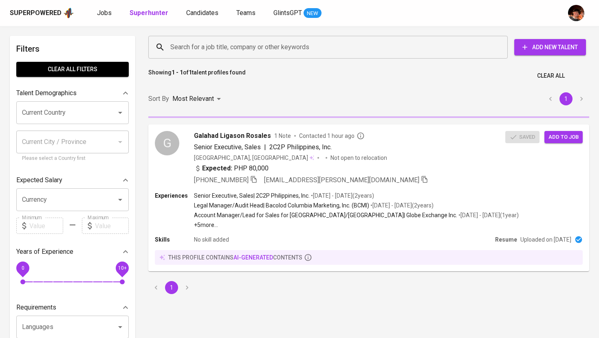
click at [233, 53] on input "Search for a job title, company or other keywords" at bounding box center [329, 47] width 323 height 15
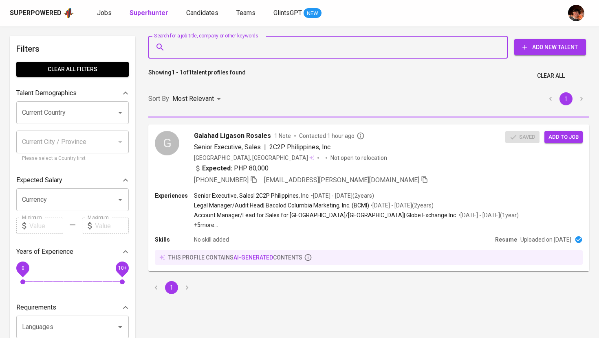
paste input "jackymzacarias@gmail.com"
type input "jackymzacarias@gmail.com"
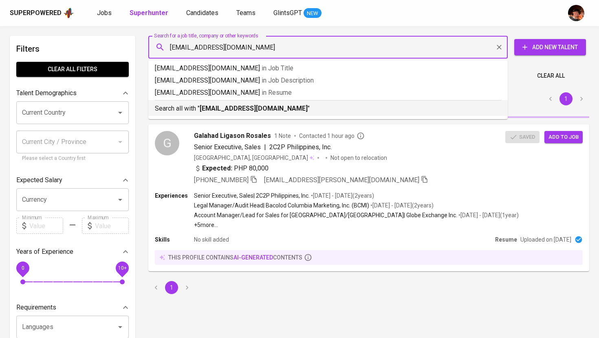
click at [238, 108] on b "jackymzacarias@gmail.com" at bounding box center [254, 109] width 108 height 8
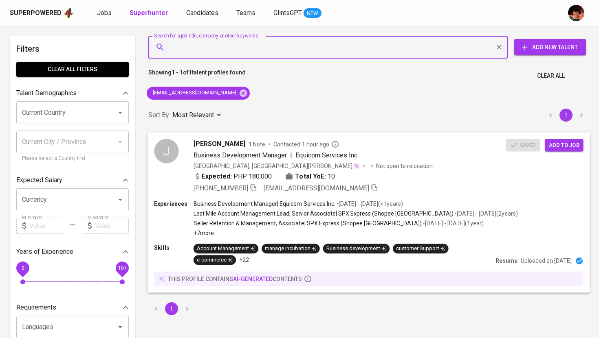
click at [561, 148] on span "Add to job" at bounding box center [564, 144] width 30 height 9
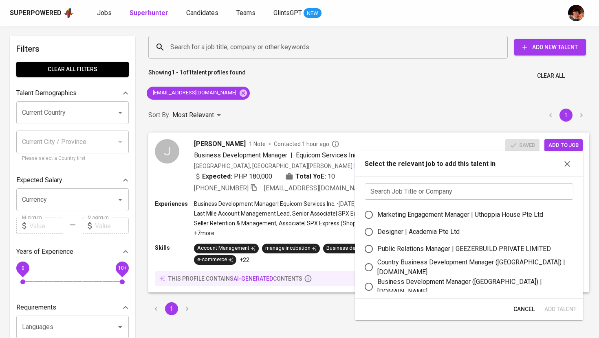
click at [447, 268] on div "Country Business Development Manager (Philippines) | letsbundle.io" at bounding box center [471, 268] width 189 height 20
click at [377, 268] on input "Country Business Development Manager (Philippines) | letsbundle.io" at bounding box center [368, 267] width 17 height 17
radio input "true"
click at [566, 307] on span "Add Talent" at bounding box center [560, 310] width 32 height 10
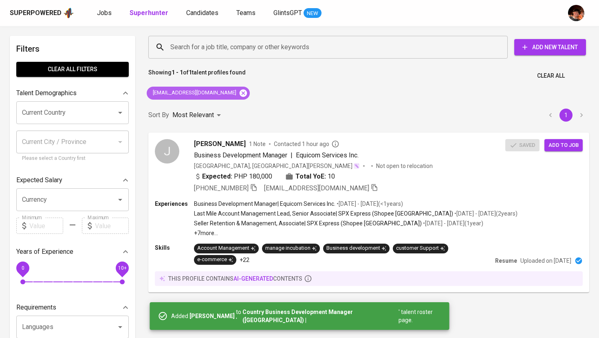
click at [239, 93] on icon at bounding box center [243, 93] width 9 height 9
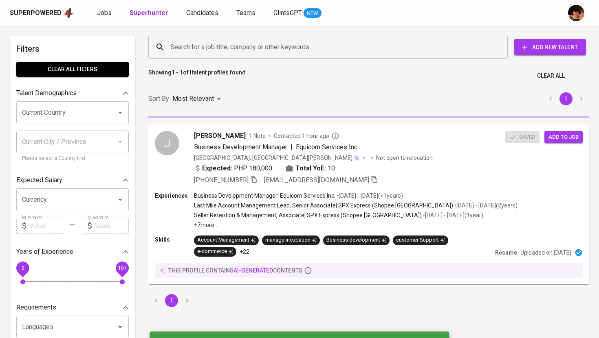
click at [230, 49] on input "Search for a job title, company or other keywords" at bounding box center [329, 47] width 323 height 15
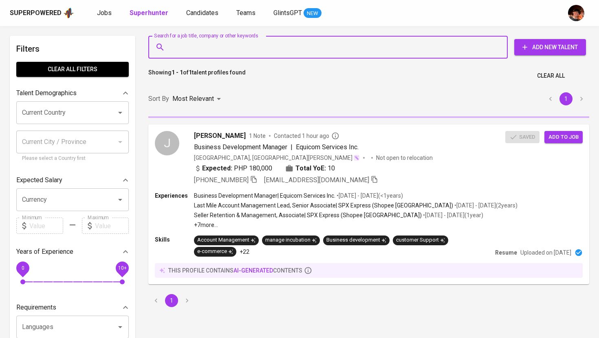
paste input "alistecontreras@gmail.com"
type input "alistecontreras@gmail.com"
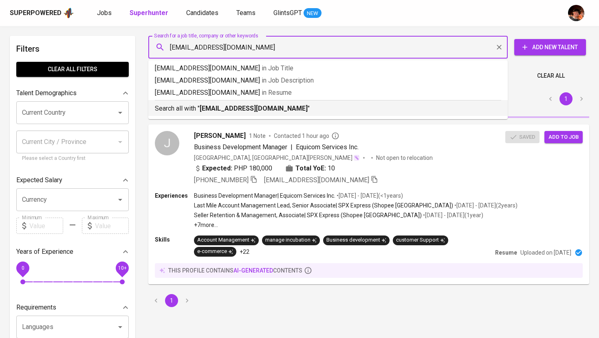
click at [266, 111] on b "alistecontreras@gmail.com" at bounding box center [254, 109] width 108 height 8
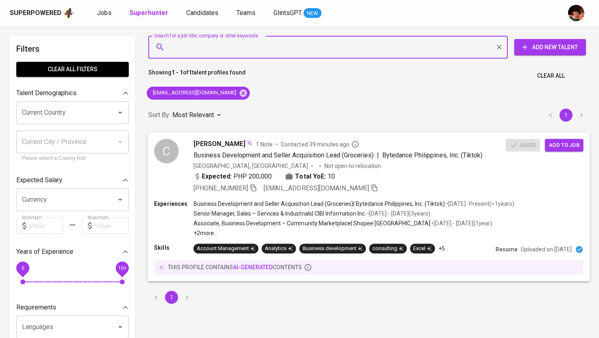
click at [558, 145] on span "Add to job" at bounding box center [564, 144] width 30 height 9
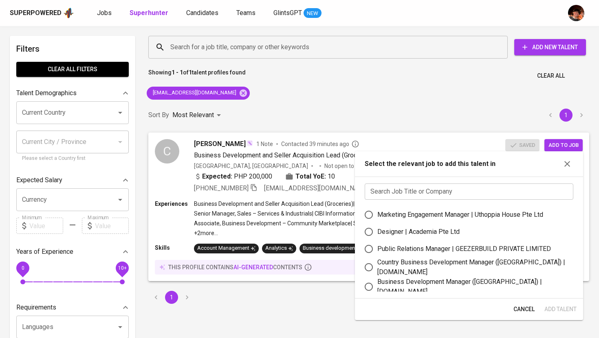
click at [465, 266] on div "Country Business Development Manager (Philippines) | letsbundle.io" at bounding box center [471, 268] width 189 height 20
click at [377, 266] on input "Country Business Development Manager (Philippines) | letsbundle.io" at bounding box center [368, 267] width 17 height 17
radio input "true"
click at [568, 311] on span "Add Talent" at bounding box center [560, 310] width 32 height 10
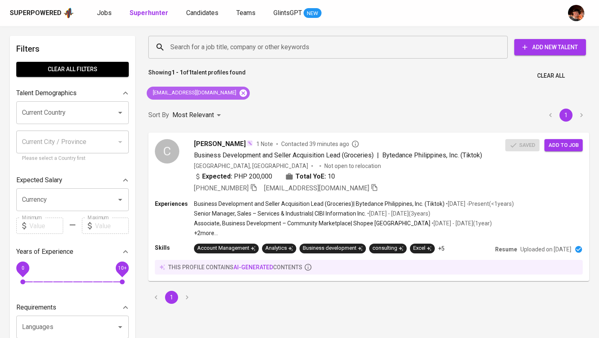
click at [239, 93] on icon at bounding box center [242, 92] width 7 height 7
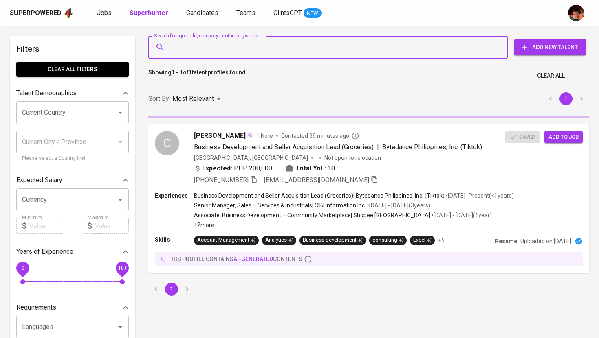
click at [259, 48] on input "Search for a job title, company or other keywords" at bounding box center [329, 47] width 323 height 15
paste input "pcpamplona@yahoo.com"
type input "pcpamplona@yahoo.com"
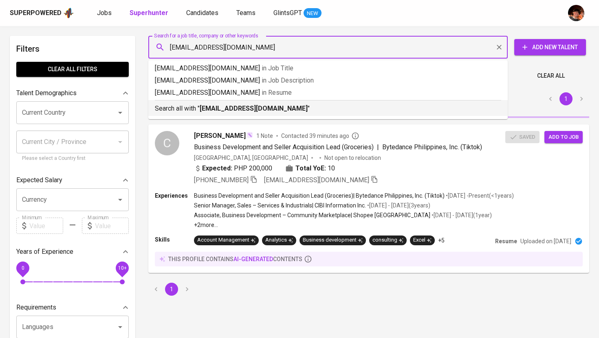
click at [249, 113] on p "Search all with " pcpamplona@yahoo.com "" at bounding box center [328, 109] width 346 height 10
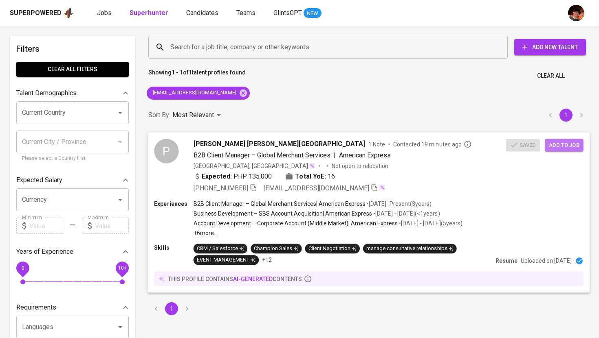
click at [573, 146] on span "Add to job" at bounding box center [564, 144] width 30 height 9
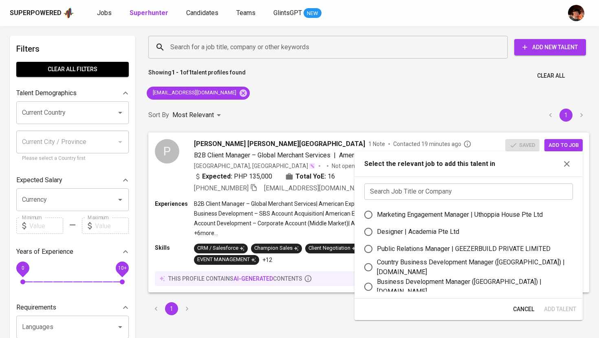
click at [485, 264] on div "Country Business Development Manager (Philippines) | letsbundle.io" at bounding box center [471, 268] width 189 height 20
click at [377, 264] on input "Country Business Development Manager (Philippines) | letsbundle.io" at bounding box center [368, 267] width 17 height 17
radio input "true"
click at [557, 313] on span "Add Talent" at bounding box center [560, 310] width 32 height 10
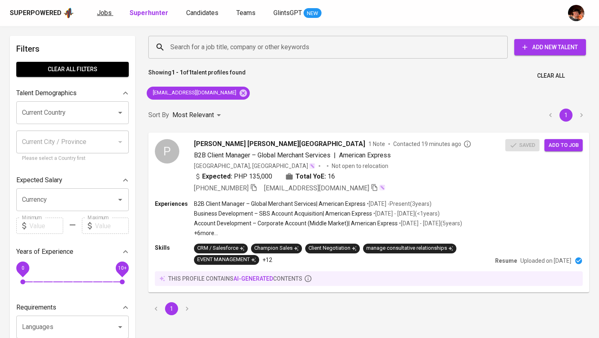
click at [104, 13] on span "Jobs" at bounding box center [104, 13] width 15 height 8
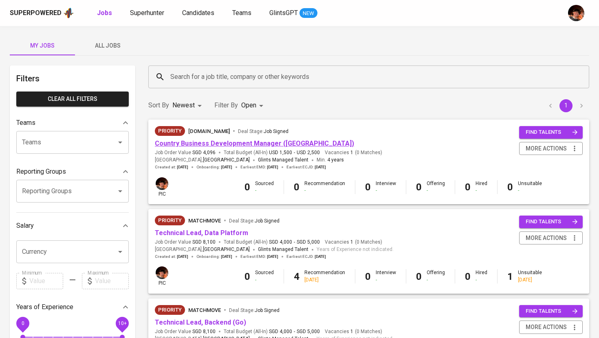
click at [255, 145] on link "Country Business Development Manager (Philippines)" at bounding box center [254, 144] width 199 height 8
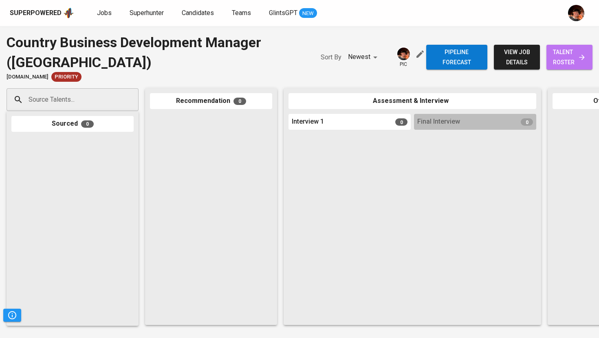
click at [561, 63] on span "talent roster" at bounding box center [569, 57] width 33 height 20
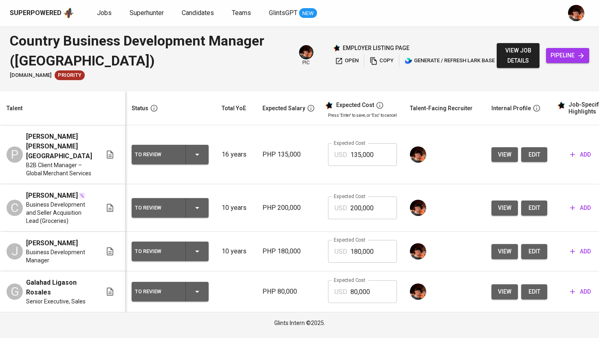
scroll to position [4, 0]
click at [572, 295] on span "add" at bounding box center [580, 292] width 21 height 10
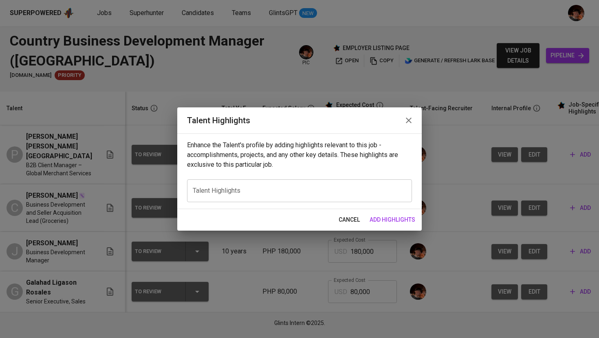
click at [255, 200] on div "x Talent Highlights" at bounding box center [299, 191] width 225 height 23
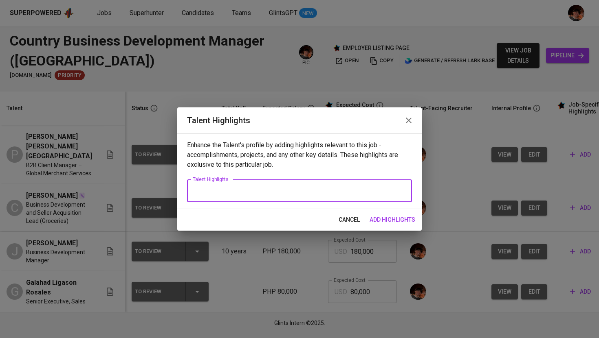
click at [412, 118] on icon "button" at bounding box center [409, 121] width 10 height 10
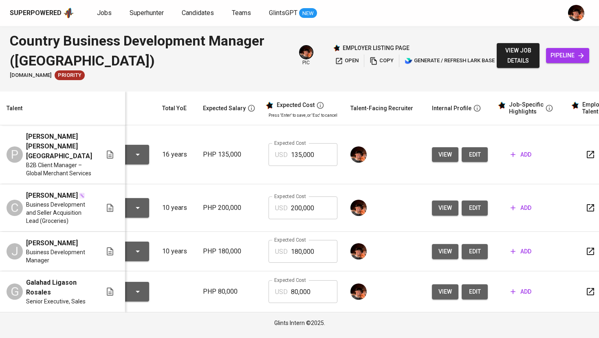
scroll to position [0, 98]
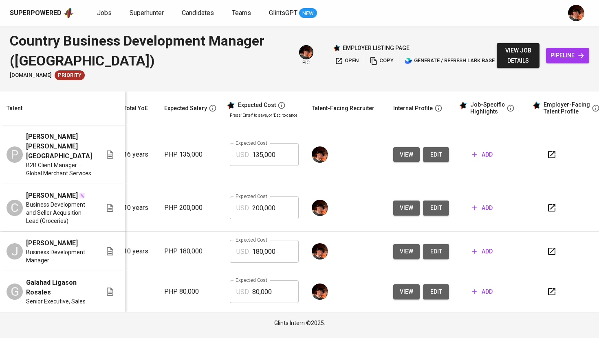
click at [474, 153] on span "add" at bounding box center [482, 155] width 21 height 10
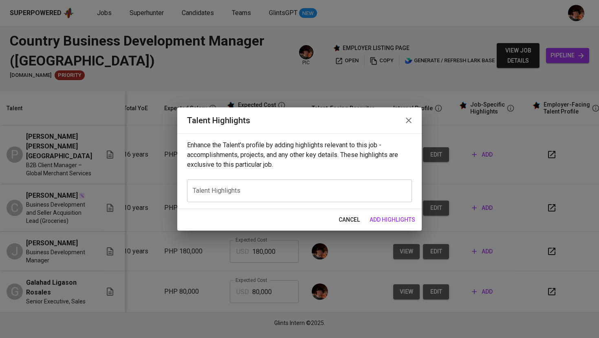
click at [279, 185] on div "x Talent Highlights" at bounding box center [299, 191] width 225 height 23
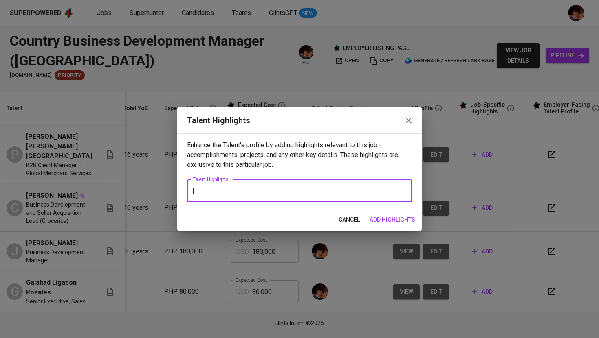
paste textarea "Paul – Country Business Development Manager | Merchant Acquisition & Strategic …"
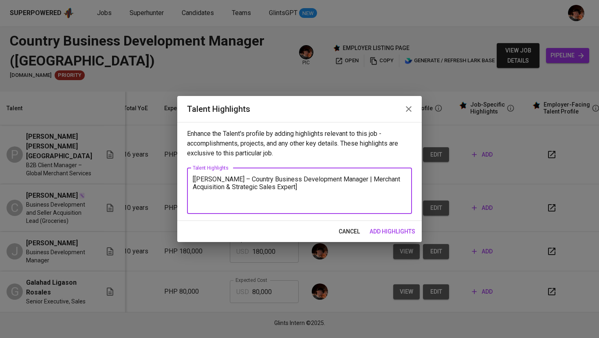
paste textarea "Paul is an accomplished Country Business Development Manager with a strong trac…"
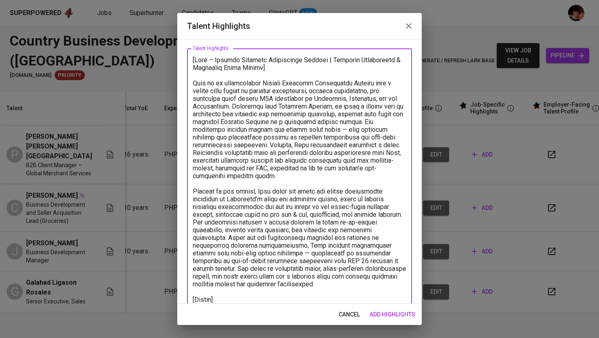
scroll to position [44, 0]
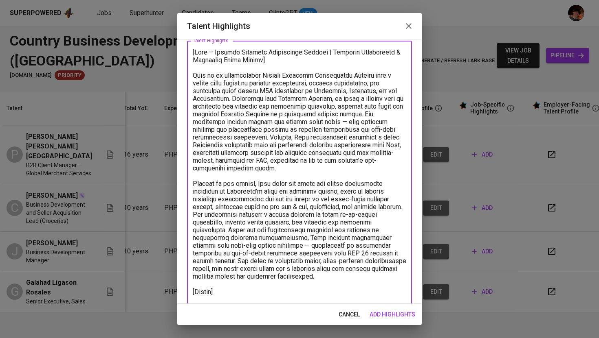
paste textarea "https://glints.sg.larksuite.com/file/T0lnbz3cpoqG3xxBcpglTViBgzu"
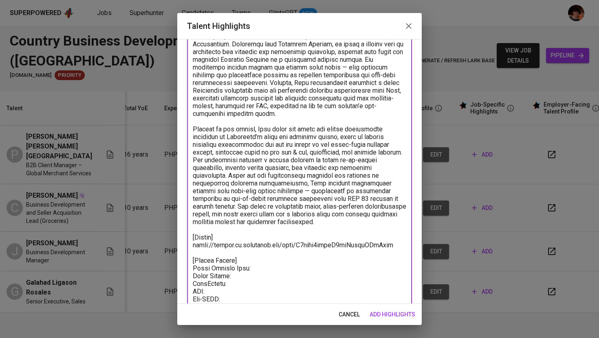
scroll to position [113, 0]
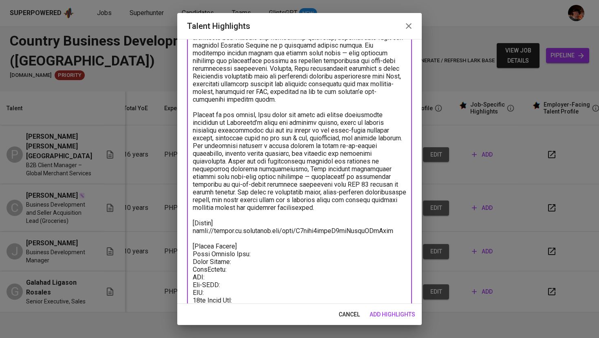
click at [259, 264] on textarea at bounding box center [299, 150] width 213 height 340
paste textarea "2,160.00"
type textarea "[Paul – Country Business Development Manager | Merchant Acquisition & Strategic…"
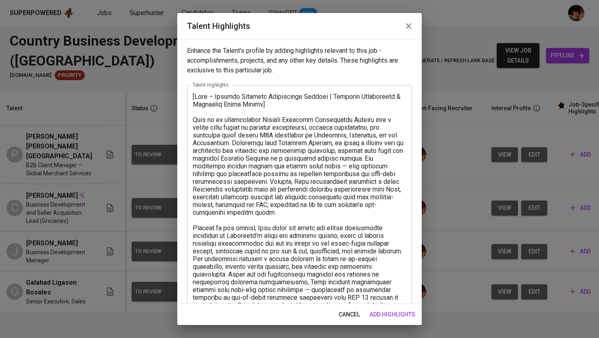
scroll to position [113, 0]
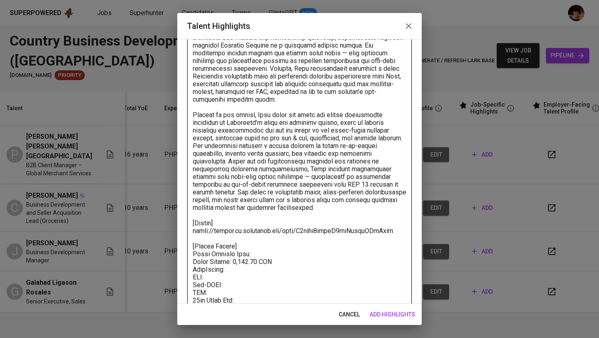
click at [262, 268] on textarea at bounding box center [299, 150] width 213 height 340
paste textarea "40.00"
click at [265, 280] on textarea at bounding box center [299, 150] width 213 height 340
paste textarea "56.48"
click at [256, 285] on textarea at bounding box center [299, 150] width 213 height 340
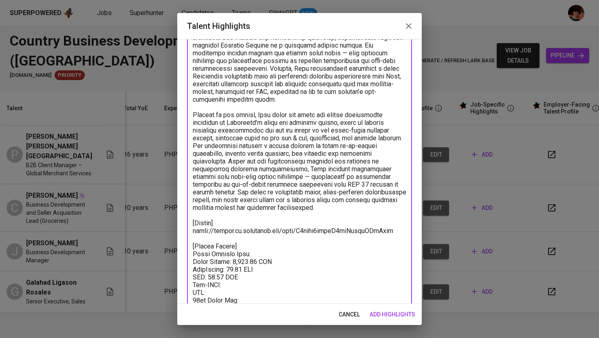
paste textarea "3.20"
click at [261, 294] on textarea at bounding box center [299, 150] width 213 height 340
paste textarea "48.00"
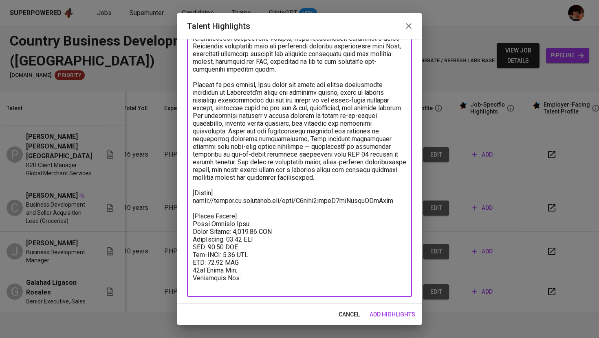
click at [250, 271] on textarea at bounding box center [299, 120] width 213 height 340
paste textarea "180.00"
click at [262, 277] on textarea at bounding box center [299, 120] width 213 height 340
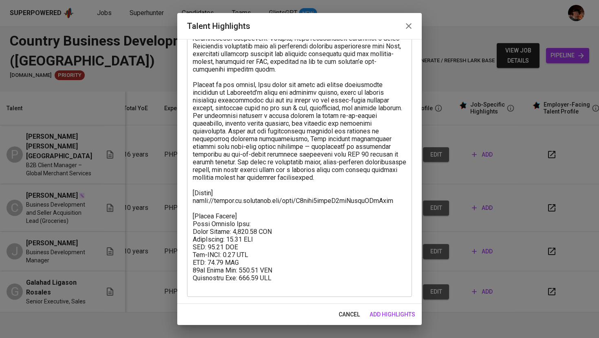
click at [252, 220] on textarea at bounding box center [299, 120] width 213 height 340
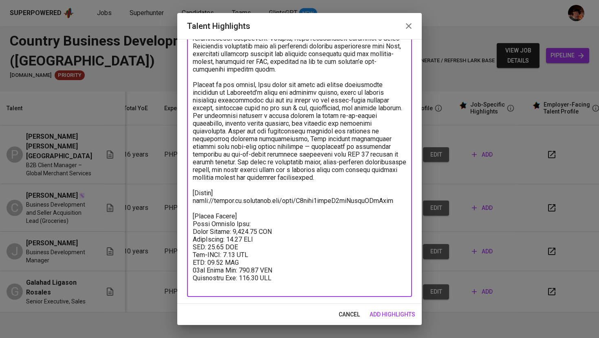
paste textarea "2.767,68"
click at [257, 223] on textarea at bounding box center [299, 120] width 213 height 340
click at [285, 222] on textarea at bounding box center [299, 120] width 213 height 340
type textarea "[Lore – Ipsumdo Sitametc Adipiscinge Seddoei | Temporin Utlaboreetd & Magnaaliq…"
click at [294, 278] on textarea at bounding box center [299, 120] width 213 height 340
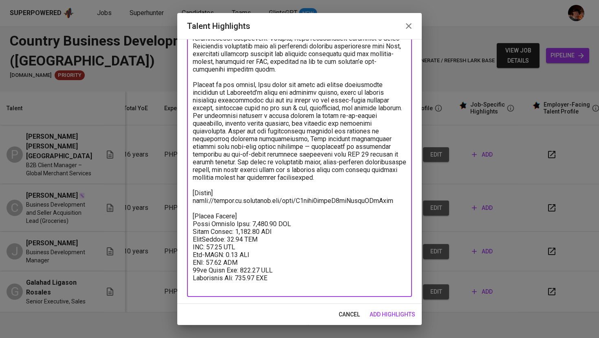
click at [393, 313] on span "add highlights" at bounding box center [392, 315] width 46 height 10
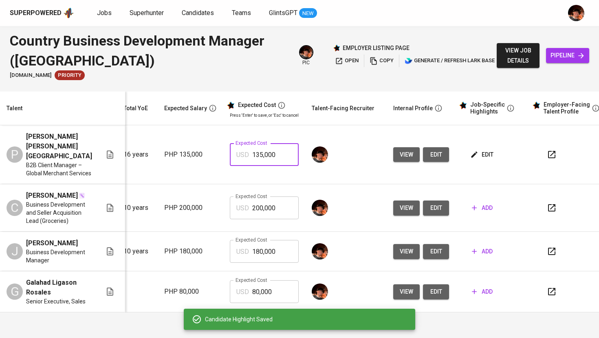
click at [266, 153] on input "135,000" at bounding box center [275, 154] width 46 height 23
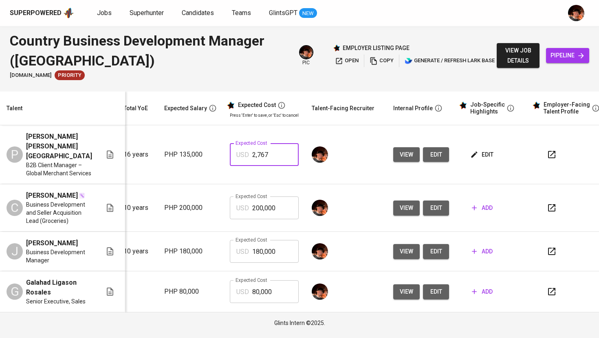
type input "2,767"
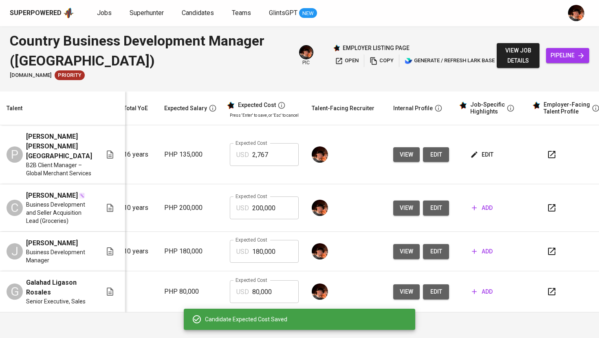
scroll to position [4, 98]
click at [480, 208] on span "add" at bounding box center [482, 208] width 21 height 10
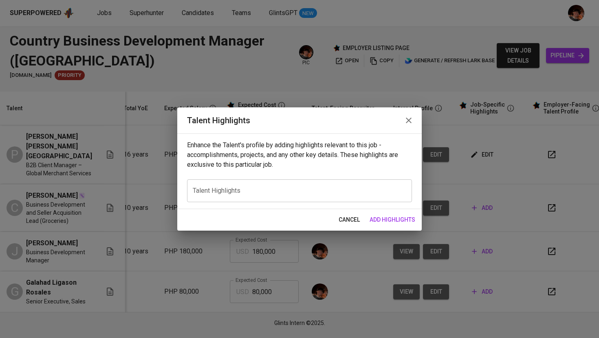
click at [246, 194] on textarea at bounding box center [299, 191] width 213 height 8
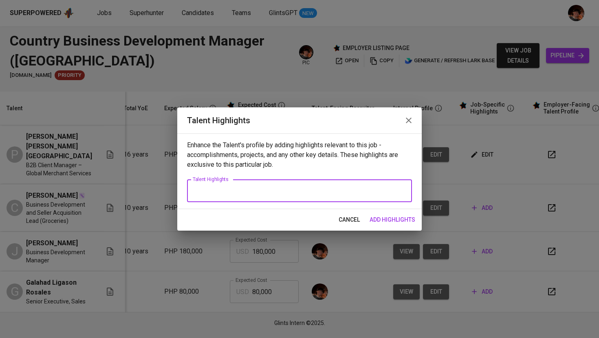
paste textarea "Christian (Lee) Contreras – Country Business Development Manager Christian “Lee…"
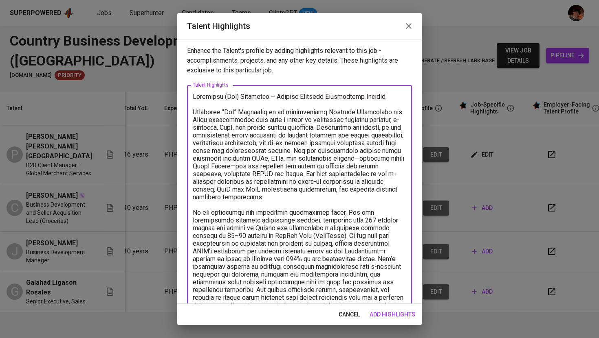
scroll to position [6, 0]
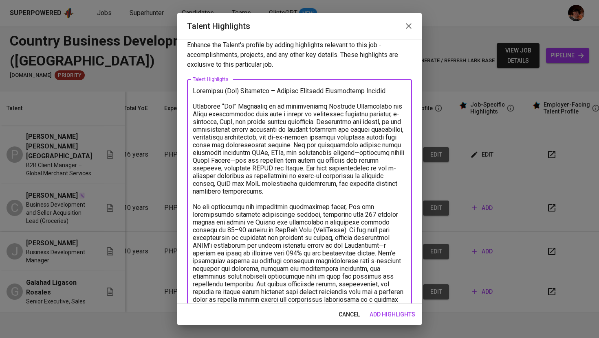
type textarea "Christian (Lee) Contreras – Country Business Development Manager Christian “Lee…"
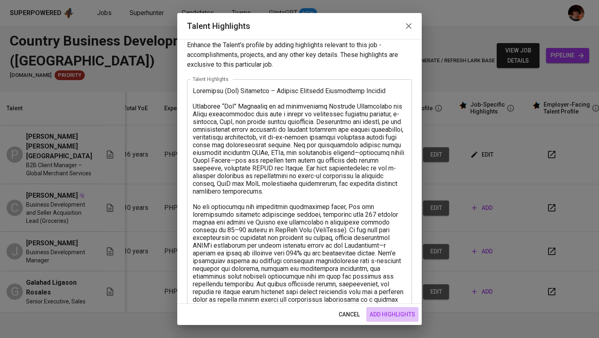
click at [390, 320] on button "add highlights" at bounding box center [392, 314] width 52 height 15
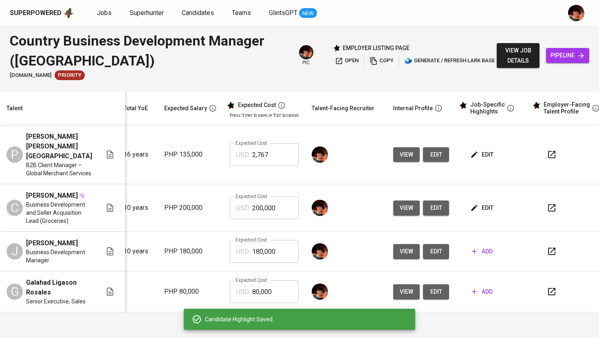
click at [476, 150] on span "edit" at bounding box center [483, 155] width 22 height 10
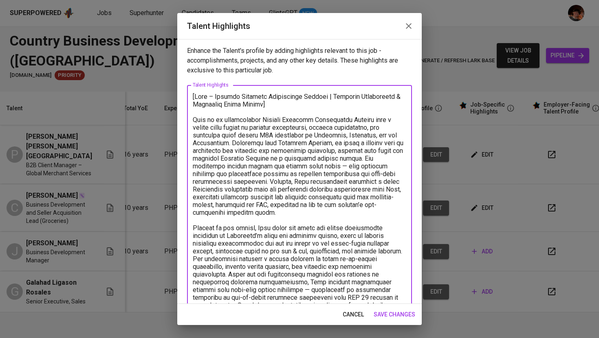
drag, startPoint x: 263, startPoint y: 104, endPoint x: 167, endPoint y: 94, distance: 97.4
click at [167, 94] on div "Talent Highlights Enhance the Talent's profile by adding highlights relevant to…" at bounding box center [299, 169] width 599 height 338
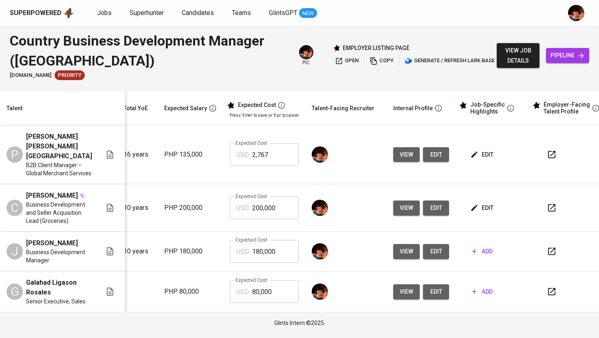
click at [482, 206] on span "edit" at bounding box center [483, 208] width 22 height 10
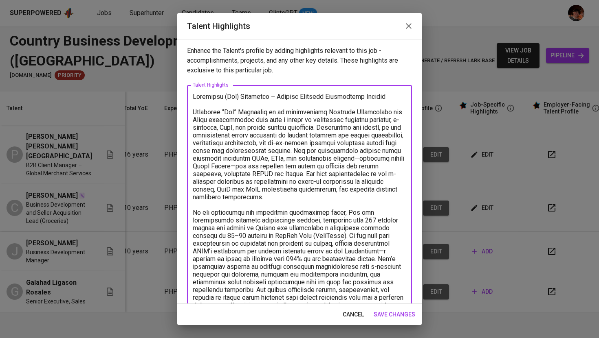
drag, startPoint x: 393, startPoint y: 97, endPoint x: 271, endPoint y: 98, distance: 122.2
click at [271, 98] on textarea at bounding box center [299, 201] width 213 height 217
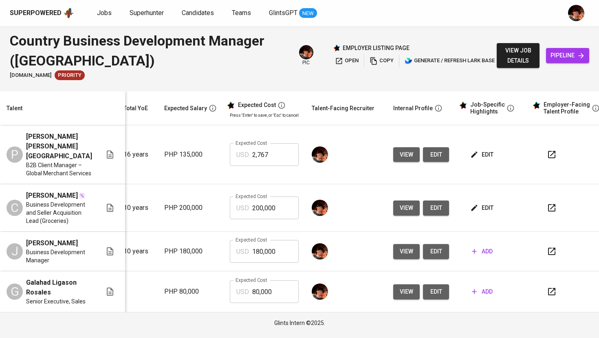
click at [480, 154] on span "edit" at bounding box center [483, 155] width 22 height 10
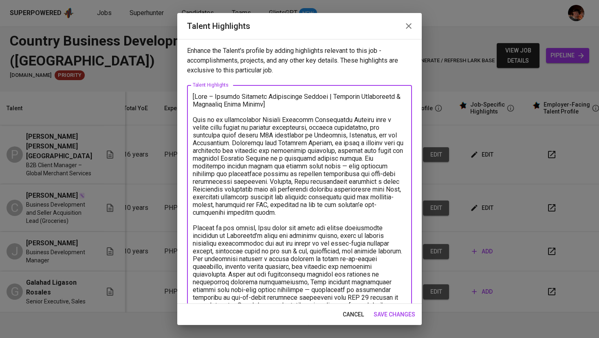
drag, startPoint x: 304, startPoint y: 105, endPoint x: 334, endPoint y: 98, distance: 31.4
click at [334, 98] on textarea at bounding box center [299, 263] width 213 height 340
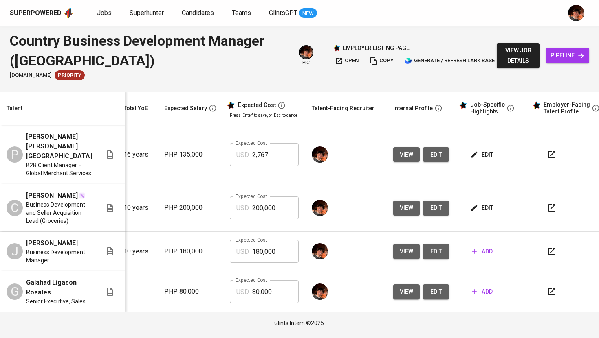
click at [483, 205] on span "edit" at bounding box center [483, 208] width 22 height 10
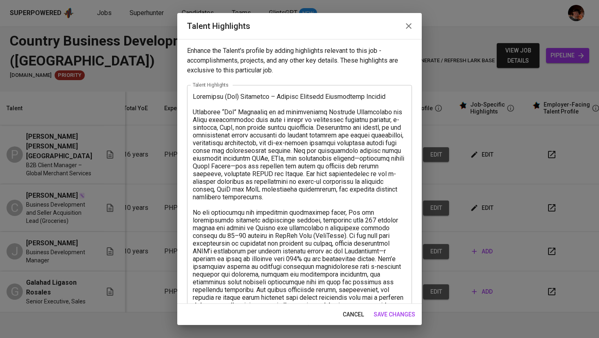
click at [195, 99] on textarea at bounding box center [299, 201] width 213 height 217
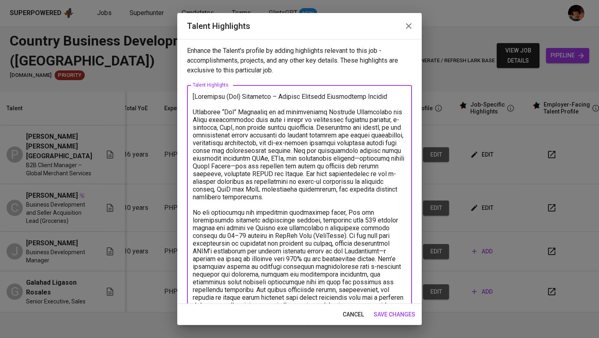
drag, startPoint x: 395, startPoint y: 98, endPoint x: 269, endPoint y: 98, distance: 126.2
click at [269, 98] on textarea at bounding box center [299, 201] width 213 height 217
paste textarea "| Merchant Acquisition & Strategic Sales Expert]"
click at [334, 101] on textarea at bounding box center [299, 201] width 213 height 217
click at [403, 98] on textarea at bounding box center [299, 201] width 213 height 217
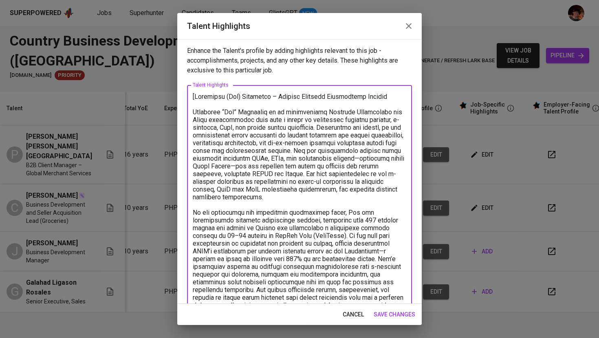
paste textarea "| Merchant Acquisition & Strategic Sales Expert]"
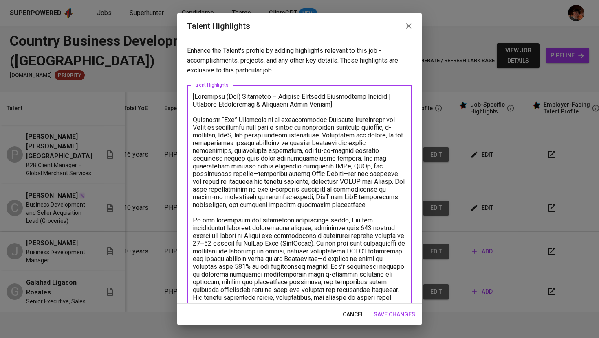
drag, startPoint x: 263, startPoint y: 104, endPoint x: 325, endPoint y: 105, distance: 62.3
click at [325, 105] on textarea at bounding box center [299, 205] width 213 height 224
click at [329, 115] on textarea at bounding box center [299, 205] width 213 height 224
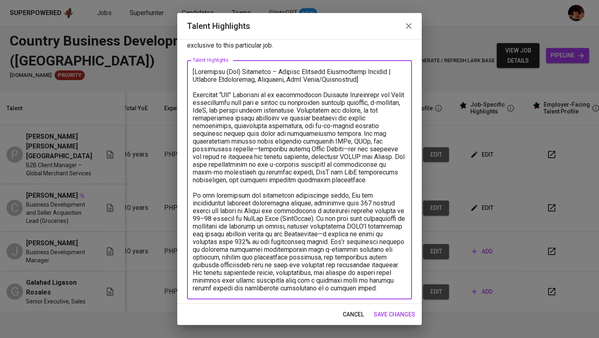
scroll to position [27, 0]
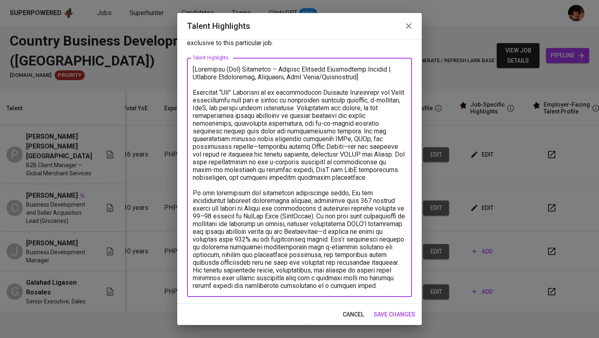
click at [401, 289] on textarea at bounding box center [299, 178] width 213 height 224
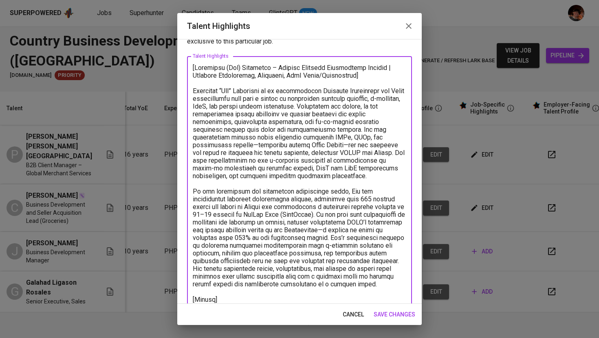
scroll to position [37, 0]
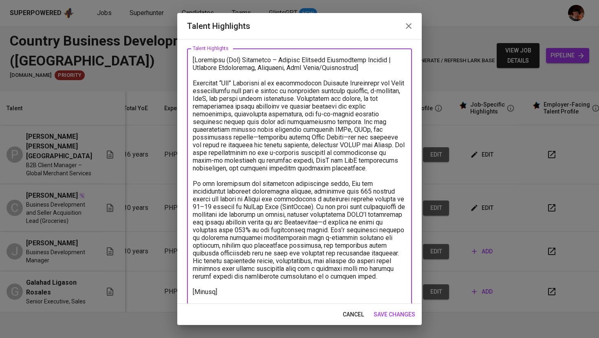
paste textarea "https://glints.sg.larksuite.com/file/A2JebrgDKo4Itix6Yhqlsi7WgEd"
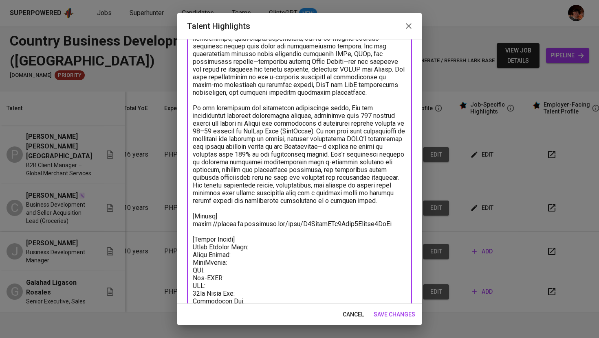
scroll to position [121, 0]
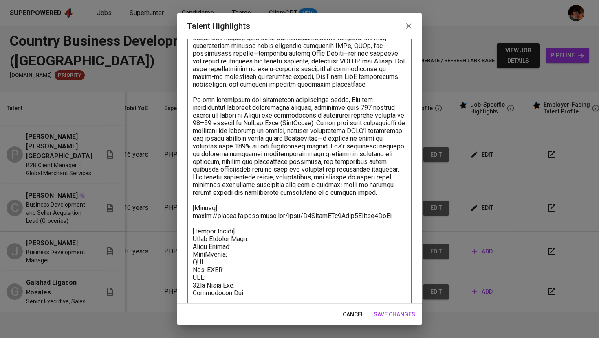
click at [244, 243] on textarea at bounding box center [299, 138] width 213 height 333
paste textarea "3,200.00"
click at [248, 250] on textarea at bounding box center [299, 138] width 213 height 333
paste textarea "40.00"
click at [278, 239] on textarea at bounding box center [299, 138] width 213 height 333
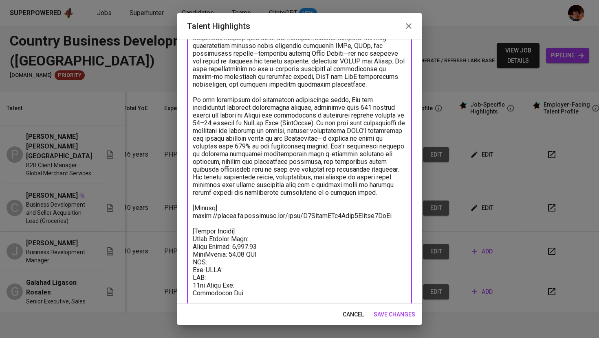
click at [273, 250] on textarea at bounding box center [299, 138] width 213 height 333
click at [266, 263] on textarea at bounding box center [299, 138] width 213 height 333
paste textarea "56.48"
click at [252, 272] on textarea at bounding box center [299, 138] width 213 height 333
paste textarea "3.20"
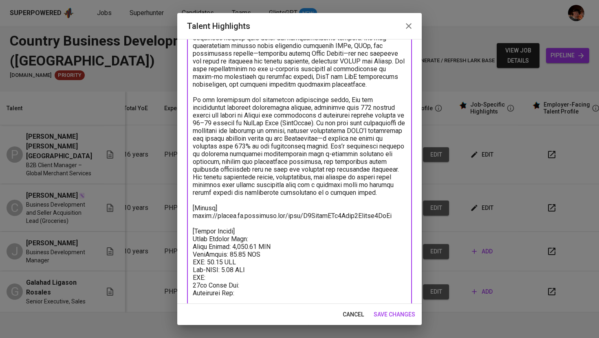
click at [250, 274] on textarea at bounding box center [299, 138] width 213 height 333
paste textarea "48.00"
click at [268, 287] on textarea at bounding box center [299, 138] width 213 height 333
paste textarea "266.67"
click at [270, 293] on textarea at bounding box center [299, 138] width 213 height 333
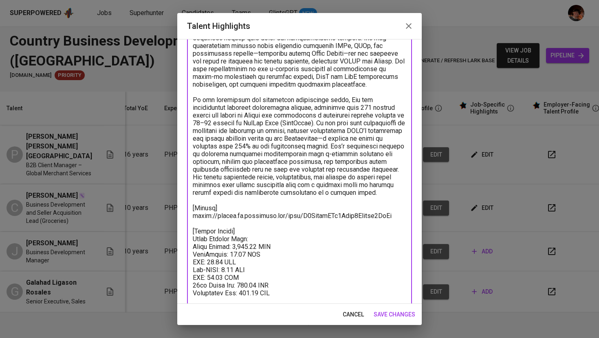
click at [261, 239] on textarea at bounding box center [299, 138] width 213 height 333
paste textarea "3.894,35"
click at [257, 239] on textarea at bounding box center [299, 138] width 213 height 333
click at [268, 239] on textarea at bounding box center [299, 138] width 213 height 333
click at [296, 241] on textarea at bounding box center [299, 138] width 213 height 333
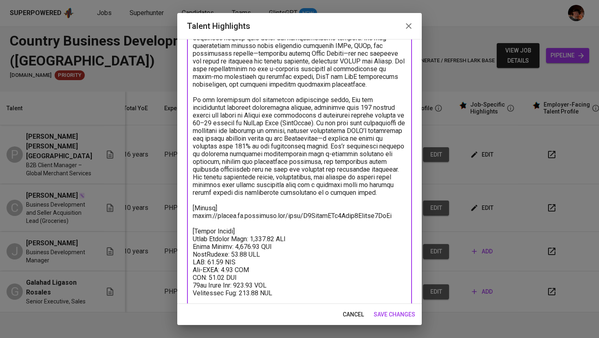
type textarea "[Christian (Lee) Contreras – Country Business Development Manager | Merchant Ac…"
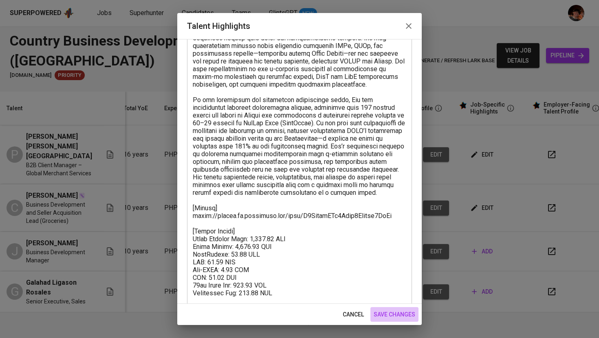
click at [403, 317] on span "save changes" at bounding box center [394, 315] width 42 height 10
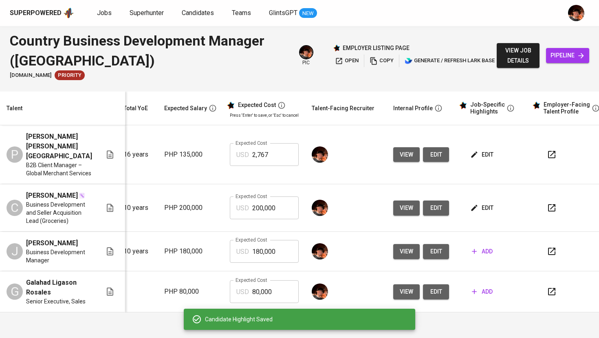
click at [260, 204] on input "200,000" at bounding box center [275, 208] width 46 height 23
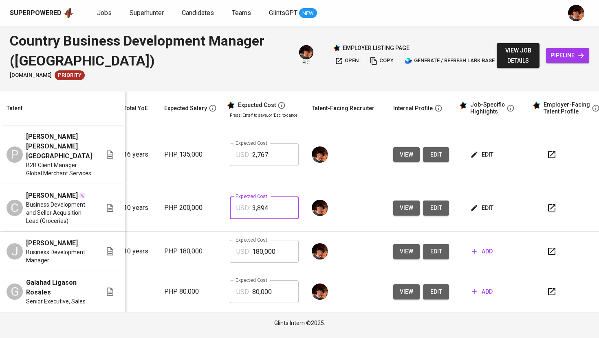
type input "3,894"
click at [480, 257] on span "add" at bounding box center [482, 252] width 21 height 10
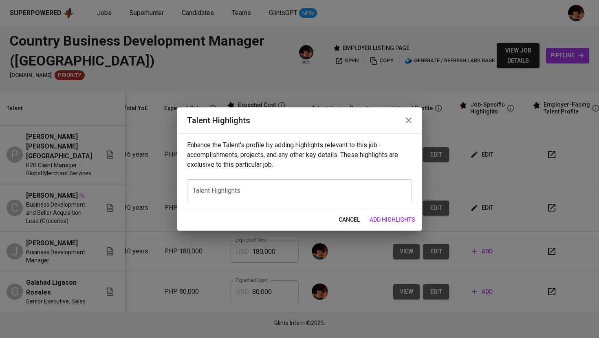
click at [380, 194] on textarea at bounding box center [299, 191] width 213 height 8
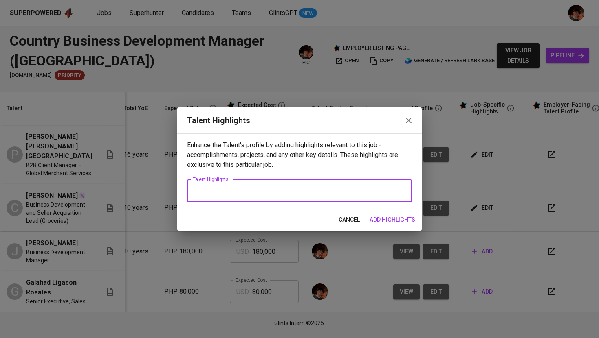
click at [292, 183] on div "x Talent Highlights" at bounding box center [299, 191] width 225 height 23
paste textarea "Jaquilyn [Last Name] – Country Business Development Manager Jaquilyn is a seaso…"
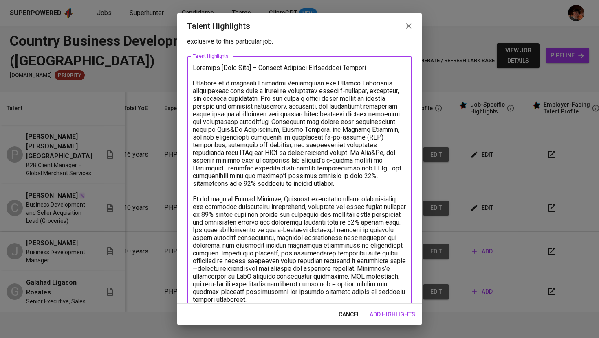
type textarea "Jaquilyn [Last Name] – Country Business Development Manager Jaquilyn is a seaso…"
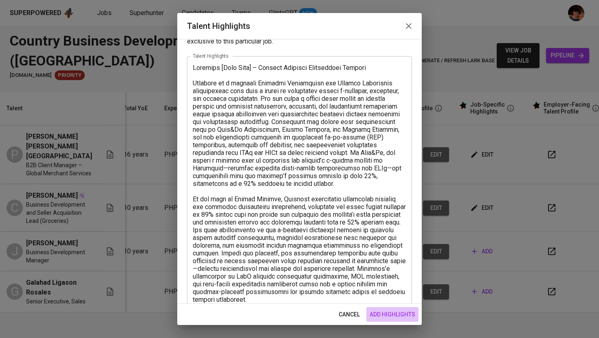
click at [391, 318] on span "add highlights" at bounding box center [392, 315] width 46 height 10
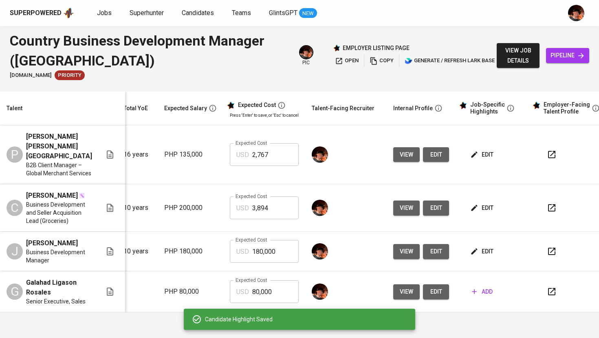
click at [475, 205] on span "edit" at bounding box center [483, 208] width 22 height 10
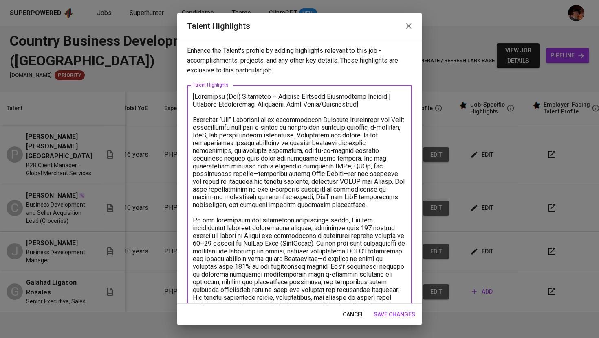
drag, startPoint x: 379, startPoint y: 108, endPoint x: 273, endPoint y: 100, distance: 105.7
click at [273, 100] on textarea at bounding box center [299, 259] width 213 height 333
click at [410, 24] on icon "button" at bounding box center [409, 26] width 6 height 6
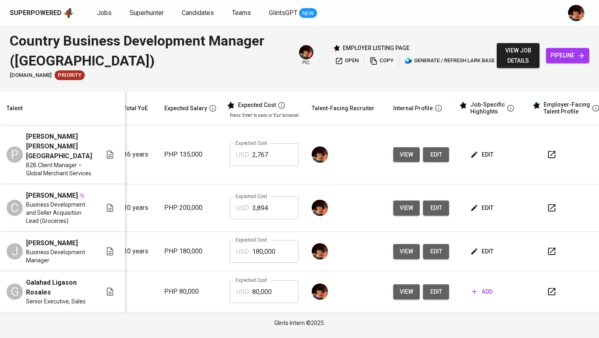
click at [478, 257] on span "edit" at bounding box center [483, 252] width 22 height 10
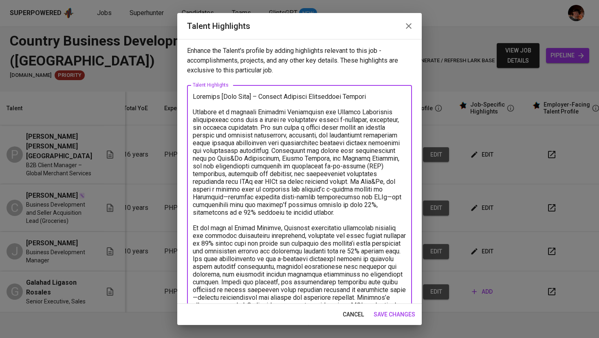
drag, startPoint x: 382, startPoint y: 98, endPoint x: 262, endPoint y: 99, distance: 120.1
click at [262, 99] on textarea at bounding box center [299, 213] width 213 height 240
paste textarea "Country Business Development Manager | Merchant Acquisition, Ecommerce, SaaS Sa…"
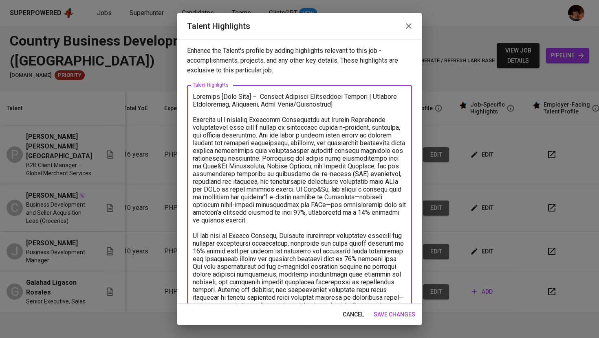
drag, startPoint x: 254, startPoint y: 97, endPoint x: 220, endPoint y: 99, distance: 34.7
click at [220, 99] on textarea at bounding box center [299, 217] width 213 height 248
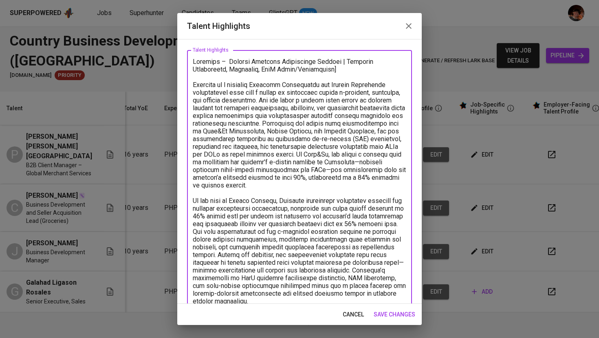
scroll to position [50, 0]
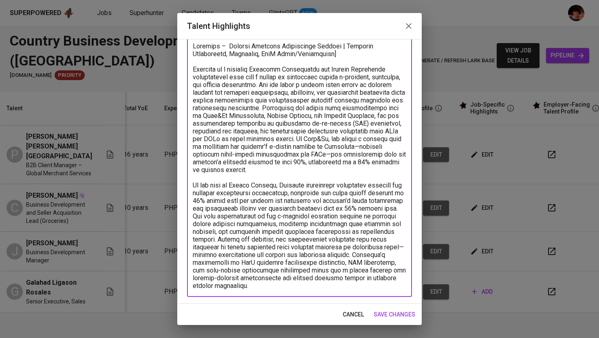
click at [316, 285] on textarea at bounding box center [299, 166] width 213 height 248
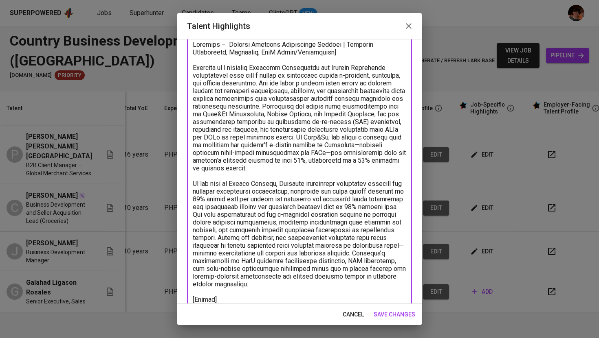
scroll to position [60, 0]
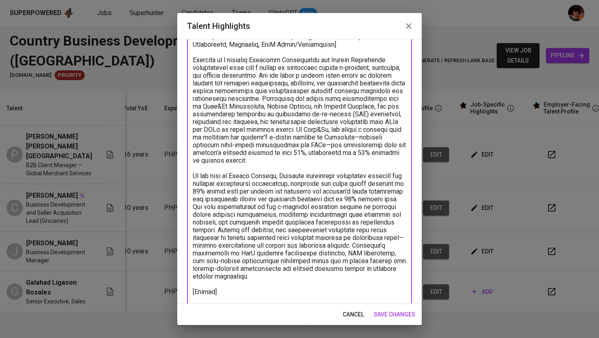
paste textarea "https://glints.sg.larksuite.com/file/AJQrbCWweo1JgJxRKJrlyalggzg"
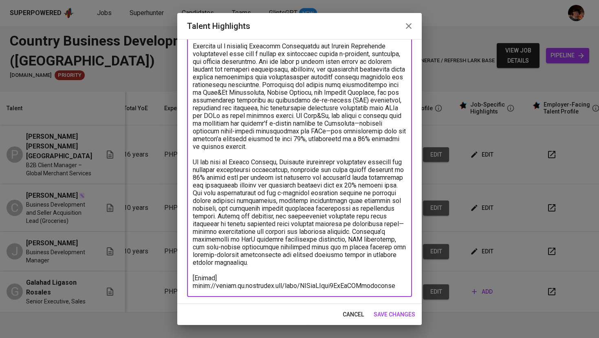
drag, startPoint x: 393, startPoint y: 299, endPoint x: 191, endPoint y: 288, distance: 201.5
click at [191, 288] on div "x Talent Highlights" at bounding box center [299, 154] width 225 height 286
paste textarea
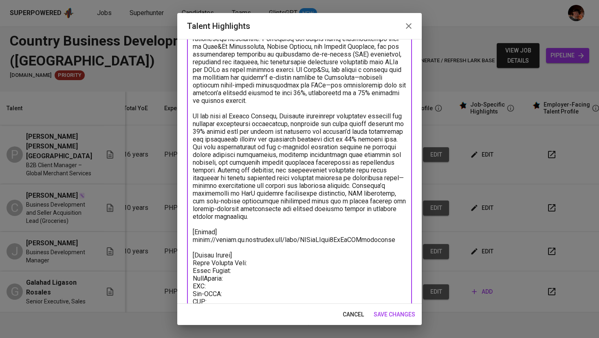
scroll to position [128, 0]
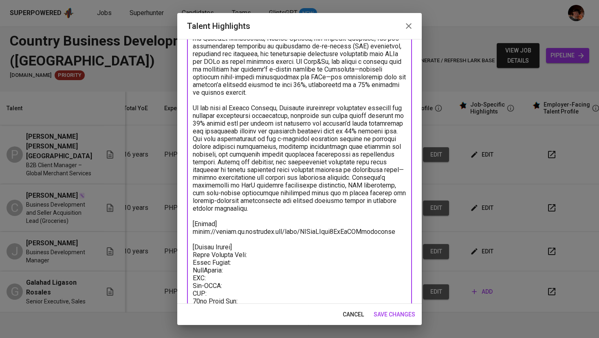
click at [241, 262] on textarea at bounding box center [299, 143] width 213 height 356
paste textarea "2,880.00"
click at [265, 271] on textarea at bounding box center [299, 143] width 213 height 356
paste textarea "40.00"
click at [246, 276] on textarea at bounding box center [299, 143] width 213 height 356
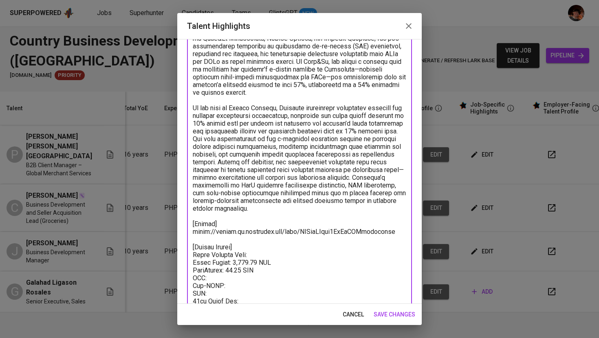
paste textarea "56.48"
click at [266, 282] on textarea at bounding box center [299, 143] width 213 height 356
click at [253, 289] on textarea at bounding box center [299, 143] width 213 height 356
paste textarea "3.20"
click at [255, 291] on textarea at bounding box center [299, 143] width 213 height 356
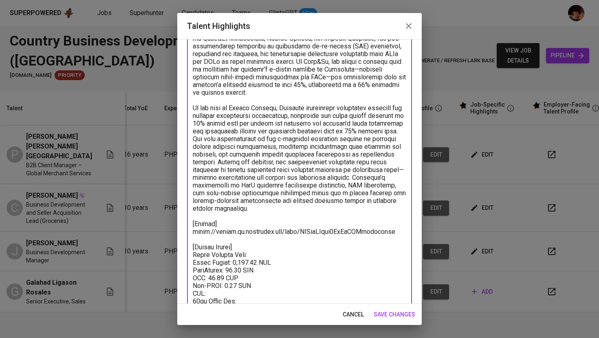
paste textarea "48.00"
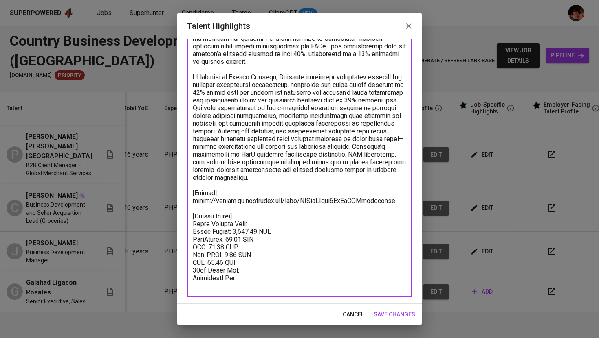
click at [270, 270] on textarea at bounding box center [299, 112] width 213 height 356
paste textarea "240.00"
click at [289, 283] on textarea at bounding box center [299, 112] width 213 height 356
click at [282, 279] on textarea at bounding box center [299, 112] width 213 height 356
click at [259, 222] on textarea at bounding box center [299, 112] width 213 height 356
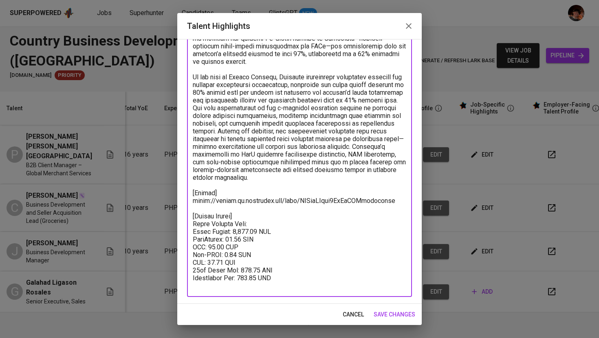
paste textarea "3.547,68"
click at [256, 223] on textarea at bounding box center [299, 112] width 213 height 356
click at [288, 227] on textarea at bounding box center [299, 112] width 213 height 356
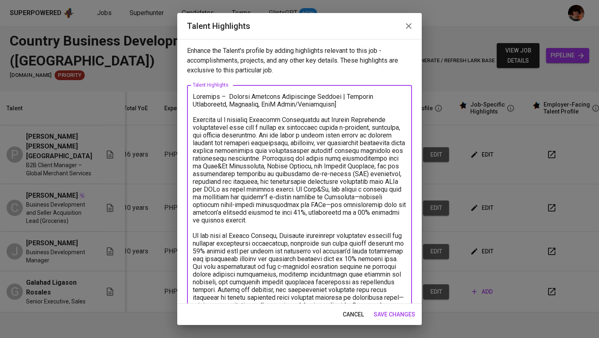
click at [193, 96] on textarea at bounding box center [299, 271] width 213 height 356
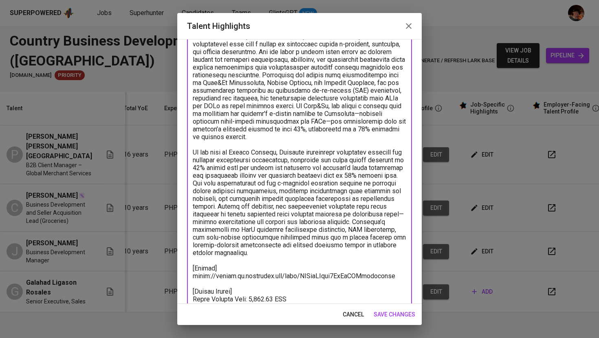
scroll to position [159, 0]
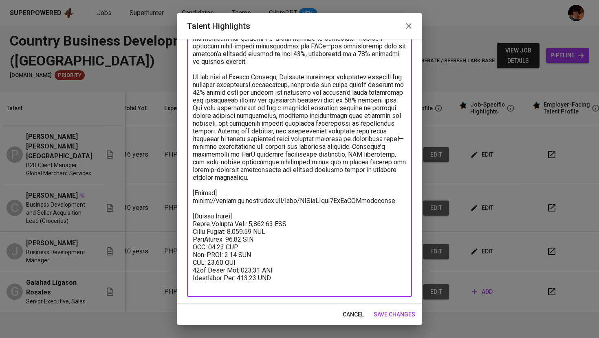
type textarea "[Jaquilyn – Country Business Development Manager | Merchant Acquisition, Ecomme…"
click at [398, 317] on span "save changes" at bounding box center [394, 315] width 42 height 10
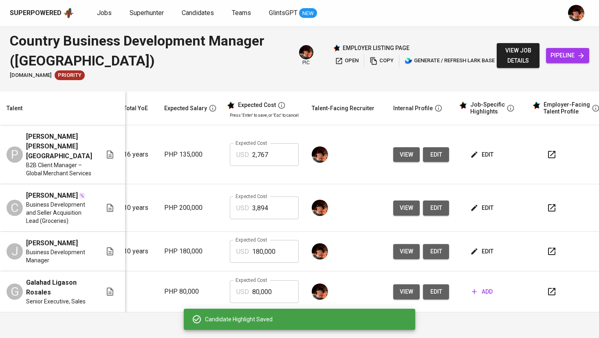
click at [476, 292] on span "add" at bounding box center [482, 292] width 21 height 10
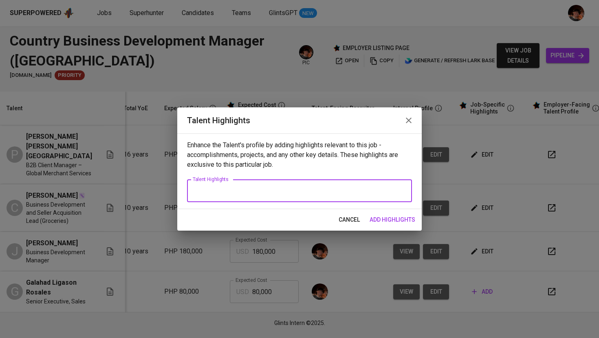
click at [384, 191] on textarea at bounding box center [299, 191] width 213 height 8
paste textarea "Galahad Rosales – Country Business Development Manager Galahad is an accomplish…"
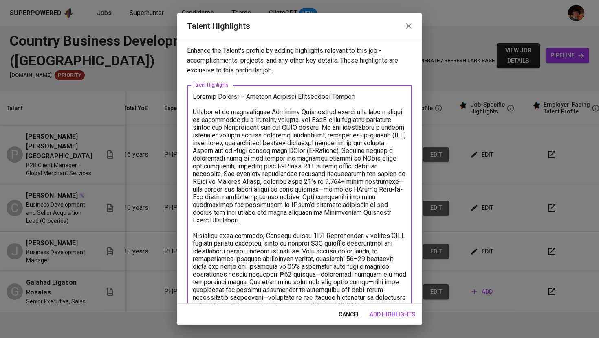
scroll to position [13, 0]
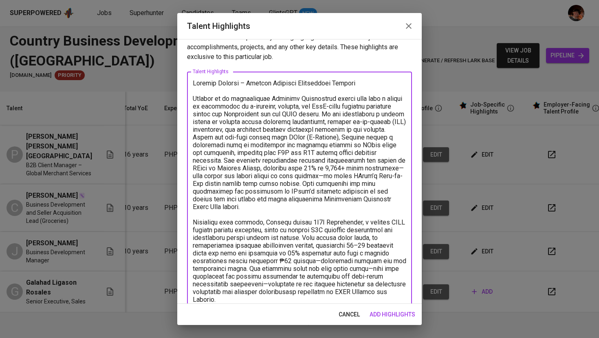
type textarea "Galahad Rosales – Country Business Development Manager Galahad is an accomplish…"
click at [406, 320] on button "add highlights" at bounding box center [392, 314] width 52 height 15
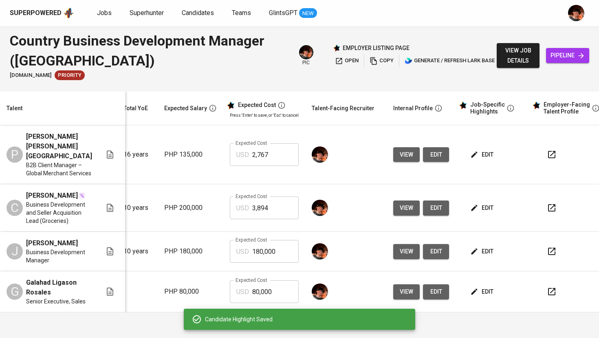
click at [482, 254] on span "edit" at bounding box center [483, 252] width 22 height 10
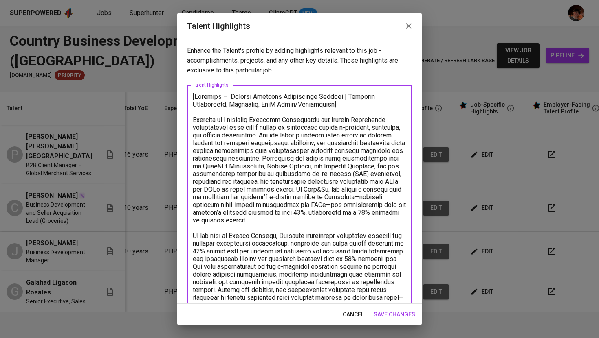
drag, startPoint x: 229, startPoint y: 96, endPoint x: 336, endPoint y: 107, distance: 107.3
click at [336, 107] on textarea at bounding box center [299, 271] width 213 height 356
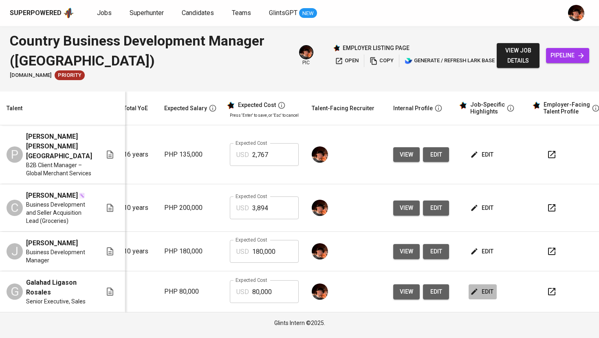
click at [477, 292] on span "edit" at bounding box center [483, 292] width 22 height 10
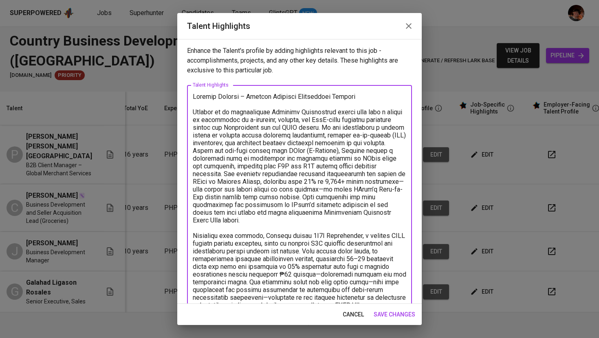
drag, startPoint x: 247, startPoint y: 96, endPoint x: 386, endPoint y: 107, distance: 139.3
click at [386, 107] on textarea at bounding box center [299, 205] width 213 height 224
click at [391, 102] on textarea at bounding box center [299, 205] width 213 height 224
drag, startPoint x: 249, startPoint y: 99, endPoint x: 367, endPoint y: 97, distance: 117.7
click at [367, 97] on textarea at bounding box center [299, 205] width 213 height 224
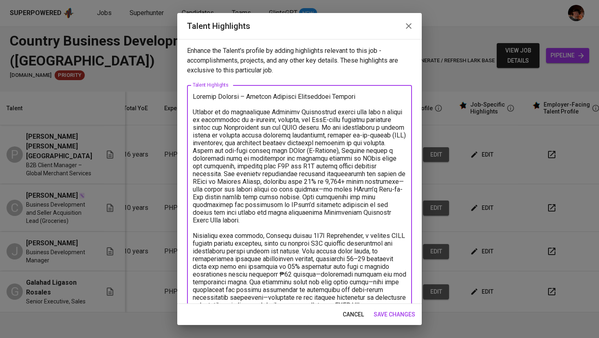
paste textarea "| Merchant Acquisition, Ecommerce, SaaS Sales/Partnership]"
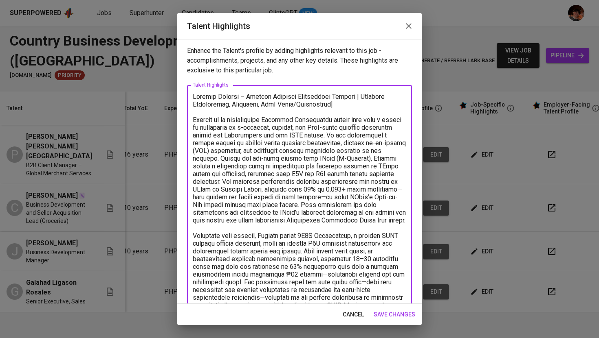
click at [193, 97] on textarea at bounding box center [299, 209] width 213 height 232
click at [248, 108] on textarea at bounding box center [299, 209] width 213 height 232
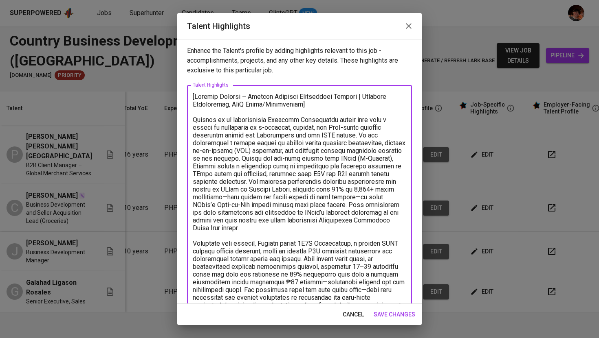
scroll to position [35, 0]
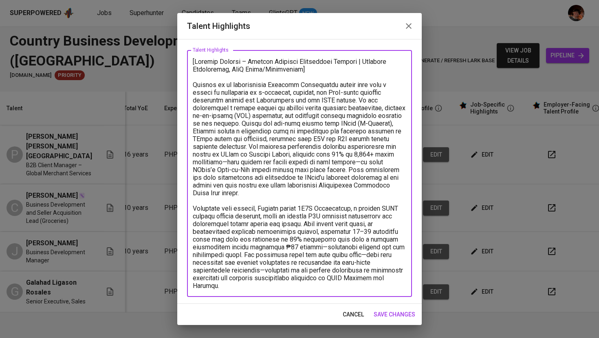
click at [266, 286] on textarea at bounding box center [299, 174] width 213 height 232
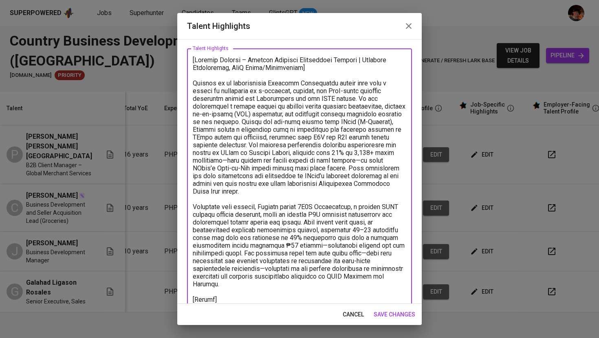
scroll to position [44, 0]
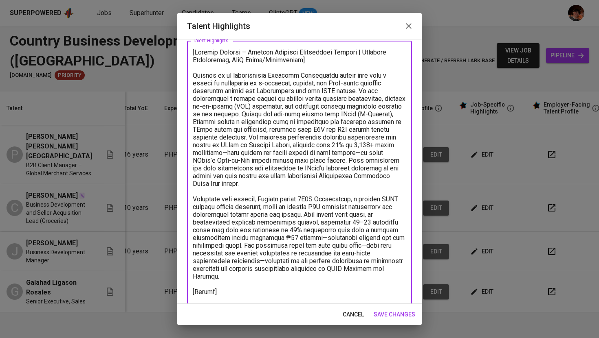
paste textarea "https://www.larksuite.com/file/TjCUbBU7zoxifkx8uK5lwuB7gNc?from=navigation"
type textarea "[Galahad Rosales – Country Business Development Manager | Merchant Acquisition,…"
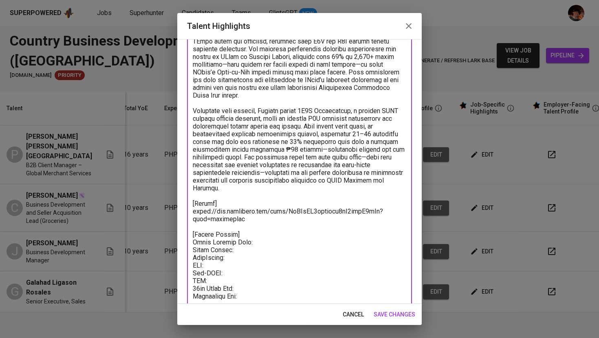
scroll to position [146, 0]
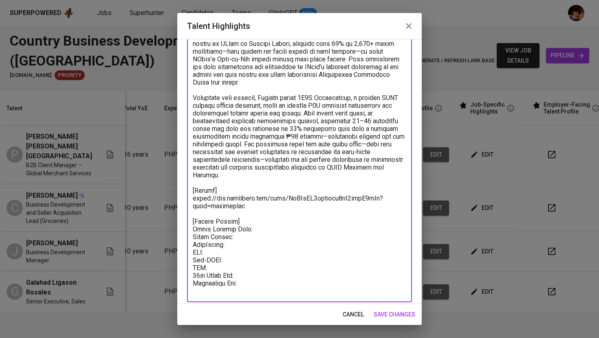
click at [264, 235] on textarea at bounding box center [299, 121] width 213 height 348
paste textarea "1,600.00"
paste textarea "40.00"
click at [281, 238] on textarea at bounding box center [299, 121] width 213 height 348
click at [250, 250] on textarea at bounding box center [299, 121] width 213 height 348
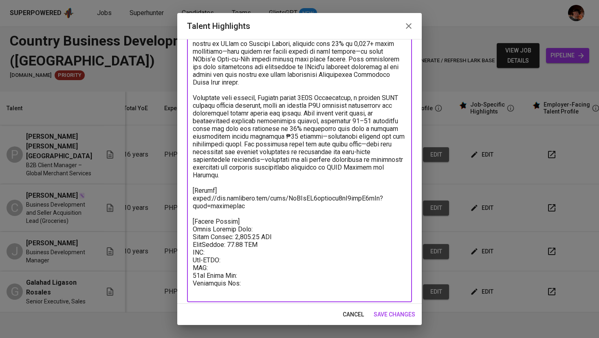
paste textarea "56.48"
paste textarea "48.00"
click at [257, 274] on textarea at bounding box center [299, 121] width 213 height 348
paste textarea "133.33"
click at [277, 226] on textarea at bounding box center [299, 121] width 213 height 348
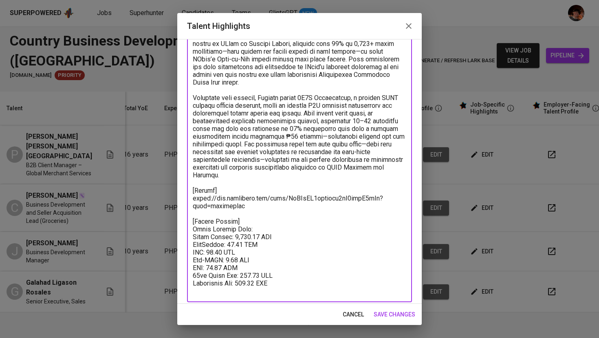
paste textarea "2,161.01"
type textarea "[Loremip Dolorsi – Ametcon Adipisci Elitseddoei Tempori | Utlabore Etdoloremag,…"
click at [391, 313] on span "save changes" at bounding box center [394, 315] width 42 height 10
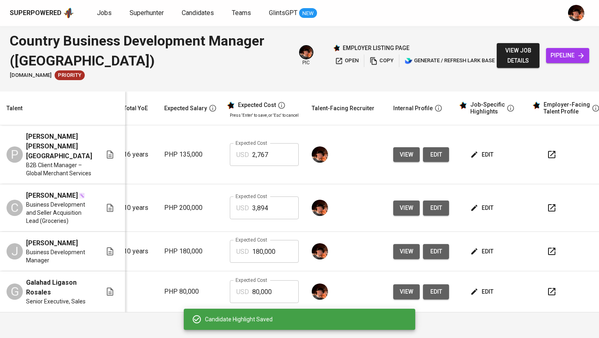
click at [258, 296] on input "80,000" at bounding box center [275, 292] width 46 height 23
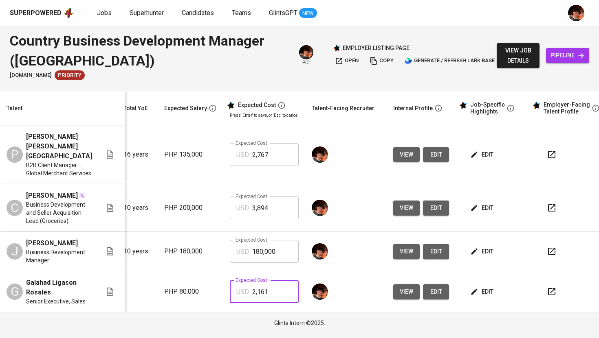
type input "2,161"
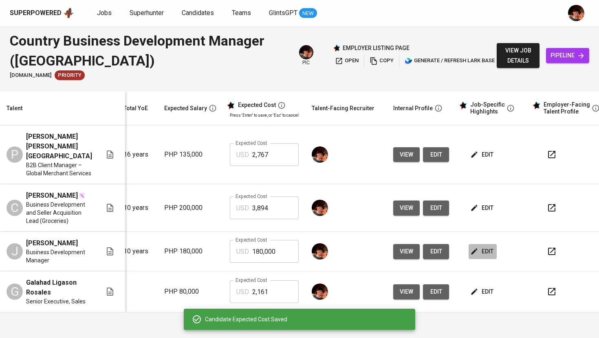
click at [481, 257] on span "edit" at bounding box center [483, 252] width 22 height 10
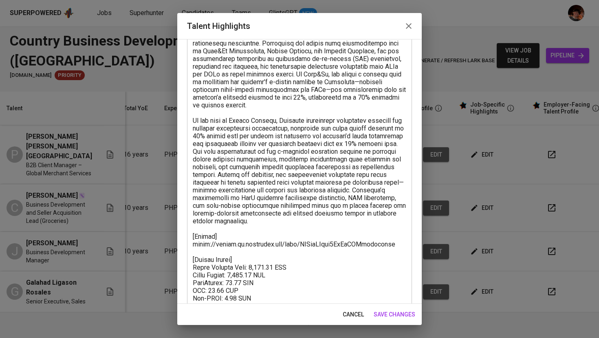
scroll to position [159, 0]
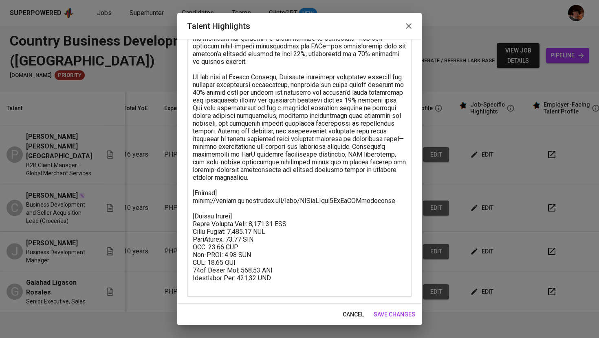
click at [413, 26] on icon "button" at bounding box center [409, 26] width 10 height 10
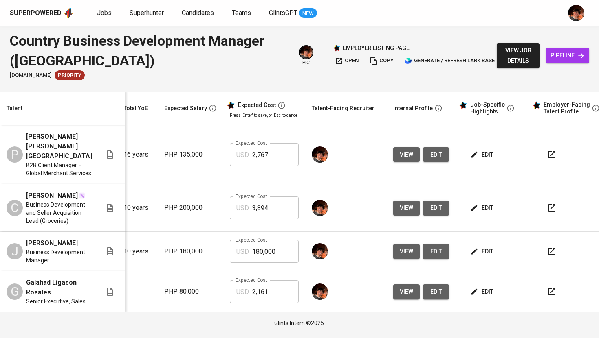
click at [258, 257] on input "180,000" at bounding box center [275, 251] width 46 height 23
type input "3,548"
click at [433, 294] on span "edit" at bounding box center [435, 292] width 13 height 10
click at [503, 48] on span "view job details" at bounding box center [518, 56] width 30 height 20
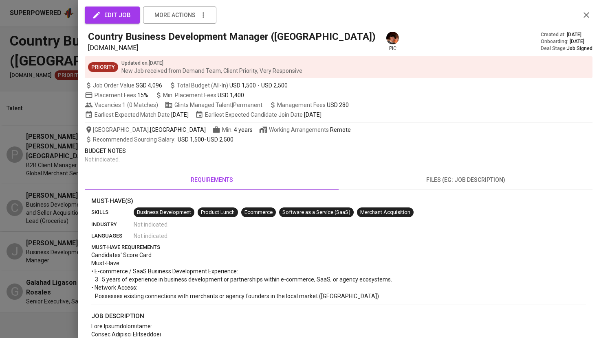
click at [60, 104] on div at bounding box center [299, 169] width 599 height 338
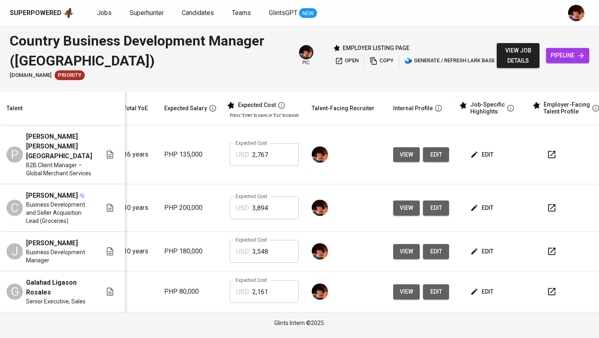
click at [434, 257] on span "edit" at bounding box center [435, 252] width 13 height 10
click at [505, 53] on span "view job details" at bounding box center [518, 56] width 30 height 20
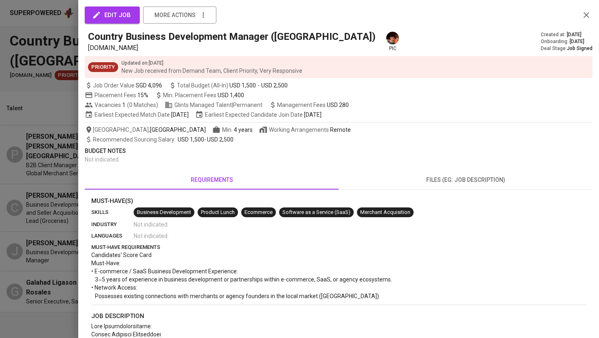
click at [46, 209] on div at bounding box center [299, 169] width 599 height 338
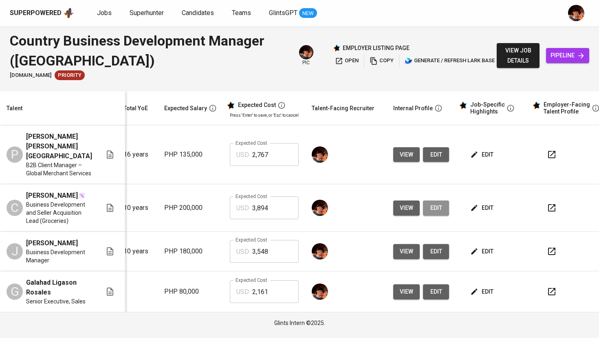
click at [433, 210] on span "edit" at bounding box center [435, 208] width 13 height 10
click at [429, 153] on span "edit" at bounding box center [435, 155] width 13 height 10
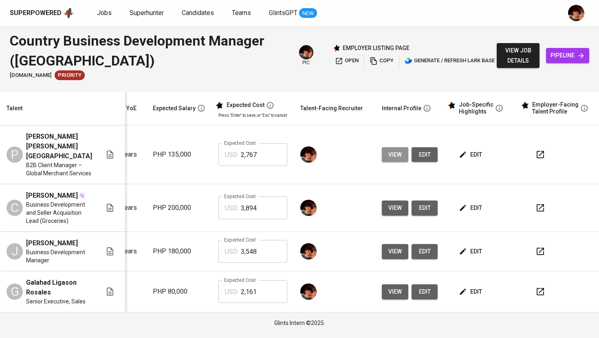
click at [389, 155] on span "view" at bounding box center [394, 155] width 13 height 10
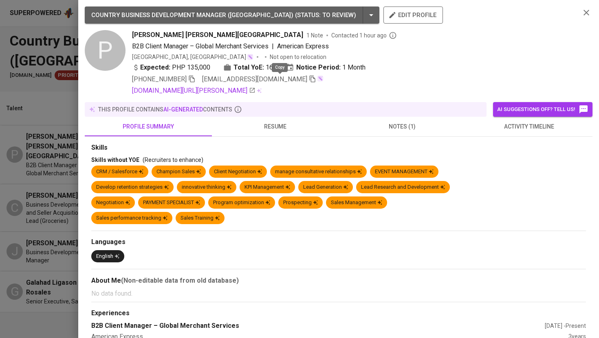
click at [309, 80] on icon "button" at bounding box center [312, 78] width 7 height 7
click at [45, 211] on div at bounding box center [299, 169] width 599 height 338
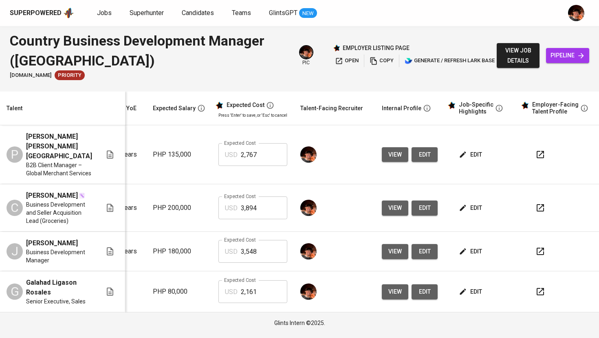
scroll to position [0, 111]
click at [388, 211] on span "view" at bounding box center [394, 208] width 13 height 10
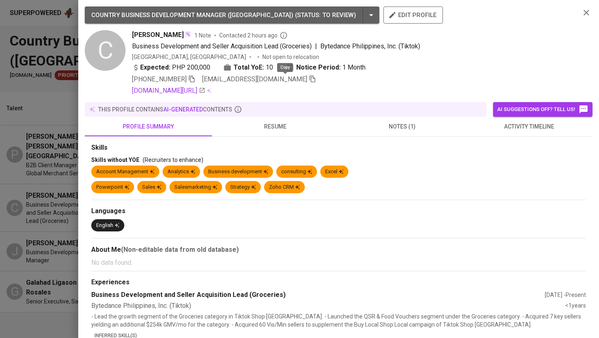
click at [309, 81] on icon "button" at bounding box center [312, 78] width 7 height 7
click at [48, 175] on div at bounding box center [299, 169] width 599 height 338
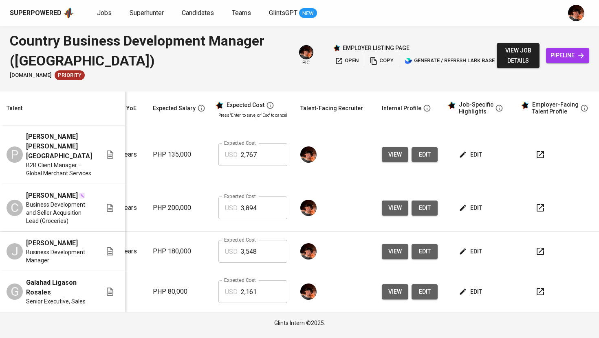
scroll to position [4, 111]
click at [391, 257] on span "view" at bounding box center [394, 252] width 13 height 10
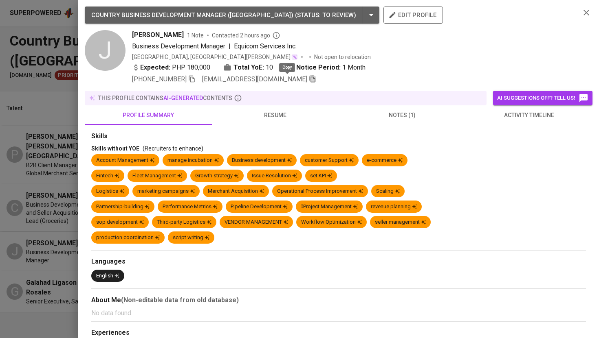
click at [309, 81] on icon "button" at bounding box center [312, 78] width 7 height 7
click at [51, 136] on div at bounding box center [299, 169] width 599 height 338
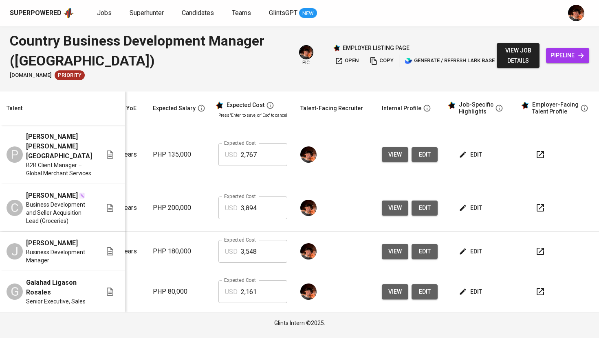
click at [390, 297] on span "view" at bounding box center [394, 292] width 13 height 10
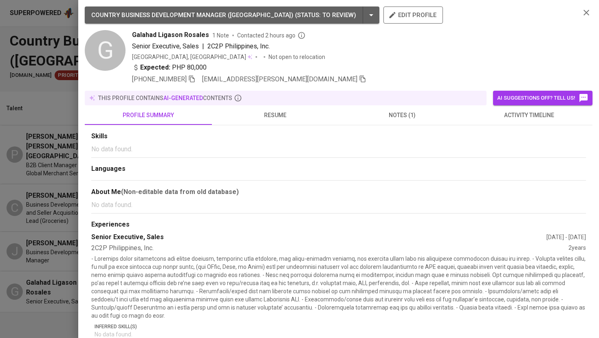
click at [360, 80] on icon "button" at bounding box center [363, 79] width 6 height 7
click at [589, 13] on icon "button" at bounding box center [586, 13] width 10 height 10
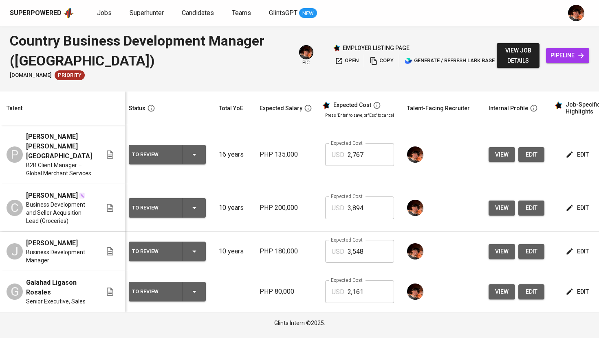
scroll to position [4, 0]
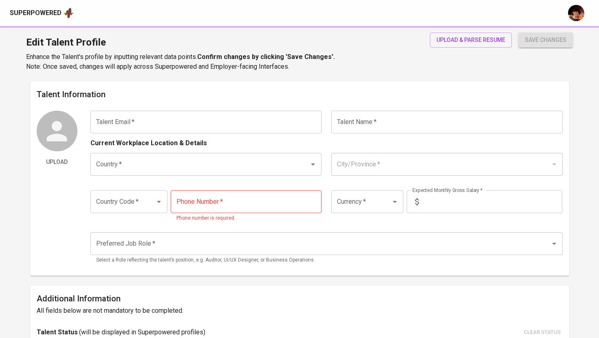
type input "[EMAIL_ADDRESS][PERSON_NAME][DOMAIN_NAME]"
type input "Galahad Ligason Rosales"
type input "[GEOGRAPHIC_DATA]"
type input "Bacolod City"
type input "+63"
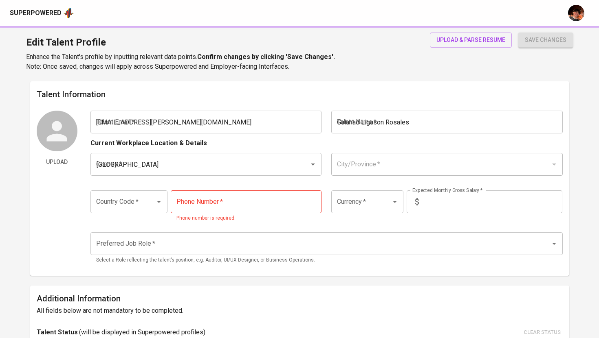
type input "[PHONE_NUMBER]"
type input "PHP"
type input "80,000"
type input "Business Development Manager"
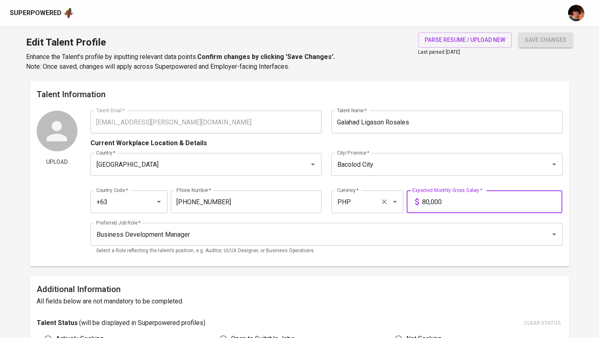
drag, startPoint x: 444, startPoint y: 205, endPoint x: 382, endPoint y: 202, distance: 61.9
click at [382, 202] on div "Country Code   * +63 Country Code * Phone Number   * [PHONE_NUMBER] Phone Numbe…" at bounding box center [326, 199] width 472 height 37
type input "100,000"
click at [518, 33] on button "save changes" at bounding box center [545, 40] width 55 height 15
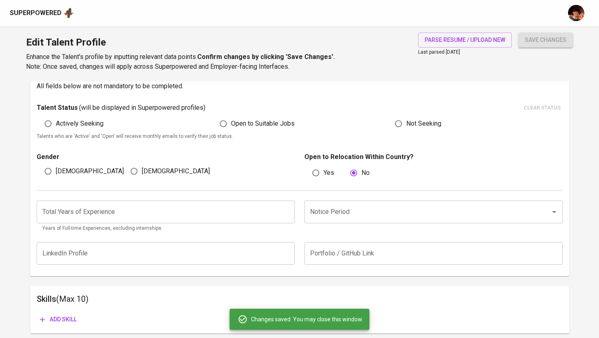
scroll to position [220, 0]
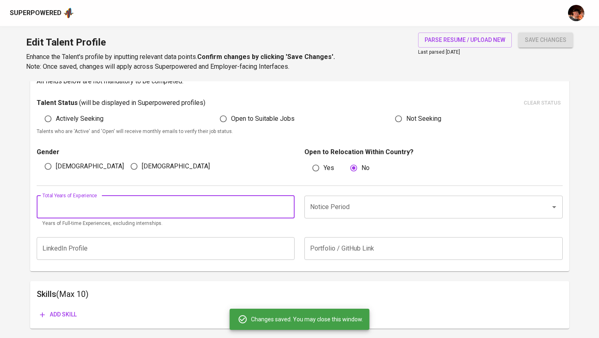
click at [182, 209] on input "number" at bounding box center [166, 207] width 258 height 23
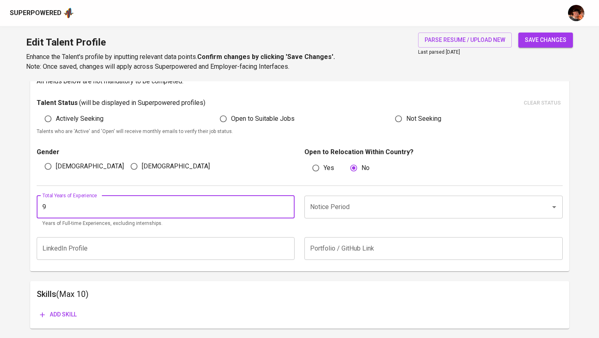
type input "9"
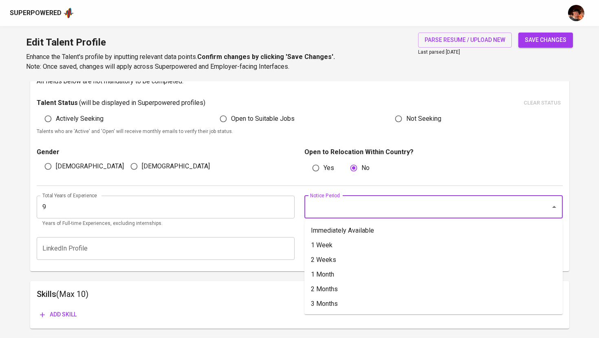
click at [338, 204] on input "Notice Period" at bounding box center [422, 207] width 228 height 15
click at [347, 228] on li "Immediately Available" at bounding box center [433, 231] width 258 height 15
type input "Immediately Available"
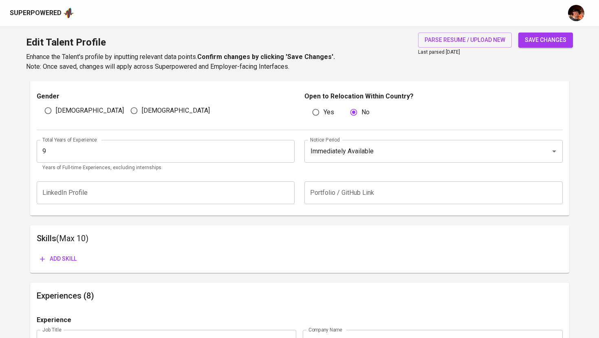
scroll to position [281, 0]
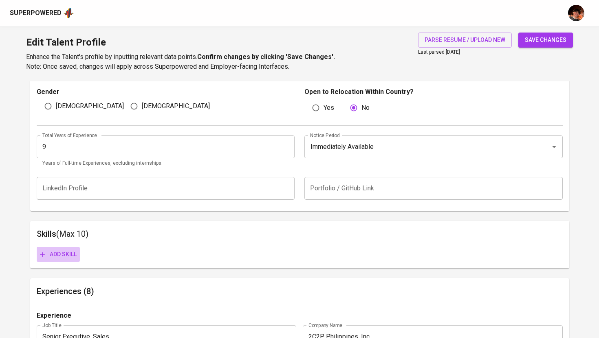
click at [66, 250] on span "Add skill" at bounding box center [58, 255] width 37 height 10
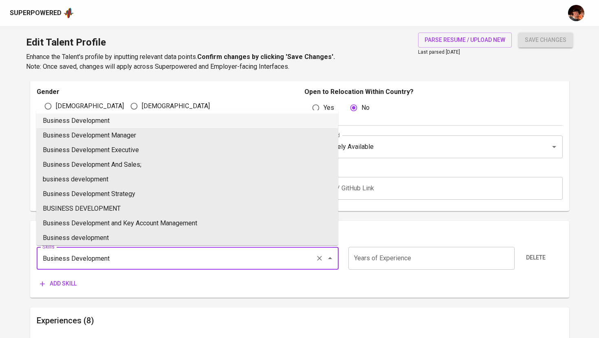
click at [115, 121] on li "Business Development" at bounding box center [187, 121] width 302 height 15
type input "Business Development"
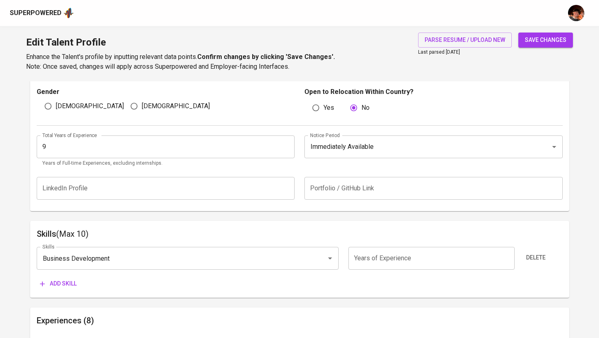
click at [59, 285] on span "Add skill" at bounding box center [58, 284] width 37 height 10
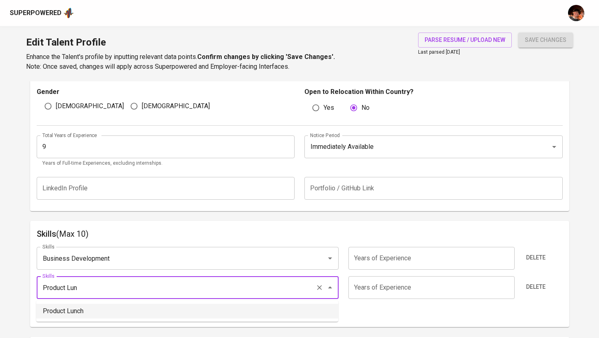
click at [92, 314] on li "Product Lunch" at bounding box center [187, 311] width 302 height 15
type input "Product Lunch"
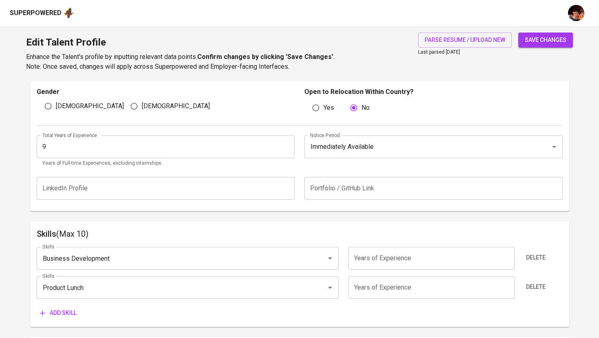
click at [74, 309] on span "Add skill" at bounding box center [58, 313] width 37 height 10
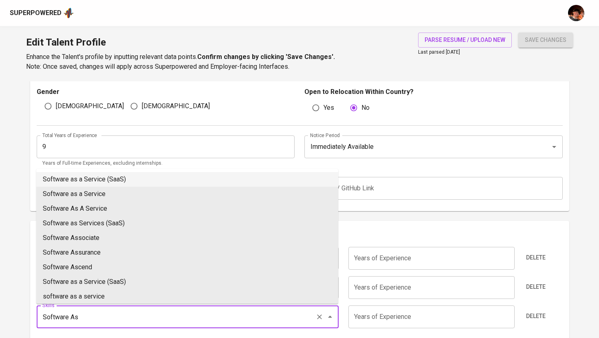
click at [131, 182] on li "Software as a Service (SaaS)" at bounding box center [187, 179] width 302 height 15
type input "Software as a Service (SaaS)"
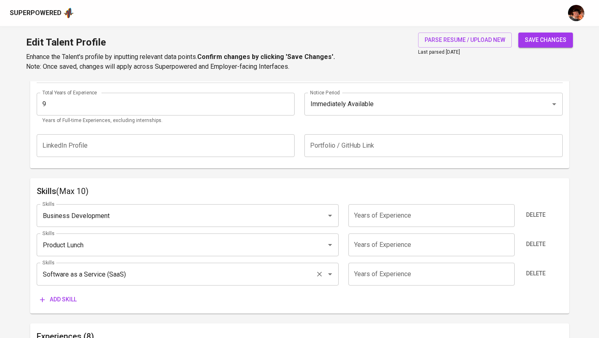
scroll to position [341, 0]
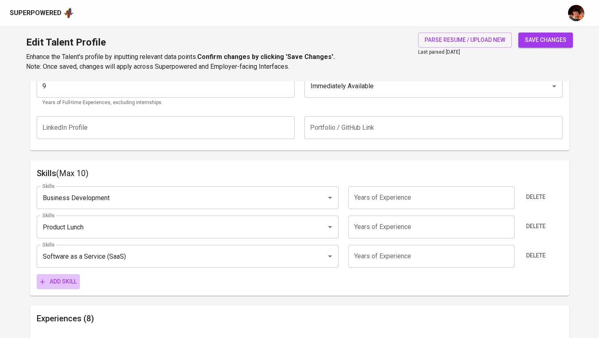
click at [68, 282] on span "Add skill" at bounding box center [58, 282] width 37 height 10
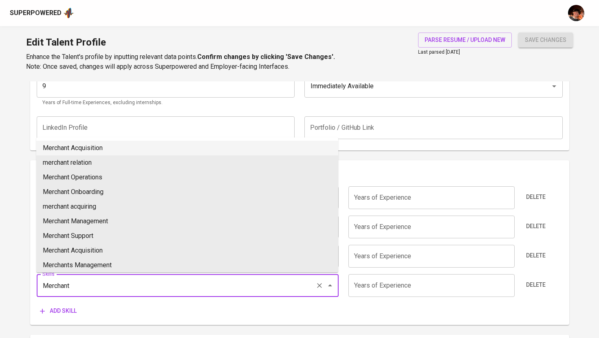
click at [177, 150] on li "Merchant Acquisition" at bounding box center [187, 148] width 302 height 15
type input "Merchant Acquisition"
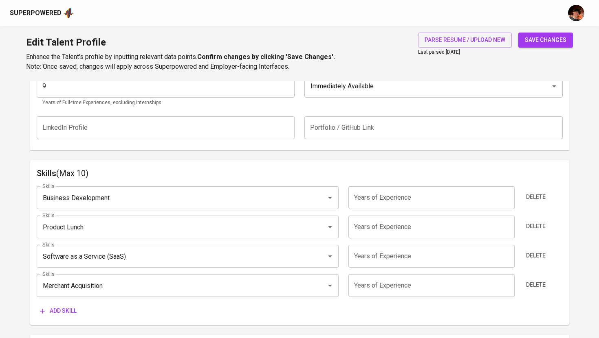
click at [373, 204] on input "number" at bounding box center [431, 198] width 166 height 23
type input "9"
click at [408, 232] on input "number" at bounding box center [431, 227] width 166 height 23
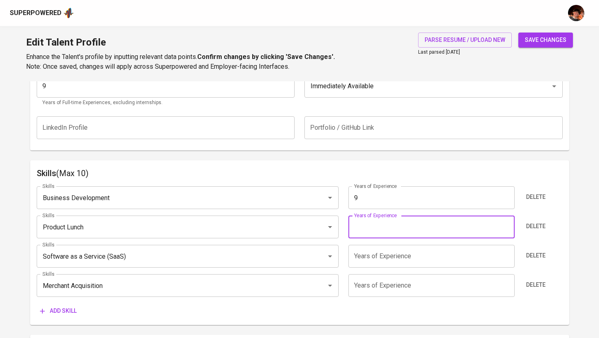
click at [380, 225] on input "number" at bounding box center [431, 227] width 166 height 23
type input "3"
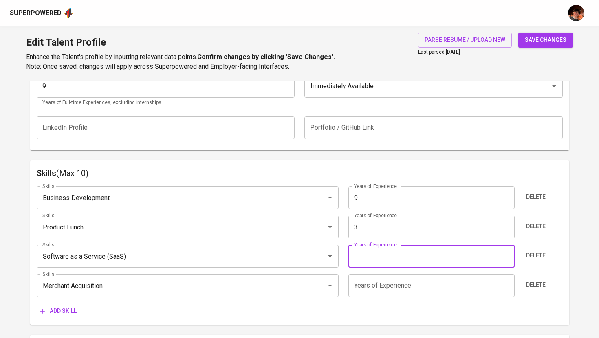
click at [378, 253] on input "number" at bounding box center [431, 256] width 166 height 23
type input "7"
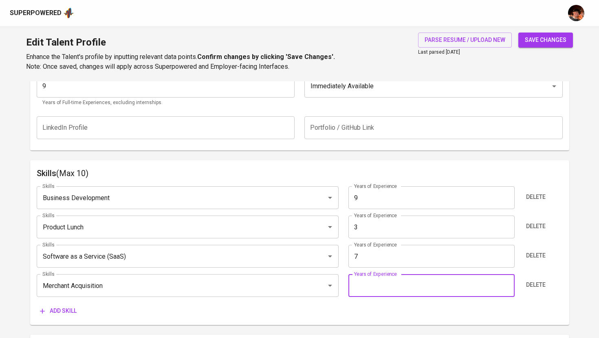
click at [446, 288] on input "number" at bounding box center [431, 285] width 166 height 23
type input "7"
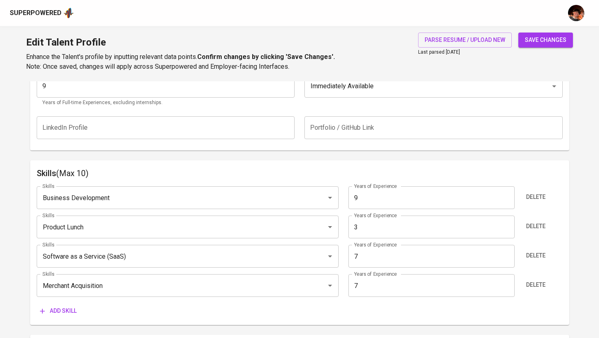
click at [553, 40] on span "save changes" at bounding box center [546, 40] width 42 height 10
type input "Merchant Acquisition"
type input "7"
type input "Product Lunch"
type input "3"
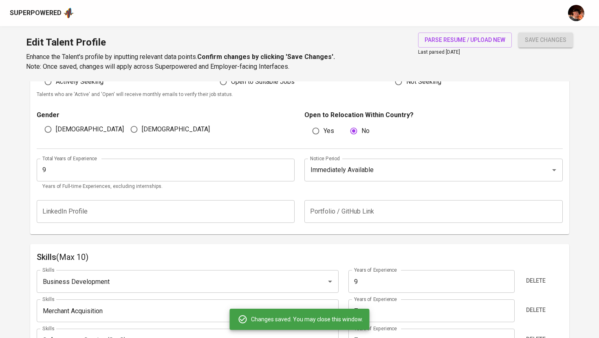
scroll to position [220, 0]
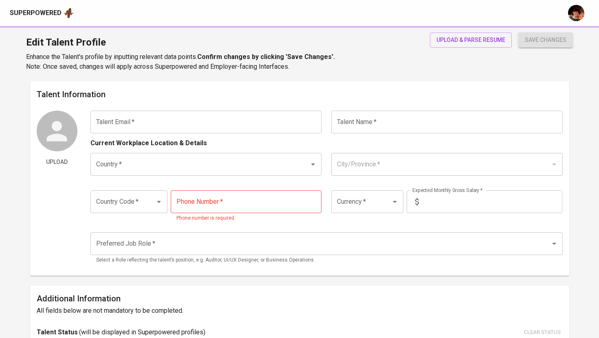
type input "[EMAIL_ADDRESS][DOMAIN_NAME]"
type input "[PERSON_NAME]"
type input "[GEOGRAPHIC_DATA]"
type input "Santa [PERSON_NAME]"
type input "+63"
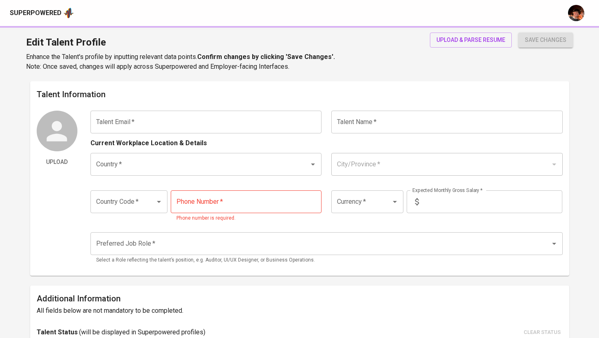
type input "[PHONE_NUMBER]"
type input "PHP"
type input "180,000"
type input "Business Development Manager"
type input "10"
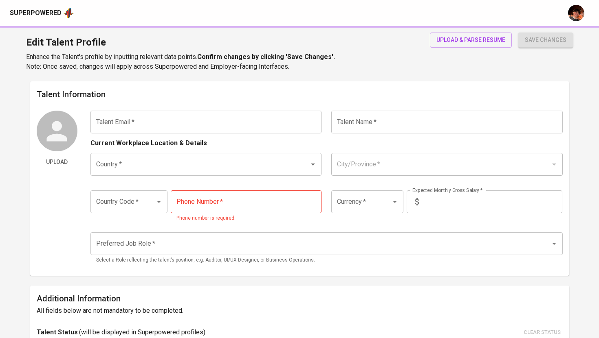
type input "1 Month"
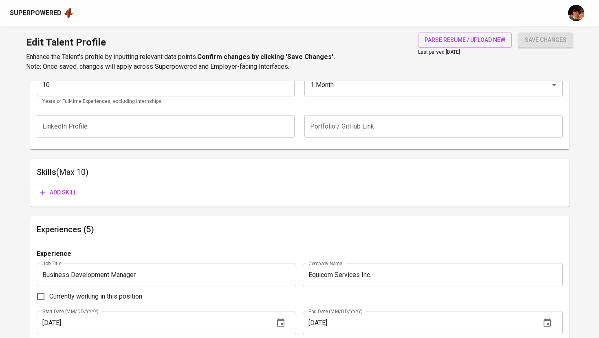
scroll to position [345, 0]
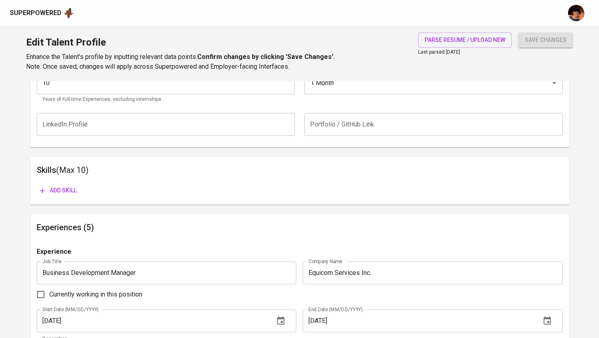
click at [53, 193] on span "Add skill" at bounding box center [58, 191] width 37 height 10
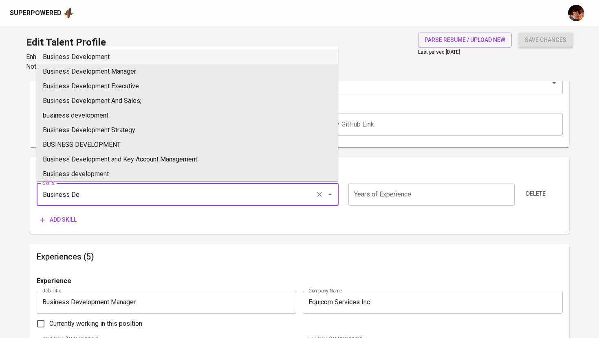
click at [113, 61] on li "Business Development" at bounding box center [187, 57] width 302 height 15
type input "Business Development"
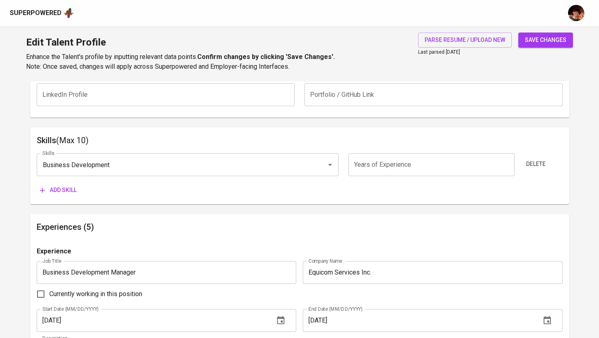
scroll to position [373, 0]
click at [66, 188] on span "Add skill" at bounding box center [58, 192] width 37 height 10
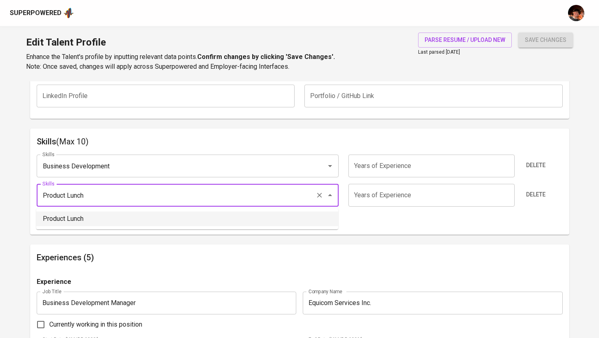
click at [84, 220] on li "Product Lunch" at bounding box center [187, 219] width 302 height 15
type input "Product Lunch"
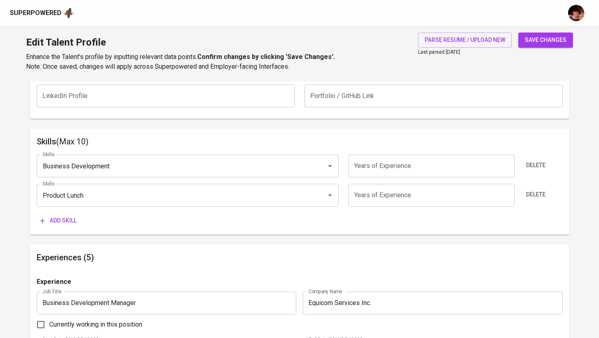
click at [71, 220] on span "Add skill" at bounding box center [58, 221] width 37 height 10
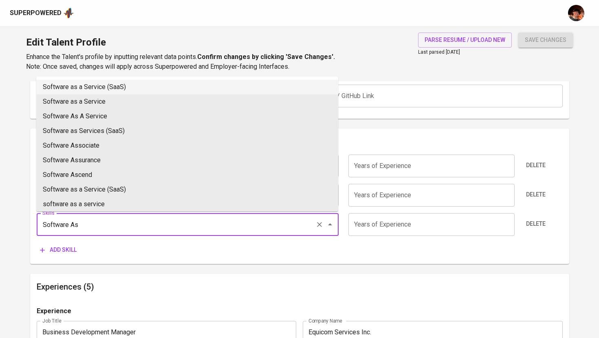
click at [102, 88] on li "Software as a Service (SaaS)" at bounding box center [187, 87] width 302 height 15
type input "Software as a Service (SaaS)"
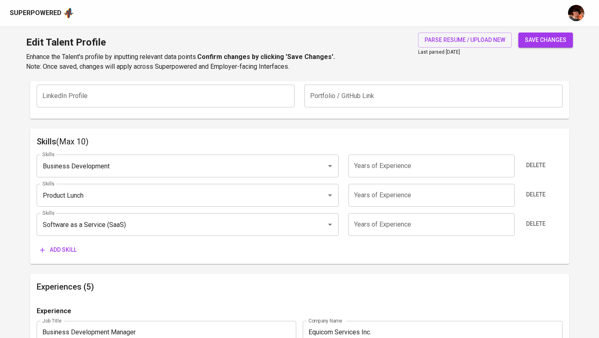
click at [64, 256] on button "Add skill" at bounding box center [58, 250] width 43 height 15
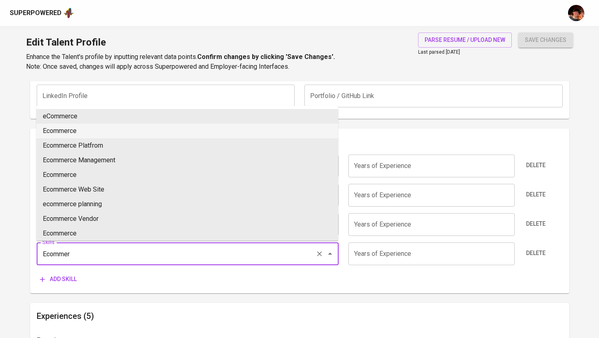
click at [75, 132] on li "Ecommerce" at bounding box center [187, 131] width 302 height 15
type input "Ecommerce"
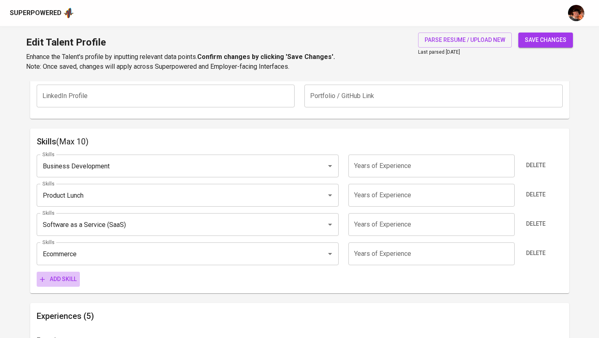
click at [66, 280] on span "Add skill" at bounding box center [58, 279] width 37 height 10
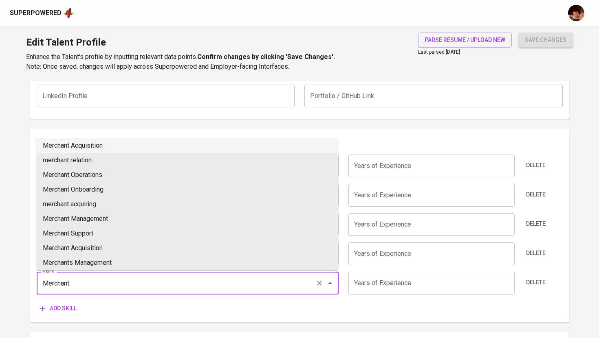
click at [105, 144] on li "Merchant Acquisition" at bounding box center [187, 145] width 302 height 15
type input "Merchant Acquisition"
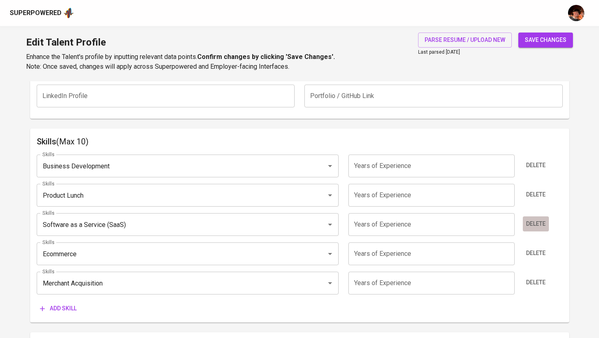
click at [539, 225] on span "Delete" at bounding box center [536, 224] width 20 height 10
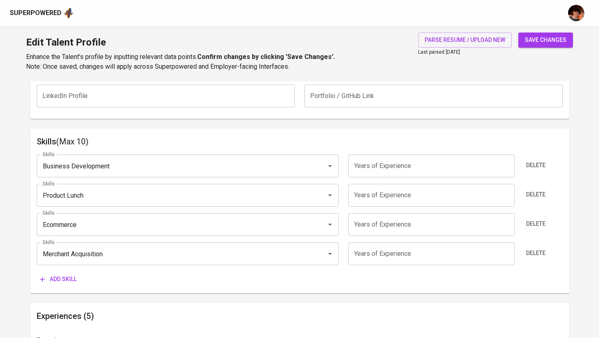
click at [395, 169] on input "number" at bounding box center [431, 166] width 166 height 23
type input "10"
click at [403, 200] on input "number" at bounding box center [431, 195] width 166 height 23
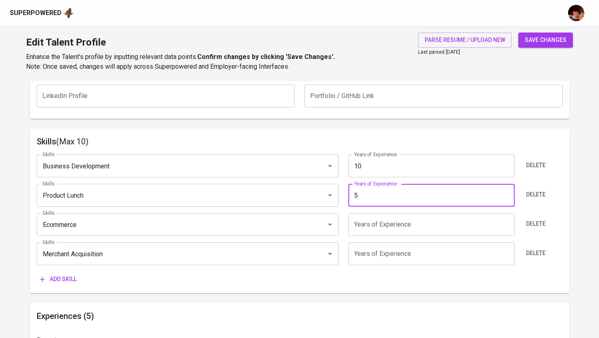
type input "5"
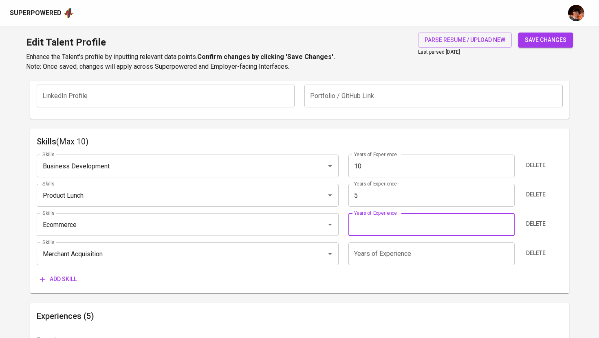
click at [381, 227] on input "number" at bounding box center [431, 224] width 166 height 23
type input "10"
click at [387, 255] on input "number" at bounding box center [431, 254] width 166 height 23
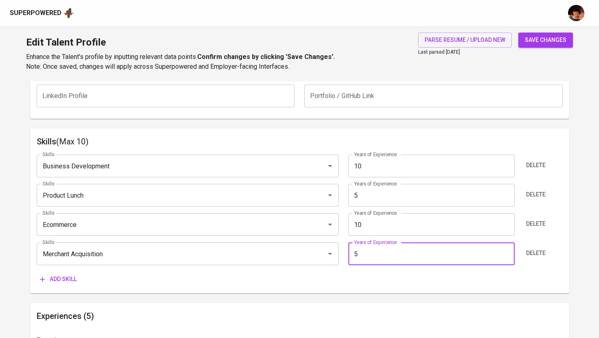
type input "5"
click at [518, 33] on button "save changes" at bounding box center [545, 40] width 55 height 15
type input "Ecommerce"
type input "Business Development"
type input "10"
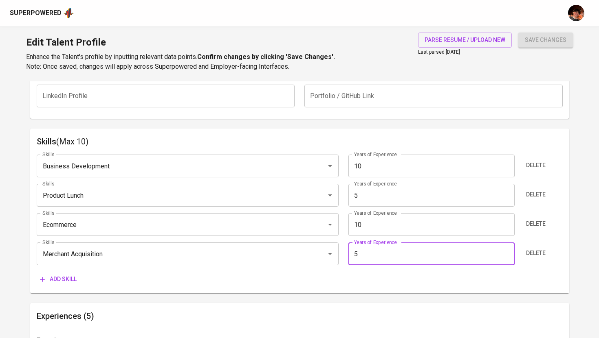
type input "Merchant Acquisition"
type input "5"
type input "Product Lunch"
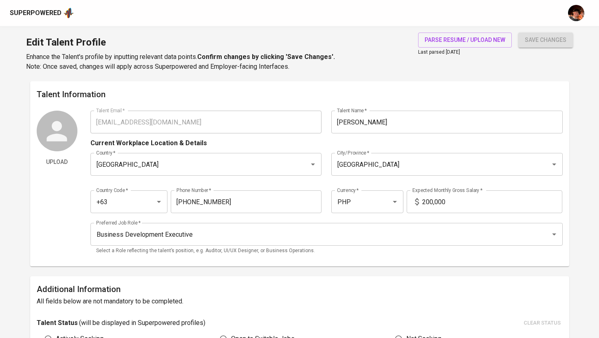
type input "[EMAIL_ADDRESS][DOMAIN_NAME]"
type input "[PERSON_NAME]"
type input "[GEOGRAPHIC_DATA]"
type input "+63"
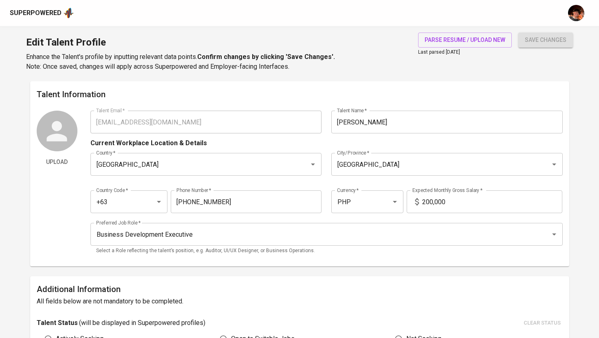
type input "[PHONE_NUMBER]"
type input "PHP"
type input "200,000"
type input "Business Development Executive"
type input "10"
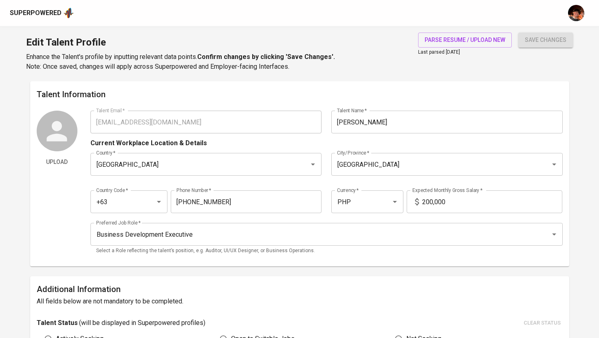
type input "1 Month"
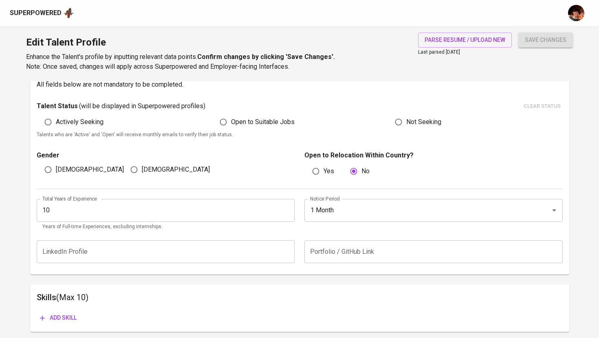
scroll to position [226, 0]
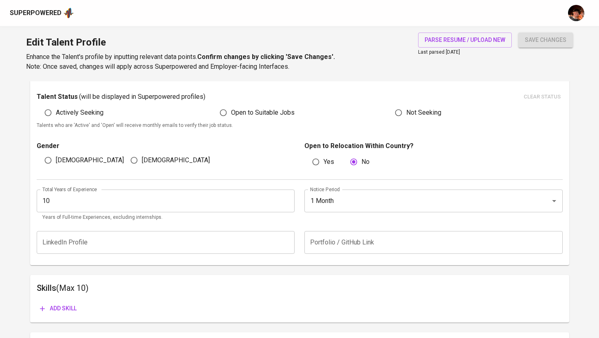
click at [64, 308] on span "Add skill" at bounding box center [58, 309] width 37 height 10
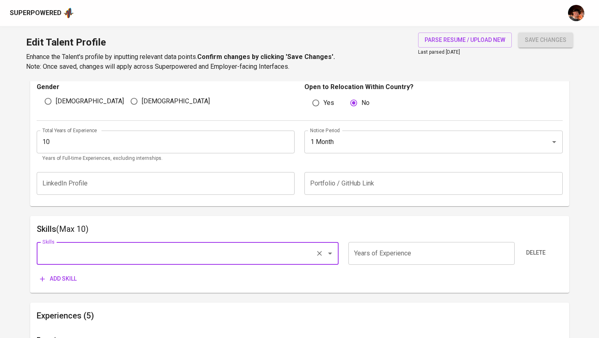
scroll to position [305, 0]
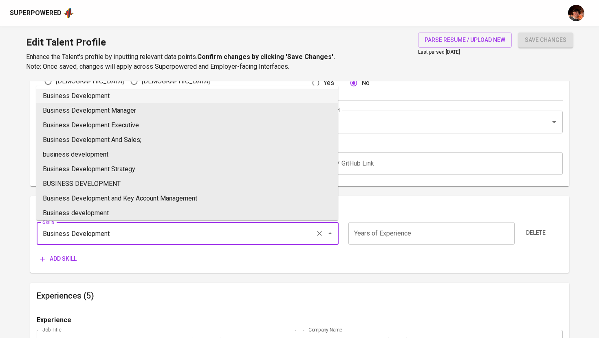
click at [114, 97] on li "Business Development" at bounding box center [187, 96] width 302 height 15
type input "Business Development"
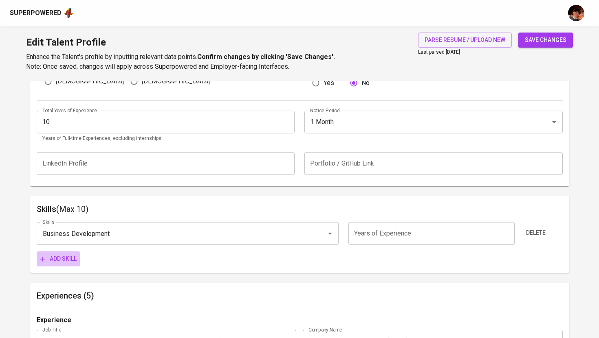
click at [65, 259] on span "Add skill" at bounding box center [58, 259] width 37 height 10
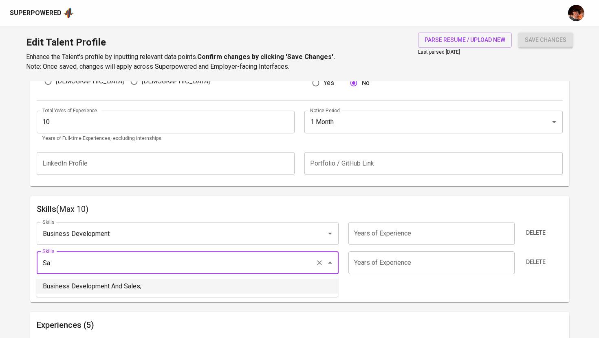
type input "S"
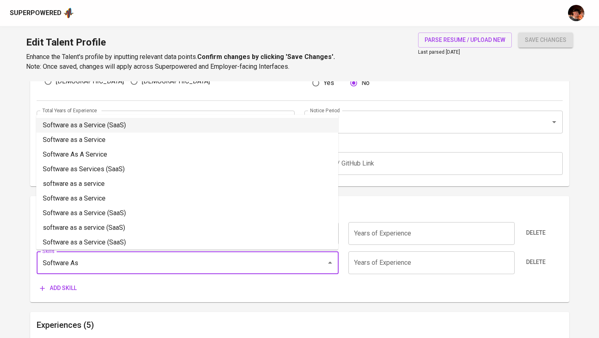
click at [146, 125] on li "Software as a Service (SaaS)" at bounding box center [187, 125] width 302 height 15
type input "Software as a Service (SaaS)"
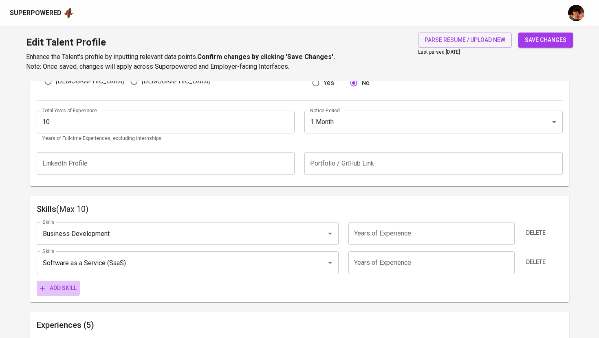
click at [66, 292] on span "Add skill" at bounding box center [58, 288] width 37 height 10
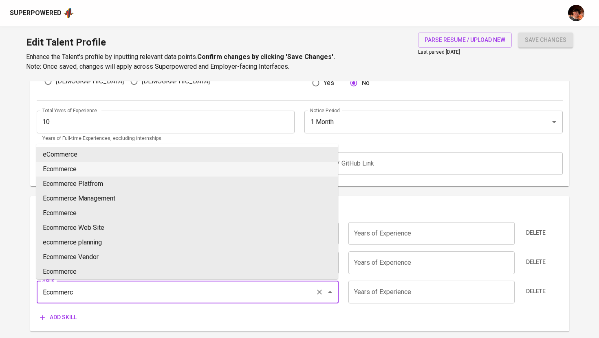
click at [82, 170] on li "Ecommerce" at bounding box center [187, 169] width 302 height 15
type input "Ecommerce"
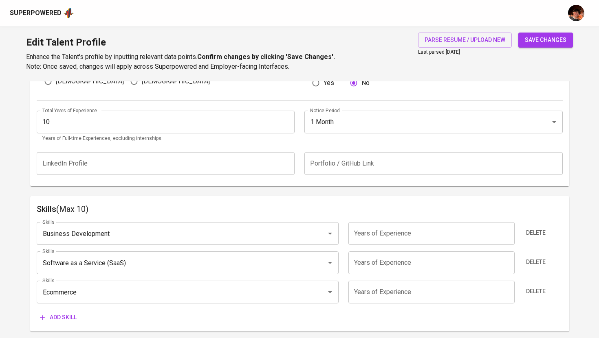
click at [66, 321] on span "Add skill" at bounding box center [58, 318] width 37 height 10
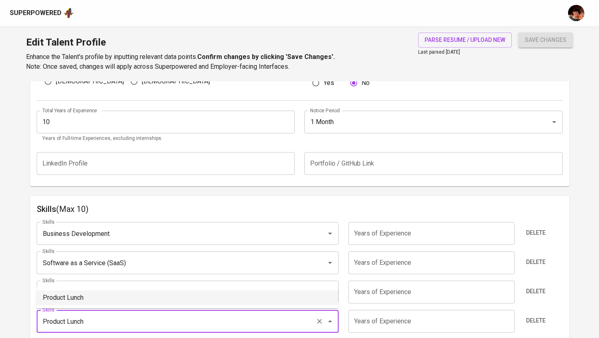
click at [83, 302] on li "Product Lunch" at bounding box center [187, 298] width 302 height 15
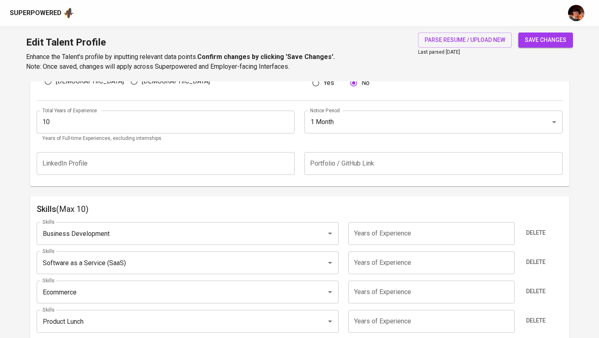
type input "Product Lunch"
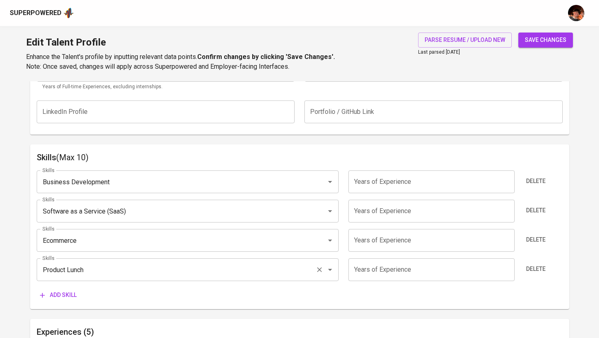
scroll to position [368, 0]
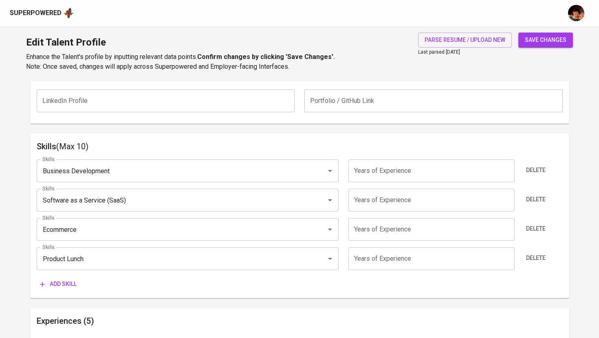
click at [68, 285] on span "Add skill" at bounding box center [58, 284] width 37 height 10
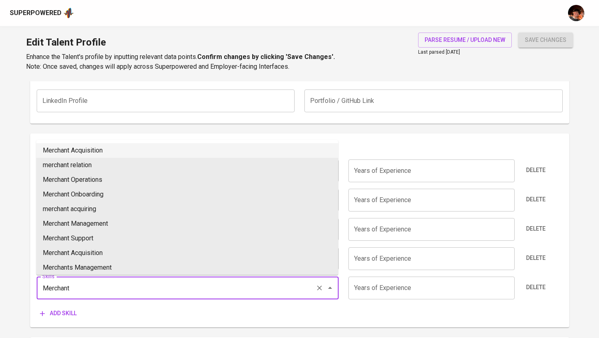
click at [110, 151] on li "Merchant Acquisition" at bounding box center [187, 150] width 302 height 15
type input "Merchant Acquisition"
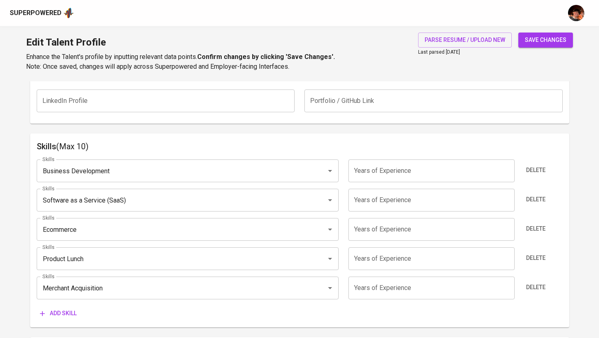
click at [381, 175] on input "number" at bounding box center [431, 171] width 166 height 23
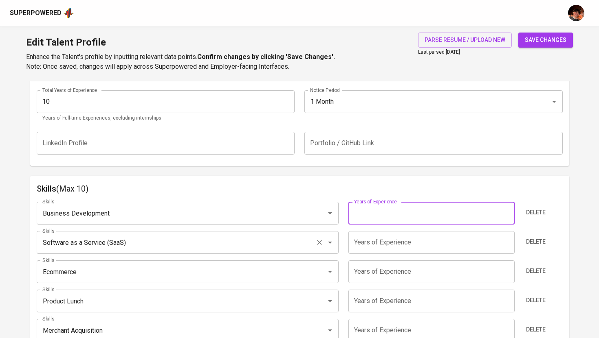
scroll to position [322, 0]
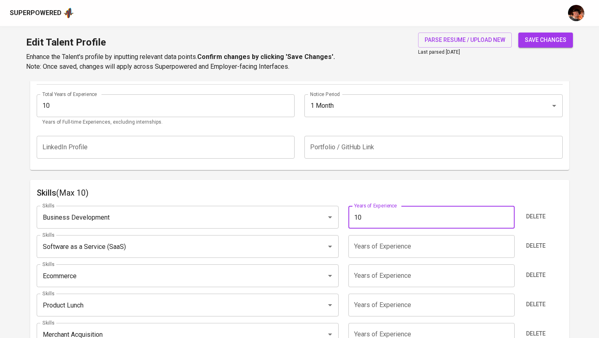
type input "10"
click at [367, 244] on input "number" at bounding box center [431, 246] width 166 height 23
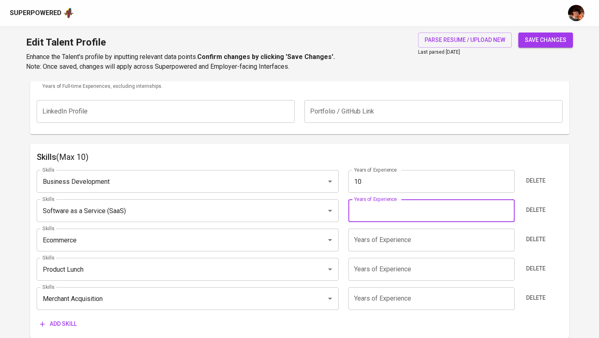
scroll to position [362, 0]
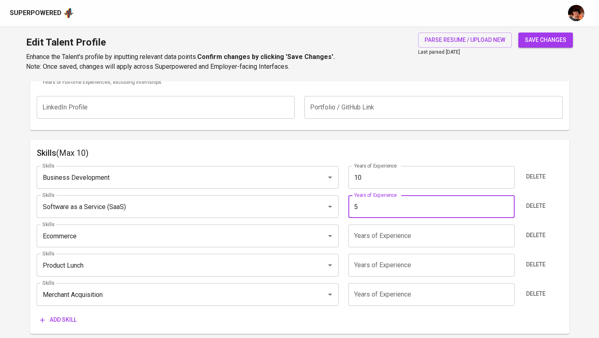
type input "5"
click at [391, 233] on input "number" at bounding box center [431, 236] width 166 height 23
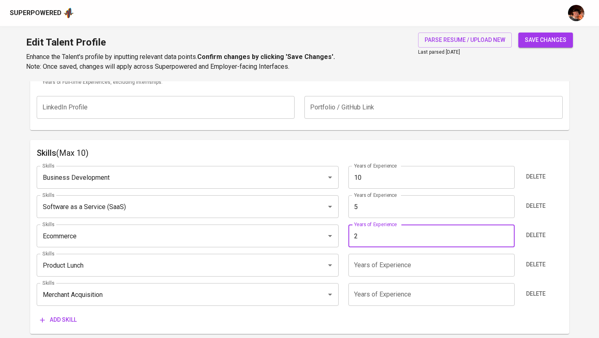
type input "2"
click at [392, 272] on input "number" at bounding box center [431, 265] width 166 height 23
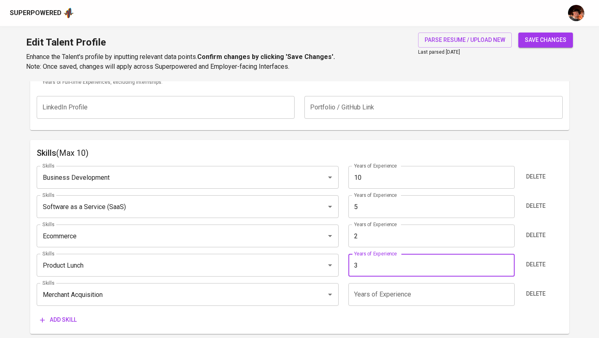
type input "3"
click at [380, 292] on input "number" at bounding box center [431, 294] width 166 height 23
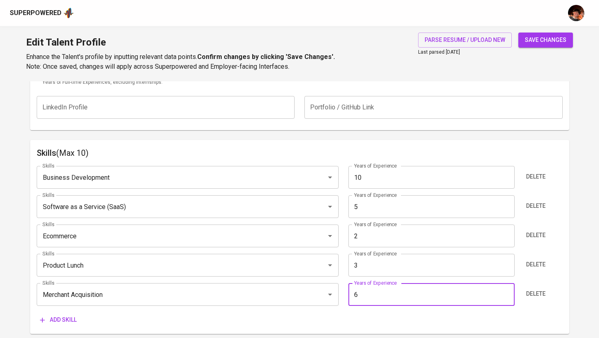
type input "6"
click at [361, 314] on div "Add skill" at bounding box center [300, 320] width 526 height 15
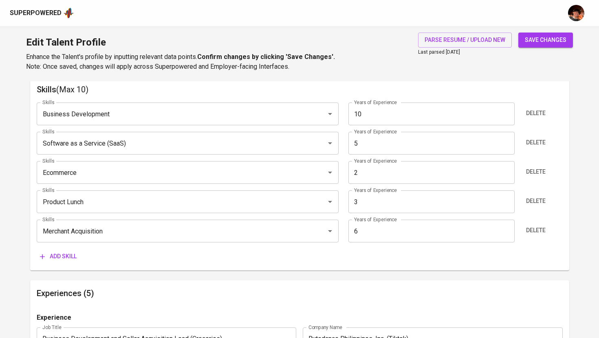
scroll to position [475, 0]
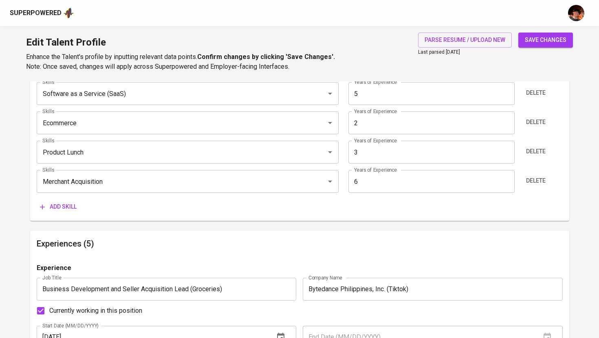
click at [547, 37] on span "save changes" at bounding box center [546, 40] width 42 height 10
type input "Merchant Acquisition"
type input "6"
type input "Software as a Service (SaaS)"
type input "5"
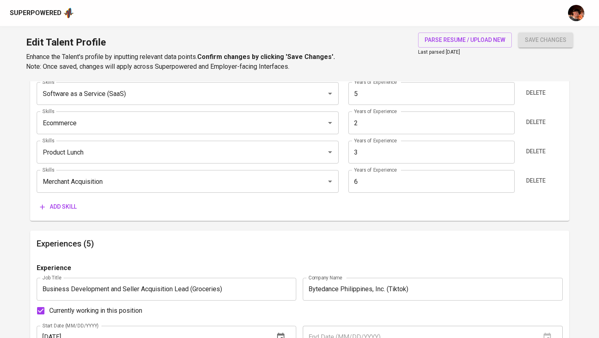
type input "Ecommerce"
type input "2"
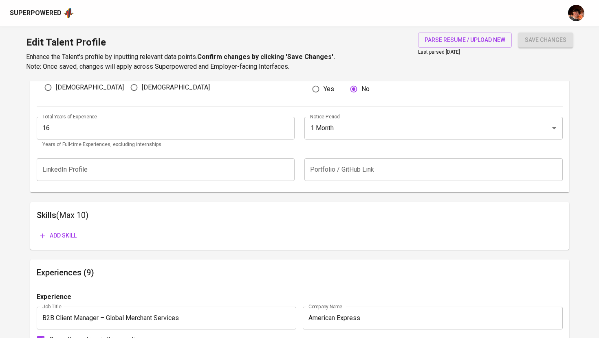
scroll to position [301, 0]
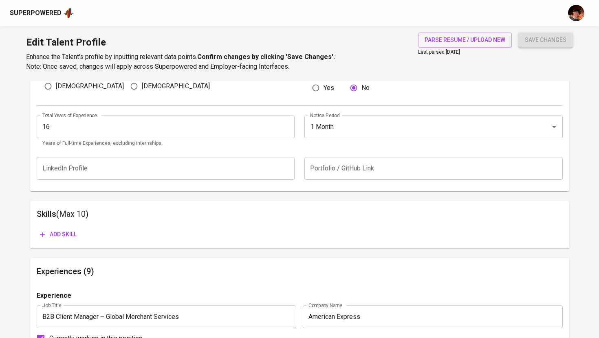
click at [67, 234] on span "Add skill" at bounding box center [58, 235] width 37 height 10
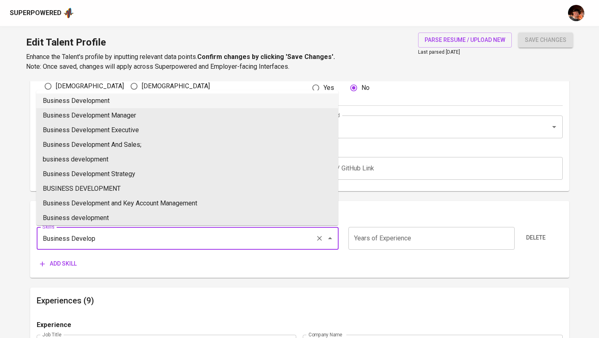
click at [114, 105] on li "Business Development" at bounding box center [187, 101] width 302 height 15
type input "Business Development"
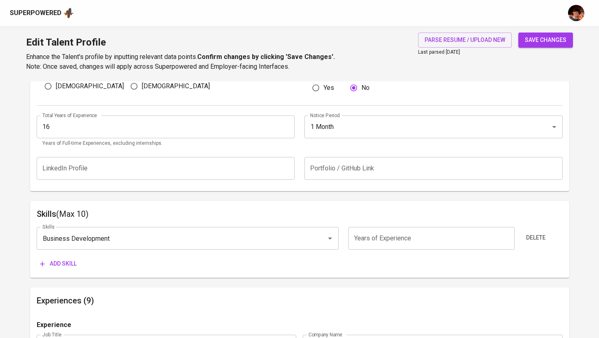
click at [55, 270] on button "Add skill" at bounding box center [58, 264] width 43 height 15
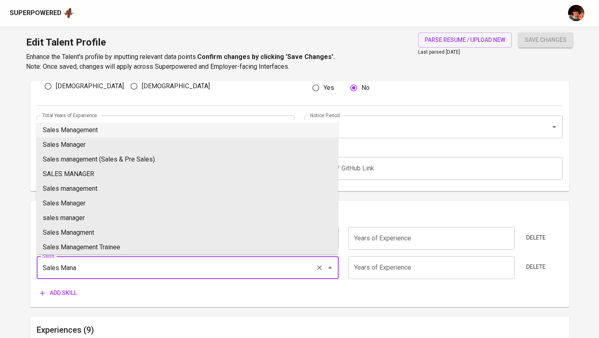
click at [105, 127] on li "Sales Management" at bounding box center [187, 130] width 302 height 15
type input "Sales Management"
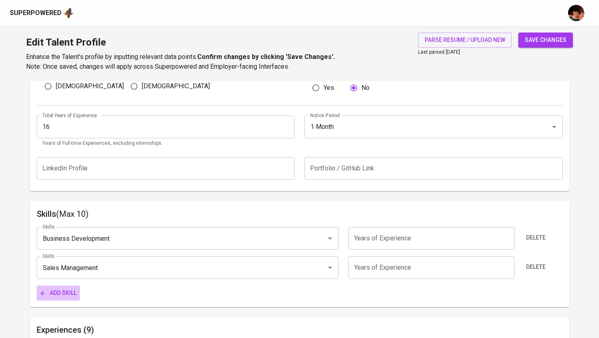
click at [65, 296] on span "Add skill" at bounding box center [58, 293] width 37 height 10
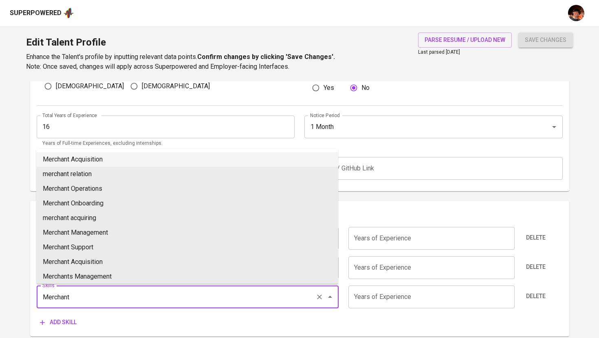
click at [98, 159] on li "Merchant Acquisition" at bounding box center [187, 159] width 302 height 15
type input "Merchant Acquisition"
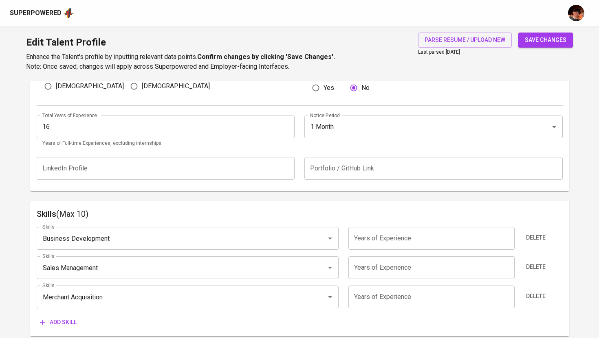
click at [362, 244] on input "number" at bounding box center [431, 238] width 166 height 23
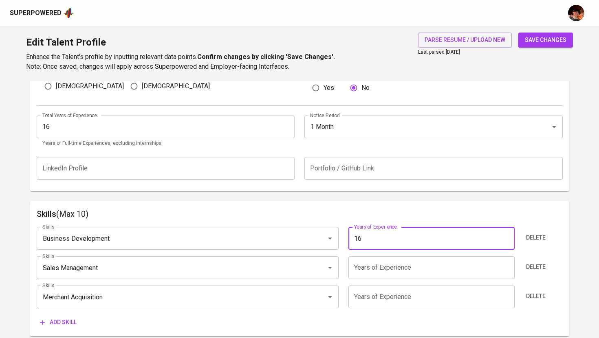
type input "16"
click at [375, 262] on input "number" at bounding box center [431, 268] width 166 height 23
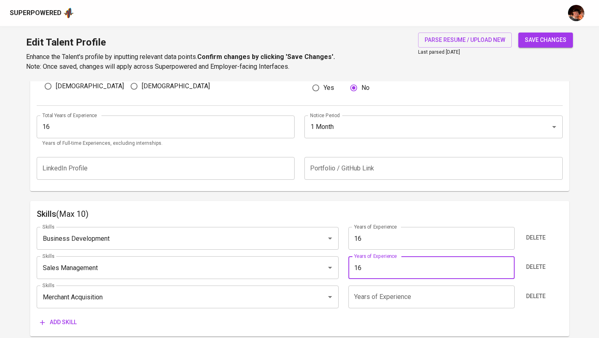
type input "16"
click at [390, 297] on input "number" at bounding box center [431, 297] width 166 height 23
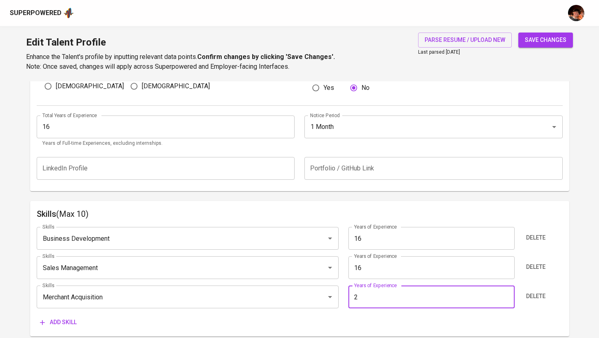
type input "2"
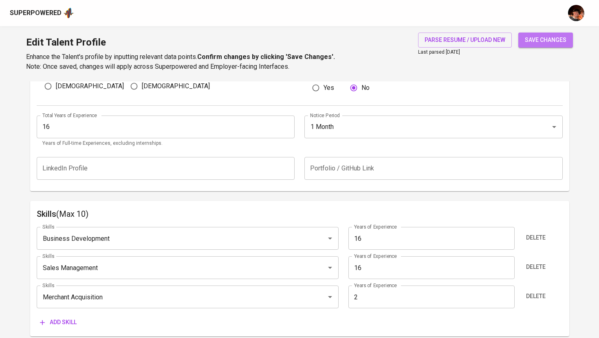
click at [550, 42] on span "save changes" at bounding box center [546, 40] width 42 height 10
type input "Sales Management"
type input "Business Development"
click at [56, 13] on div "Superpowered" at bounding box center [36, 13] width 52 height 9
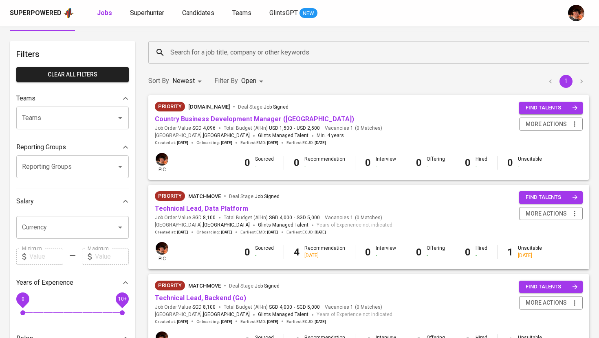
scroll to position [32, 0]
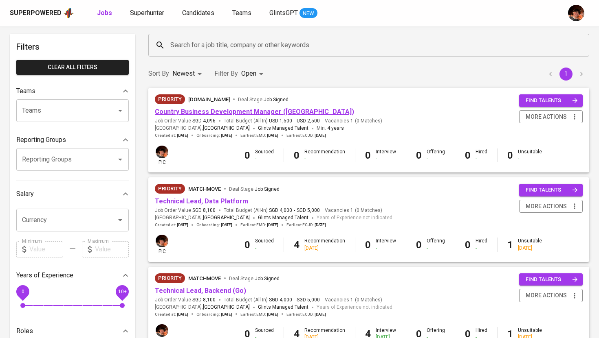
click at [259, 114] on link "Country Business Development Manager ([GEOGRAPHIC_DATA])" at bounding box center [254, 112] width 199 height 8
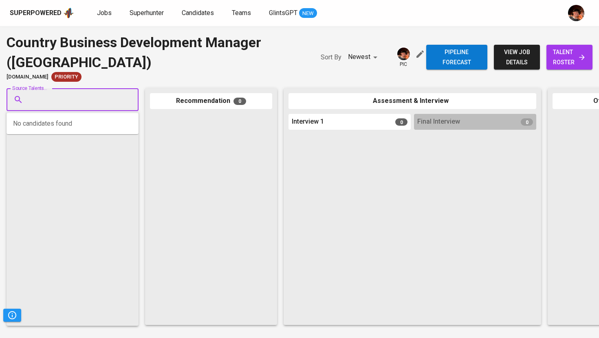
click at [71, 105] on input "Source Talents..." at bounding box center [69, 99] width 86 height 15
paste input "[EMAIL_ADDRESS][DOMAIN_NAME]"
type input "[EMAIL_ADDRESS][DOMAIN_NAME]"
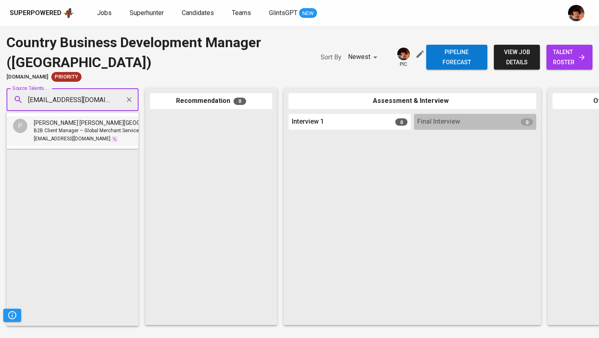
click at [73, 125] on span "[PERSON_NAME] [PERSON_NAME][GEOGRAPHIC_DATA]" at bounding box center [107, 123] width 146 height 8
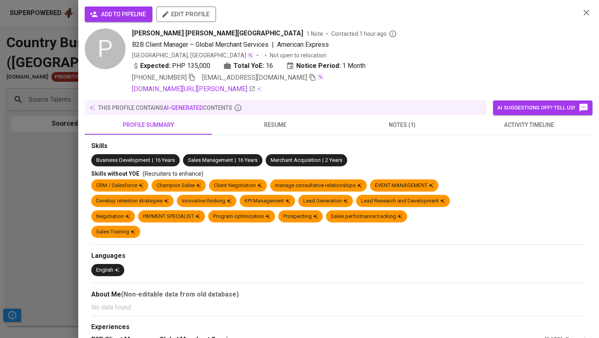
click at [108, 11] on span "add to pipeline" at bounding box center [118, 14] width 55 height 10
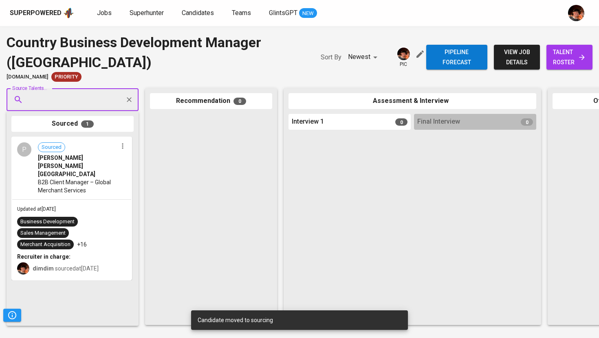
click at [71, 100] on input "Source Talents..." at bounding box center [69, 99] width 86 height 15
paste input "alistecontreras@gmail.com"
type input "alistecontreras@gmail.com"
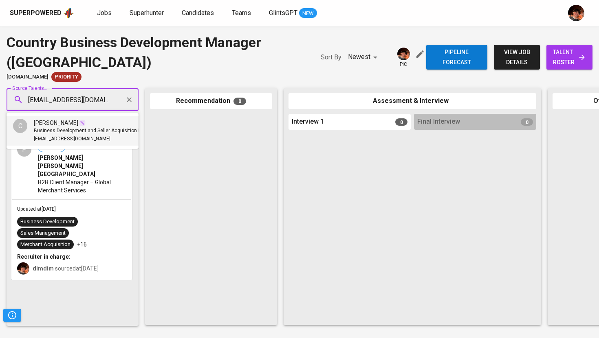
click at [70, 125] on span "Christian C. Contreras" at bounding box center [56, 123] width 44 height 8
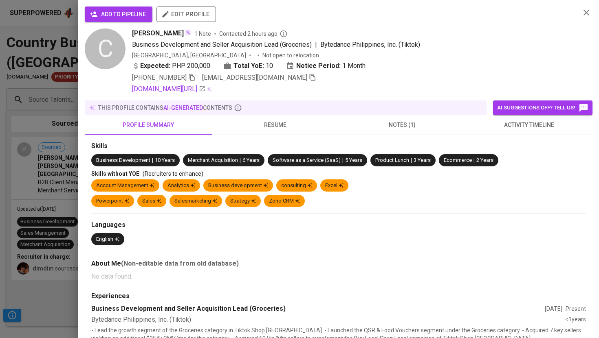
click at [110, 9] on span "add to pipeline" at bounding box center [118, 14] width 55 height 10
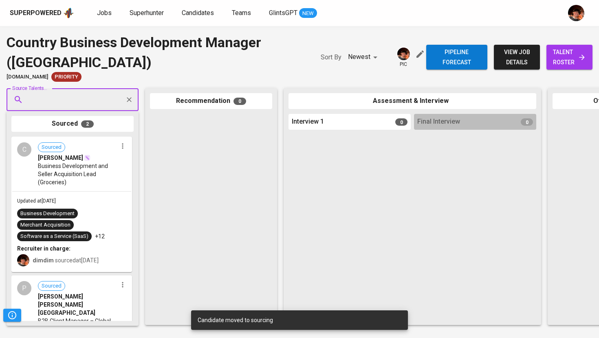
click at [56, 99] on input "Source Talents..." at bounding box center [69, 99] width 86 height 15
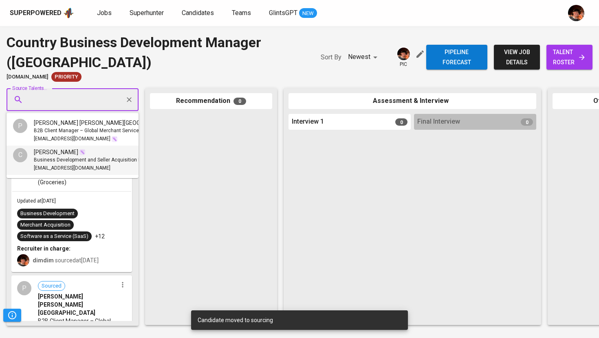
paste input "jackymzacarias@gmail.com"
type input "jackymzacarias@gmail.com"
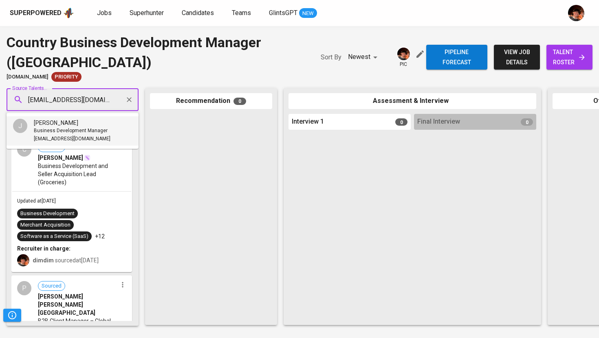
click at [59, 126] on span "Jaquilyn Zacarias" at bounding box center [56, 123] width 44 height 8
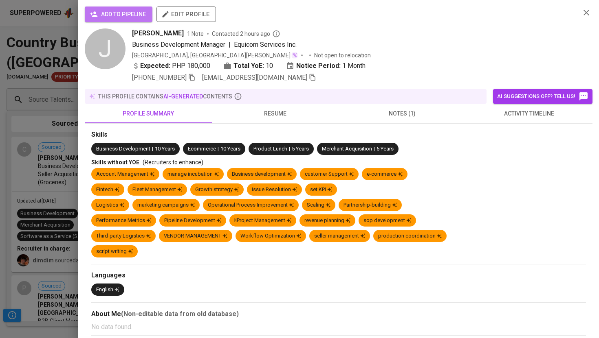
click at [122, 14] on span "add to pipeline" at bounding box center [118, 14] width 55 height 10
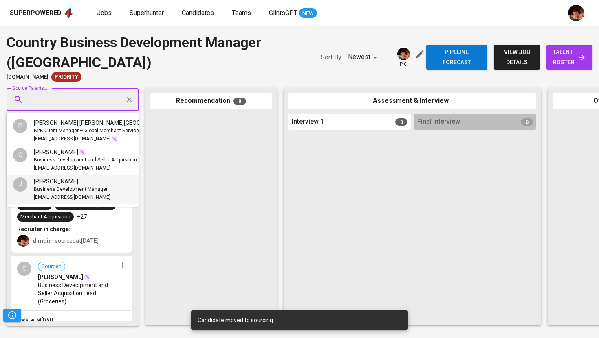
click at [65, 103] on input "Source Talents..." at bounding box center [69, 99] width 86 height 15
paste input "galahad.rosales@gmail.com"
type input "galahad.rosales@gmail.com"
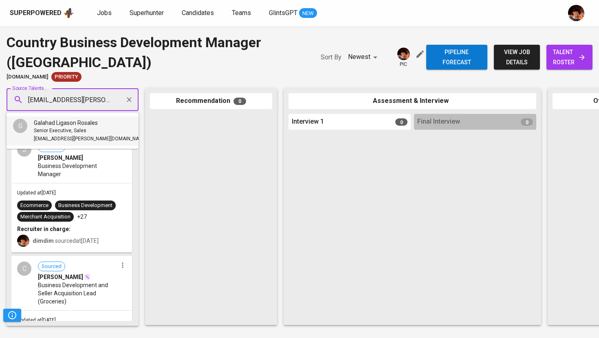
click at [64, 134] on span "Senior Executive, Sales" at bounding box center [60, 131] width 53 height 8
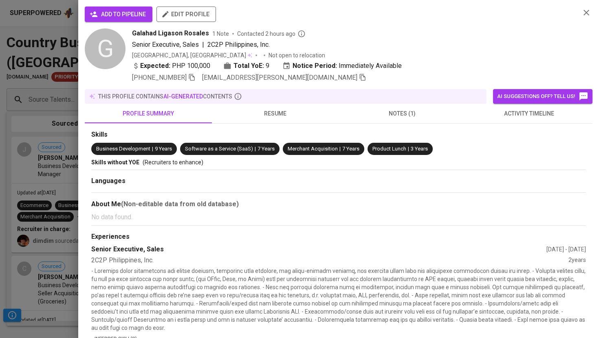
click at [106, 13] on span "add to pipeline" at bounding box center [118, 14] width 55 height 10
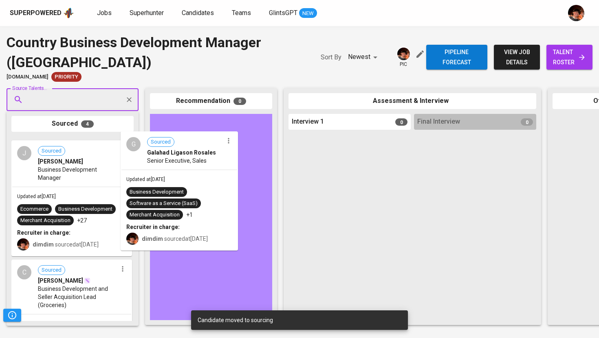
drag, startPoint x: 59, startPoint y: 162, endPoint x: 179, endPoint y: 156, distance: 119.5
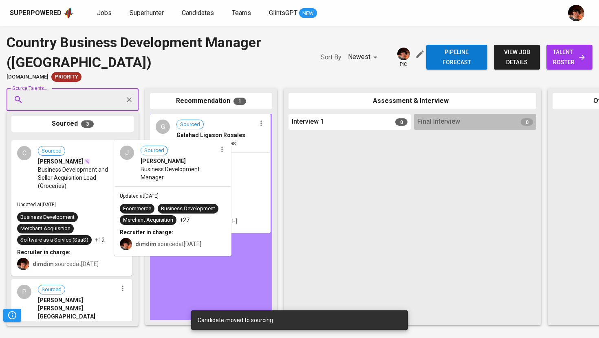
drag, startPoint x: 75, startPoint y: 176, endPoint x: 177, endPoint y: 179, distance: 101.9
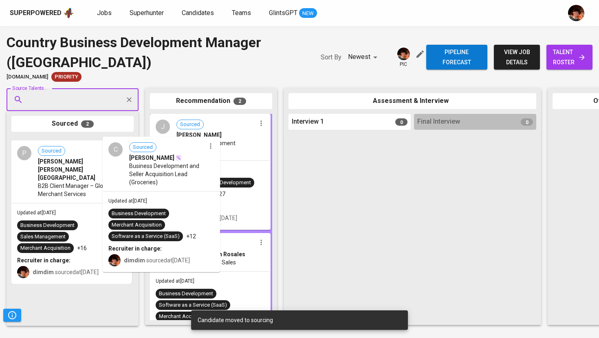
drag, startPoint x: 94, startPoint y: 178, endPoint x: 198, endPoint y: 178, distance: 103.4
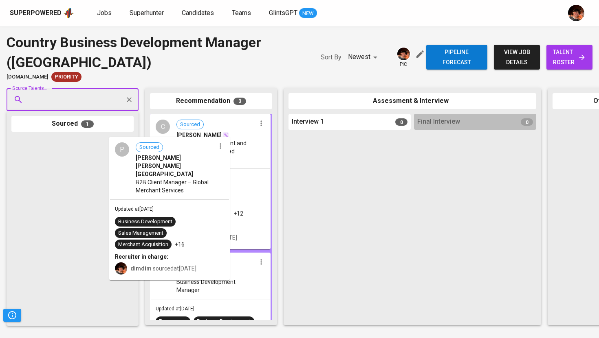
drag, startPoint x: 99, startPoint y: 170, endPoint x: 209, endPoint y: 171, distance: 109.6
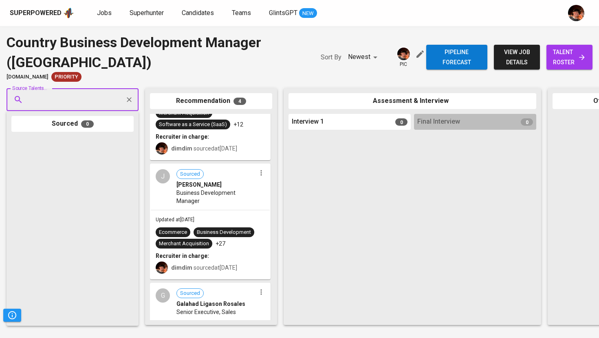
scroll to position [294, 0]
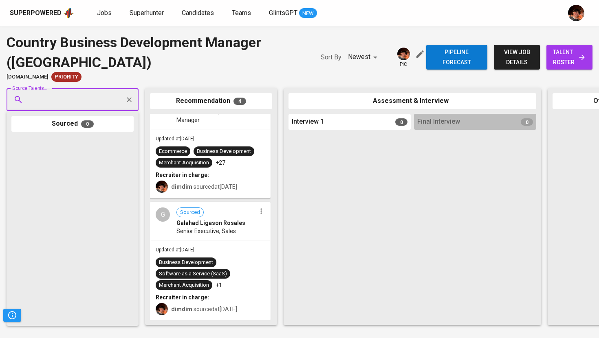
click at [569, 57] on span "talent roster" at bounding box center [569, 57] width 33 height 20
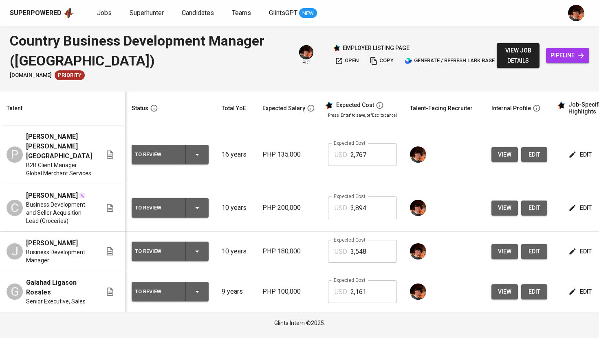
click at [197, 153] on icon "button" at bounding box center [197, 155] width 10 height 10
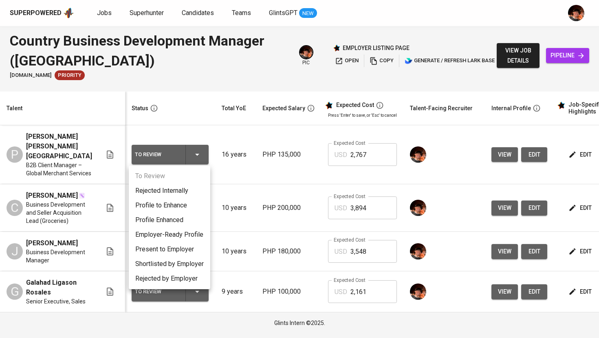
click at [163, 249] on li "Present to Employer" at bounding box center [169, 249] width 81 height 15
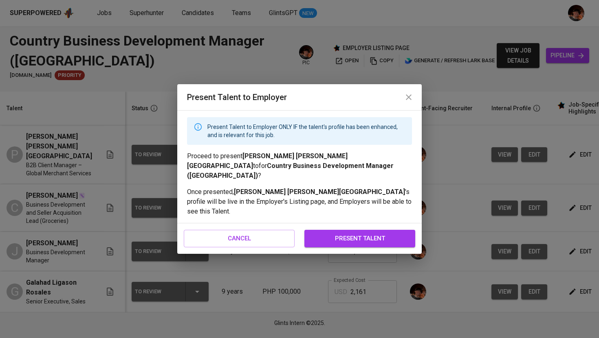
click at [348, 233] on span "present talent" at bounding box center [359, 238] width 93 height 11
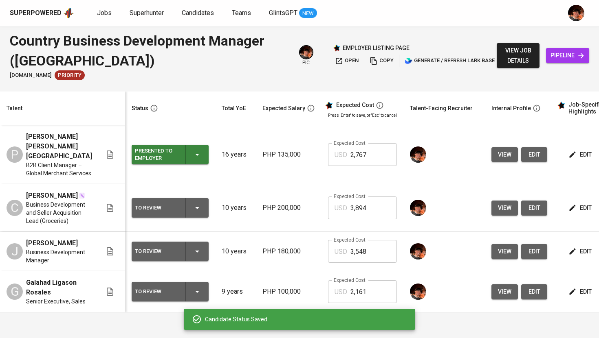
click at [195, 207] on icon "button" at bounding box center [197, 208] width 10 height 10
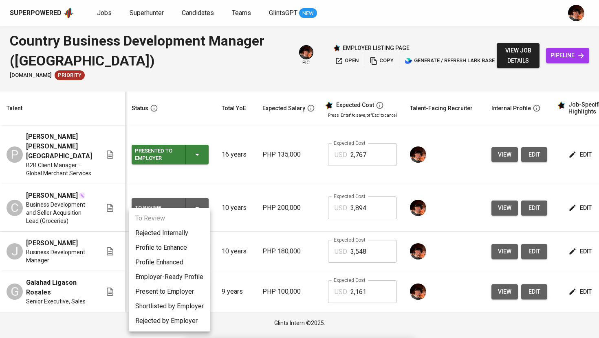
click at [172, 297] on li "Present to Employer" at bounding box center [169, 292] width 81 height 15
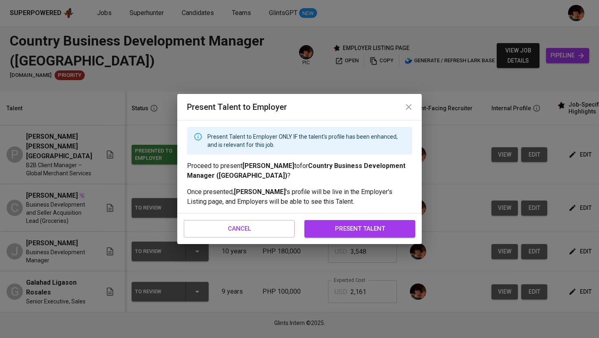
click at [334, 229] on span "present talent" at bounding box center [359, 229] width 93 height 11
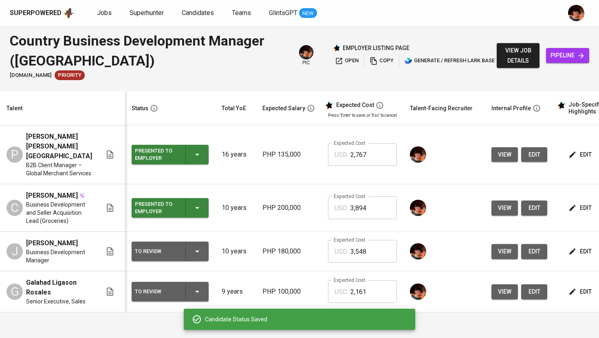
click at [195, 270] on td "To Review" at bounding box center [170, 252] width 90 height 40
click at [195, 257] on icon "button" at bounding box center [197, 252] width 10 height 10
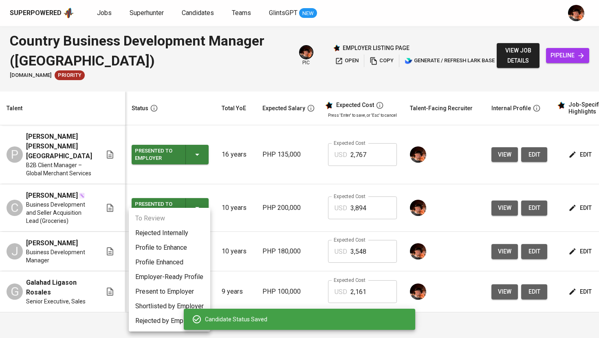
click at [176, 292] on li "Present to Employer" at bounding box center [169, 292] width 81 height 15
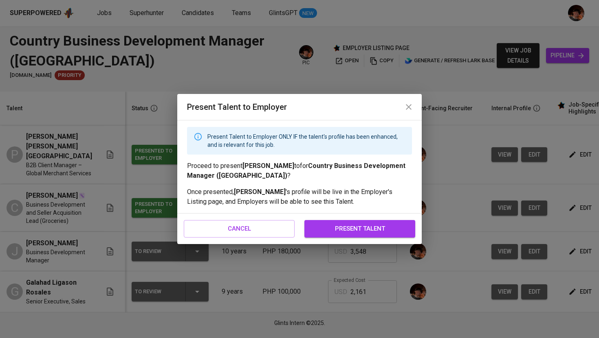
click at [322, 230] on span "present talent" at bounding box center [359, 229] width 93 height 11
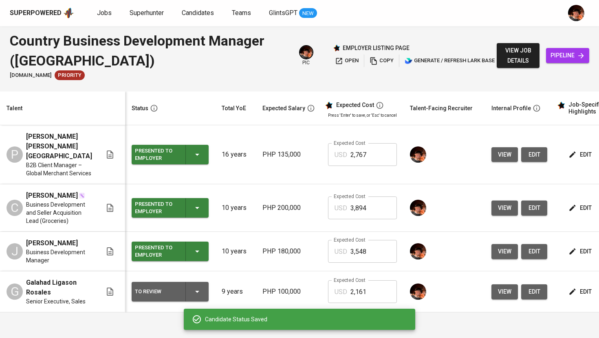
click at [192, 297] on icon "button" at bounding box center [197, 292] width 10 height 10
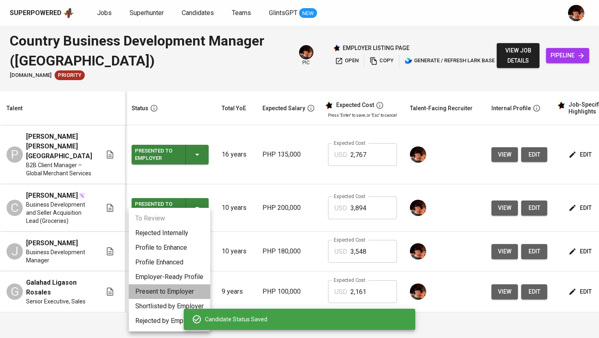
click at [193, 291] on li "Present to Employer" at bounding box center [169, 292] width 81 height 15
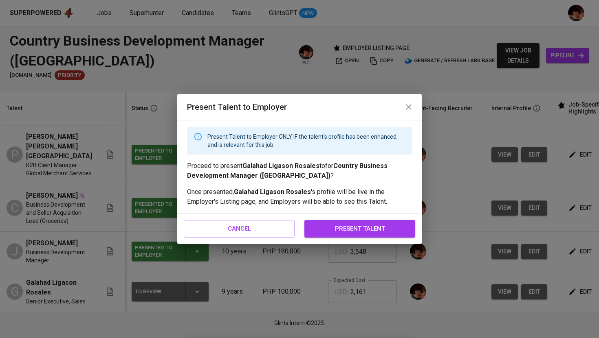
click at [402, 228] on span "present talent" at bounding box center [359, 229] width 93 height 11
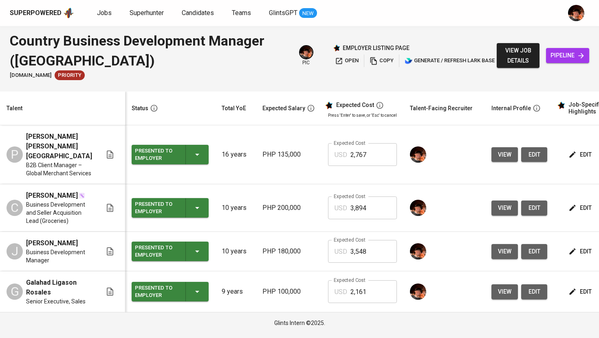
scroll to position [4, 0]
click at [106, 17] on link "Jobs" at bounding box center [105, 13] width 16 height 10
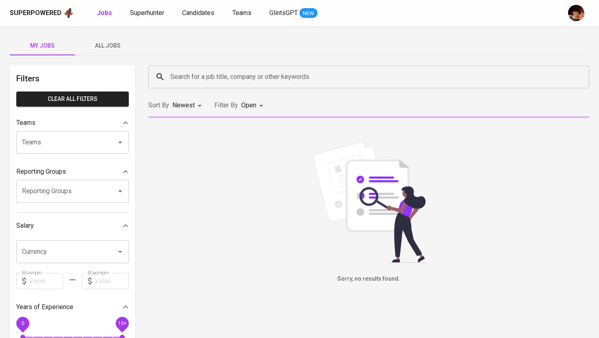
click at [108, 47] on span "All Jobs" at bounding box center [107, 46] width 55 height 10
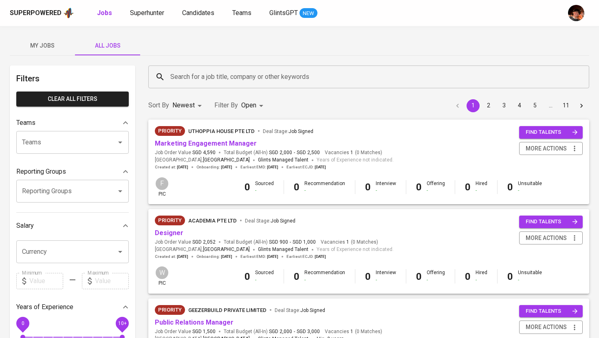
click at [200, 68] on div "Search for a job title, company or other keywords" at bounding box center [368, 77] width 441 height 23
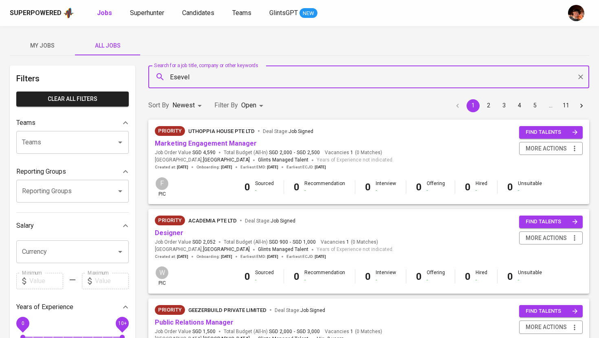
type input "Esevel"
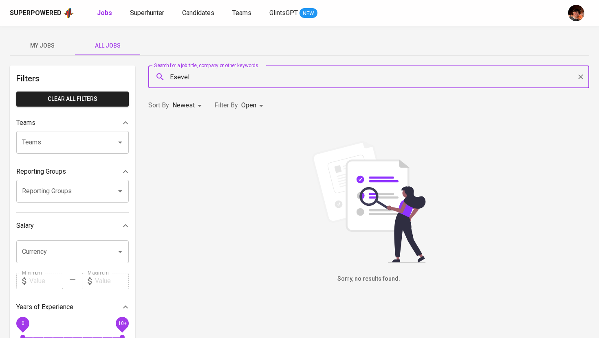
click at [262, 108] on body "Superpowered Jobs Superhunter Candidates Teams GlintsGPT NEW My Jobs All Jobs F…" at bounding box center [299, 278] width 599 height 556
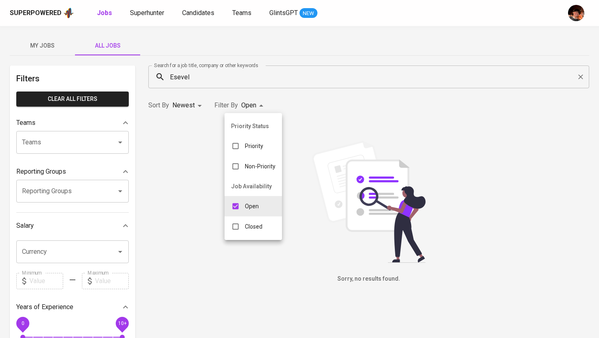
click at [255, 230] on p "Closed" at bounding box center [254, 227] width 18 height 8
type input "OPEN,CLOSE"
checkbox input "true"
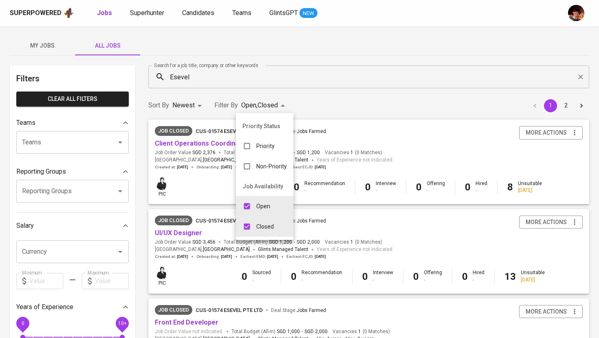
click at [350, 211] on div at bounding box center [299, 169] width 599 height 338
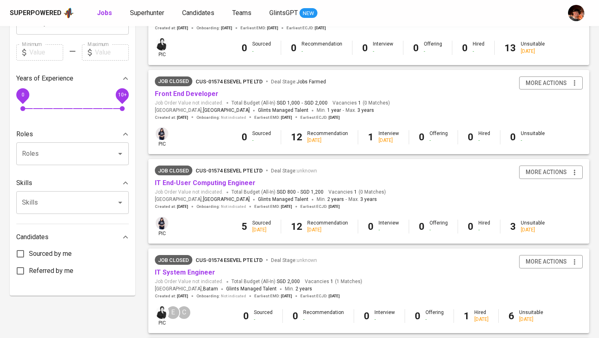
scroll to position [232, 0]
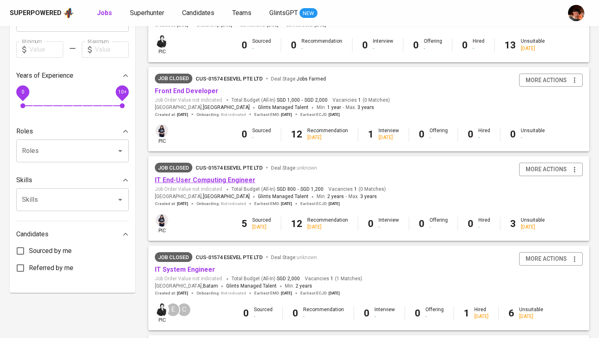
click at [228, 181] on link "IT End-User Computing Engineer" at bounding box center [205, 180] width 101 height 8
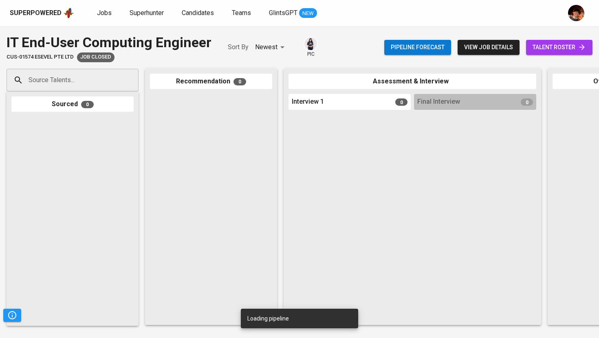
click at [577, 51] on span "talent roster" at bounding box center [558, 47] width 53 height 10
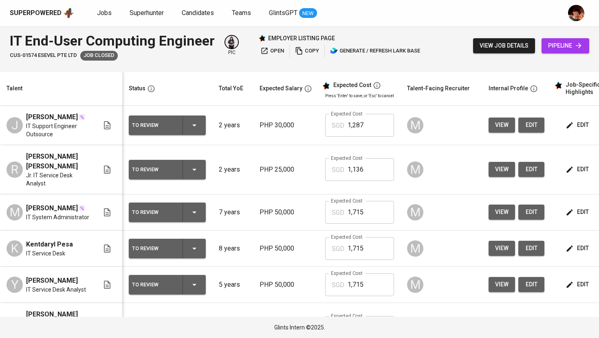
click at [570, 130] on icon "button" at bounding box center [569, 125] width 8 height 8
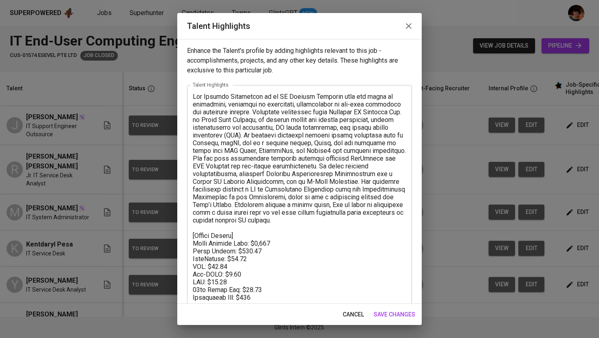
click at [411, 27] on icon "button" at bounding box center [409, 26] width 10 height 10
